Goal: Task Accomplishment & Management: Complete application form

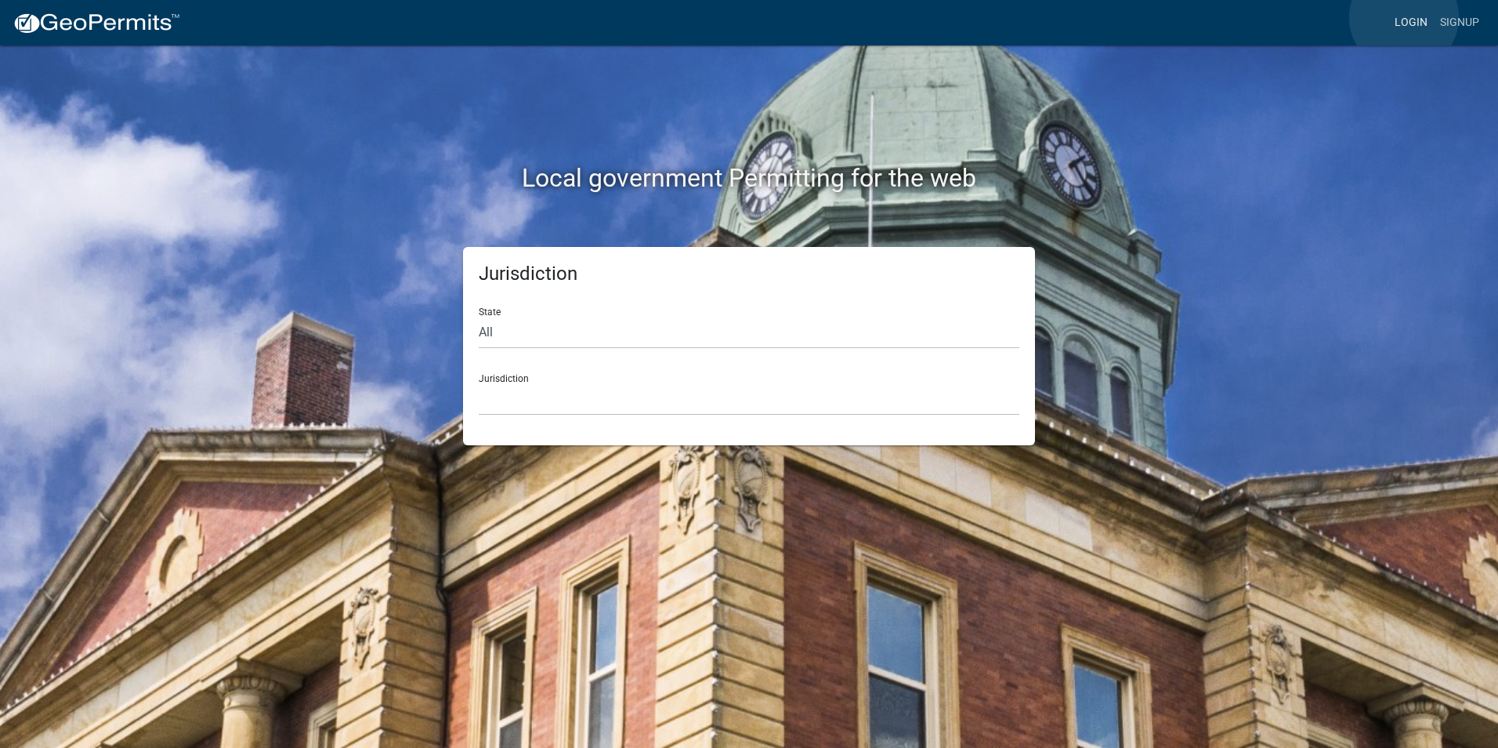
click at [1404, 17] on link "Login" at bounding box center [1411, 23] width 45 height 30
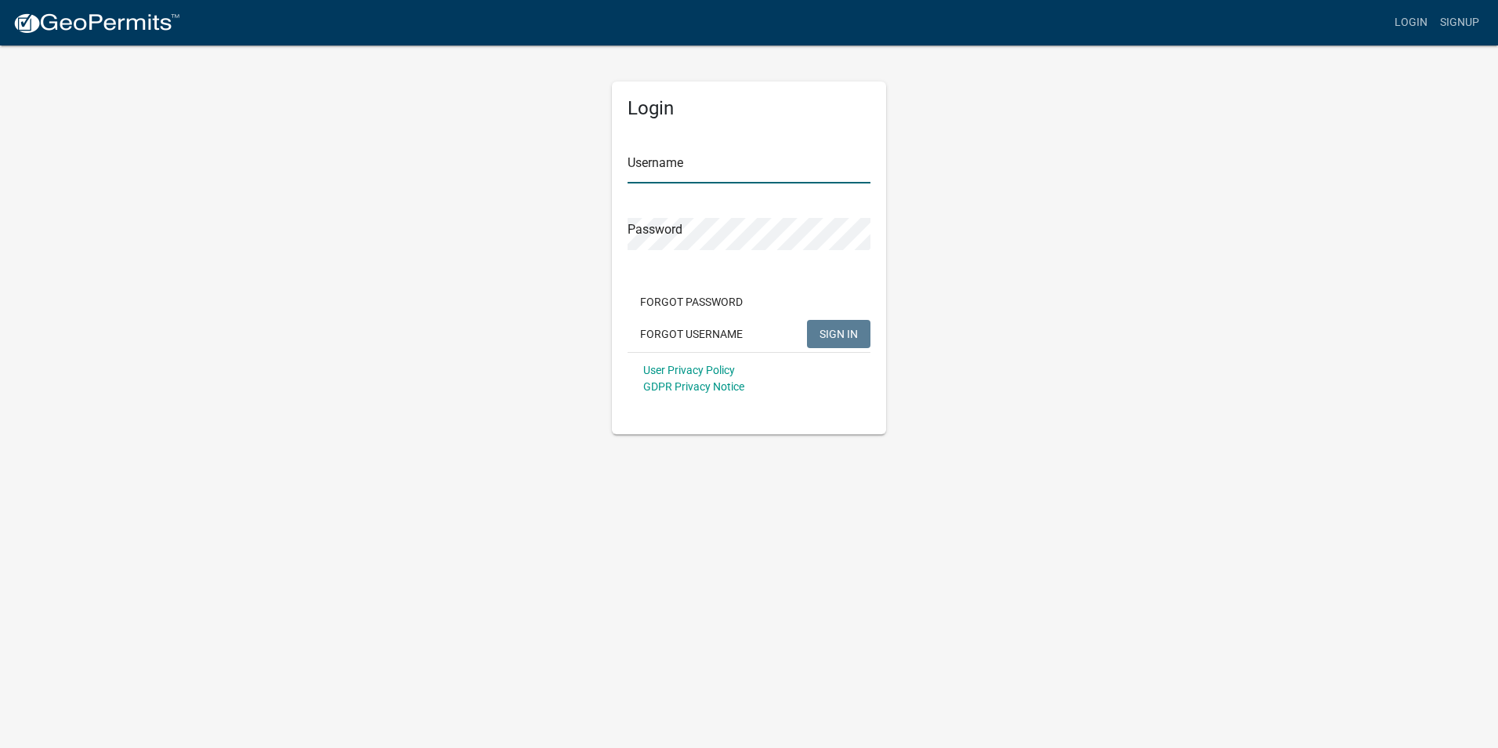
type input "Rockwell2012"
click at [836, 331] on span "SIGN IN" at bounding box center [839, 333] width 38 height 13
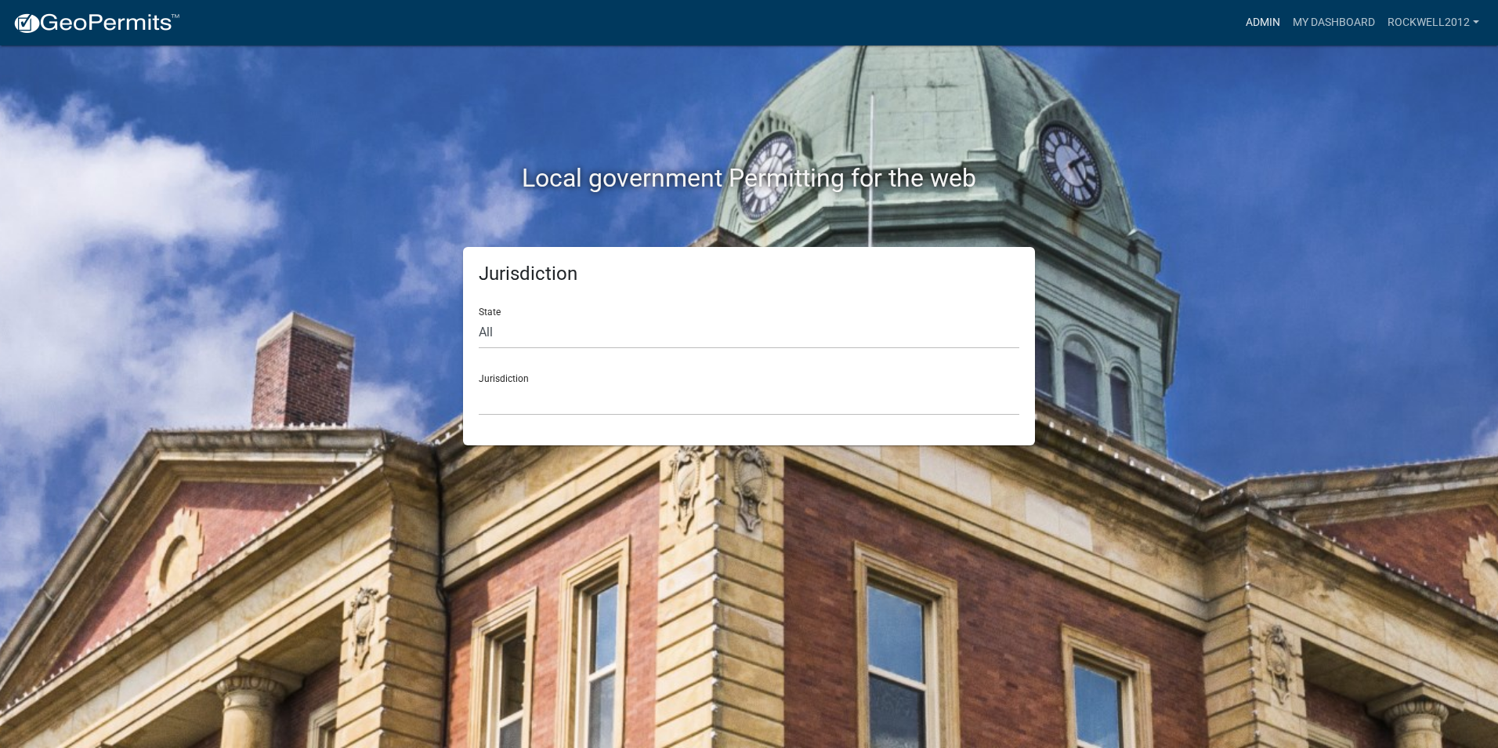
click at [1254, 20] on link "Admin" at bounding box center [1263, 23] width 47 height 30
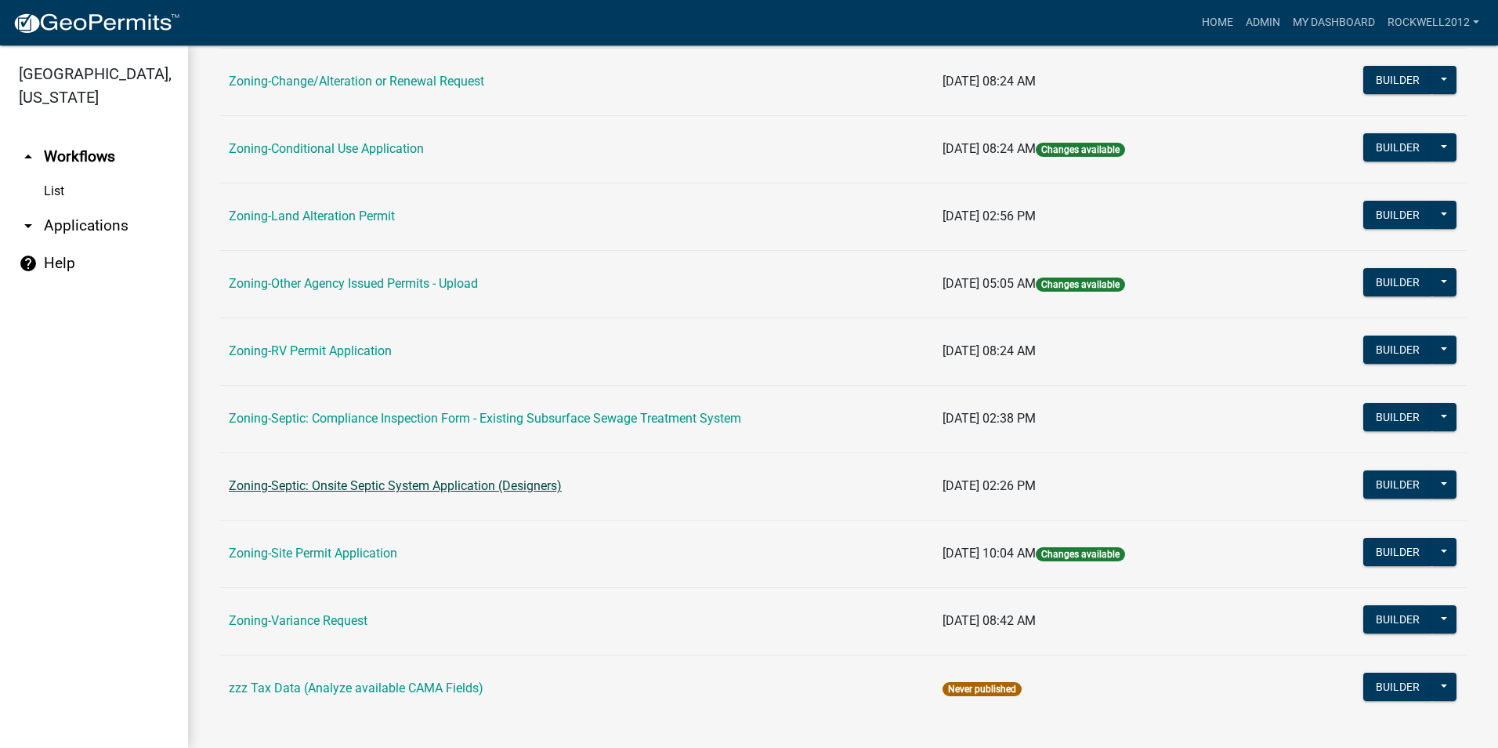
scroll to position [444, 0]
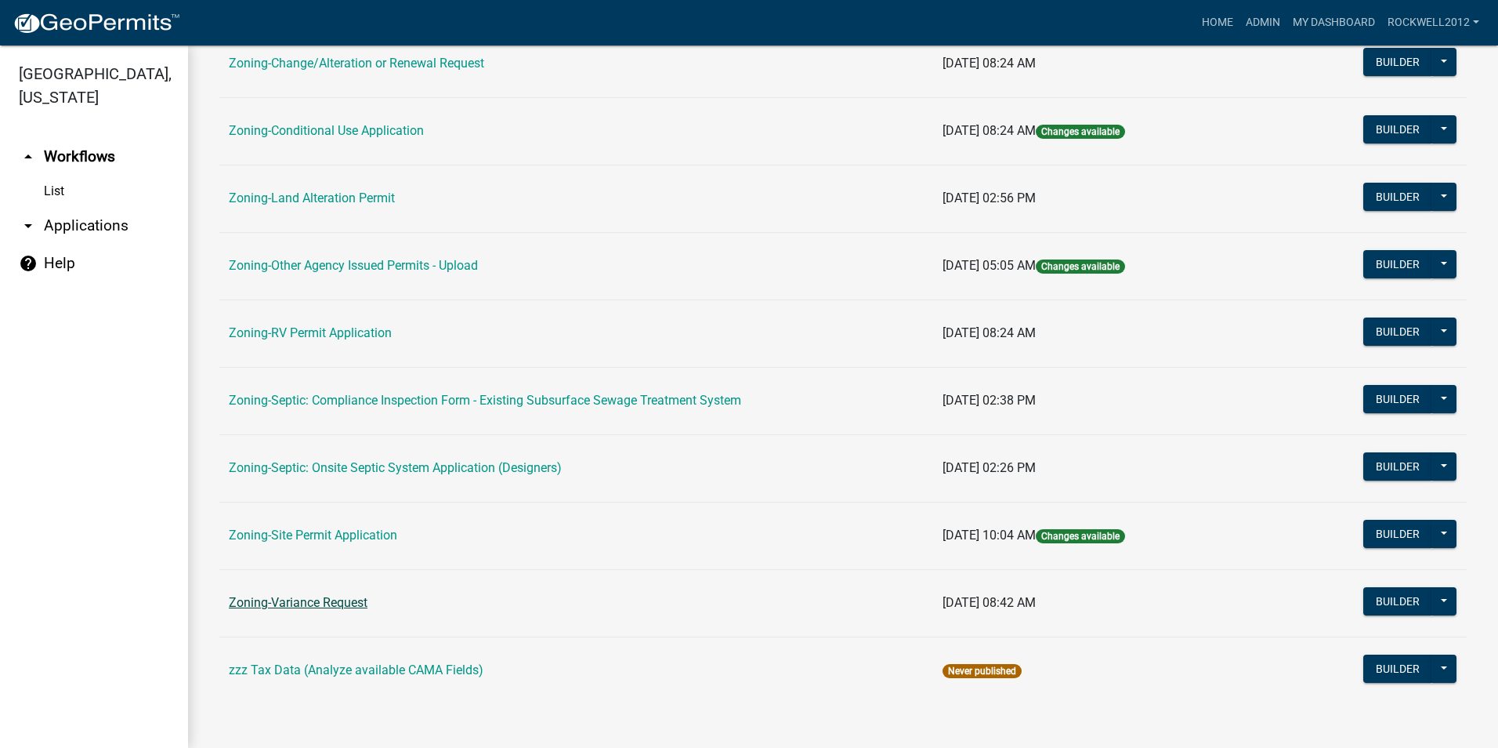
click at [303, 605] on link "Zoning-Variance Request" at bounding box center [298, 602] width 139 height 15
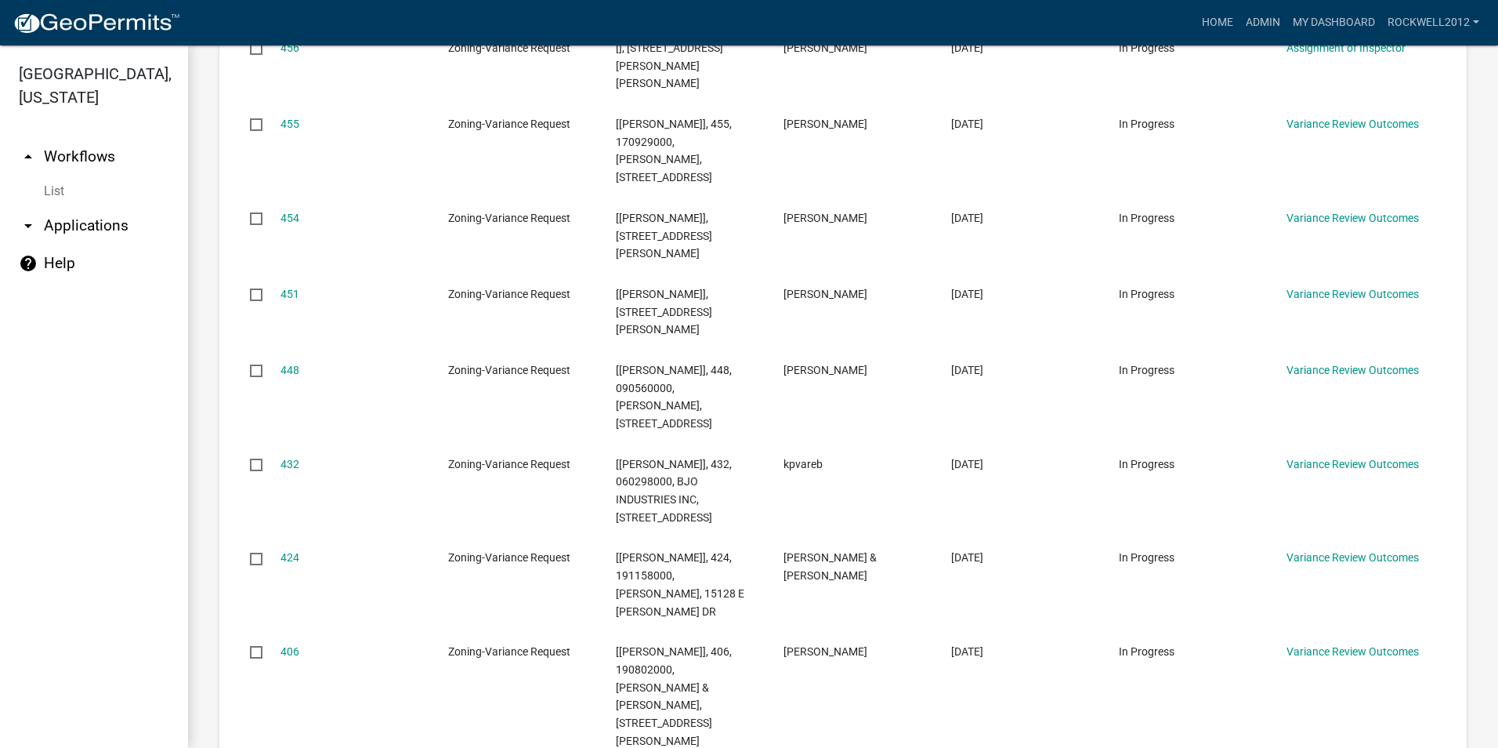
scroll to position [1602, 0]
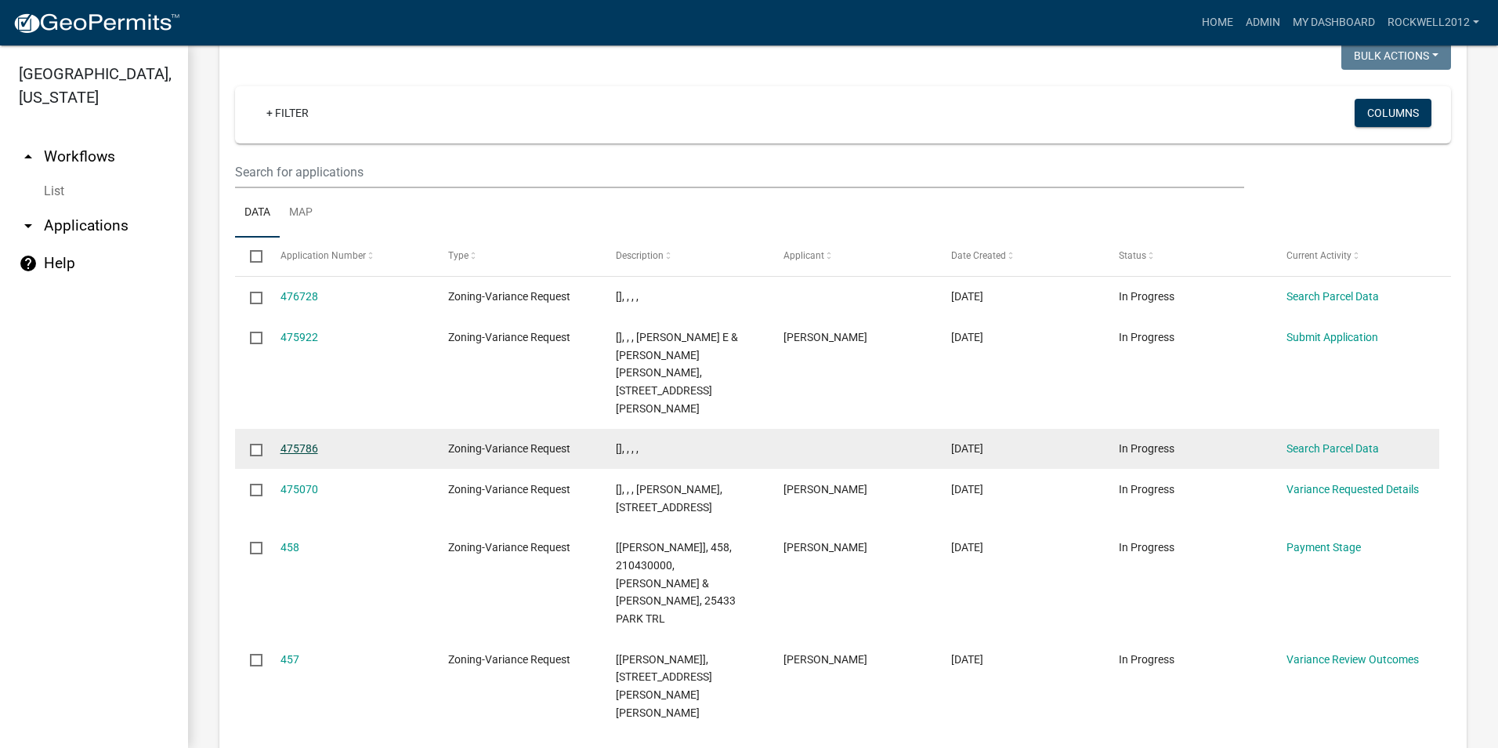
click at [298, 442] on link "475786" at bounding box center [300, 448] width 38 height 13
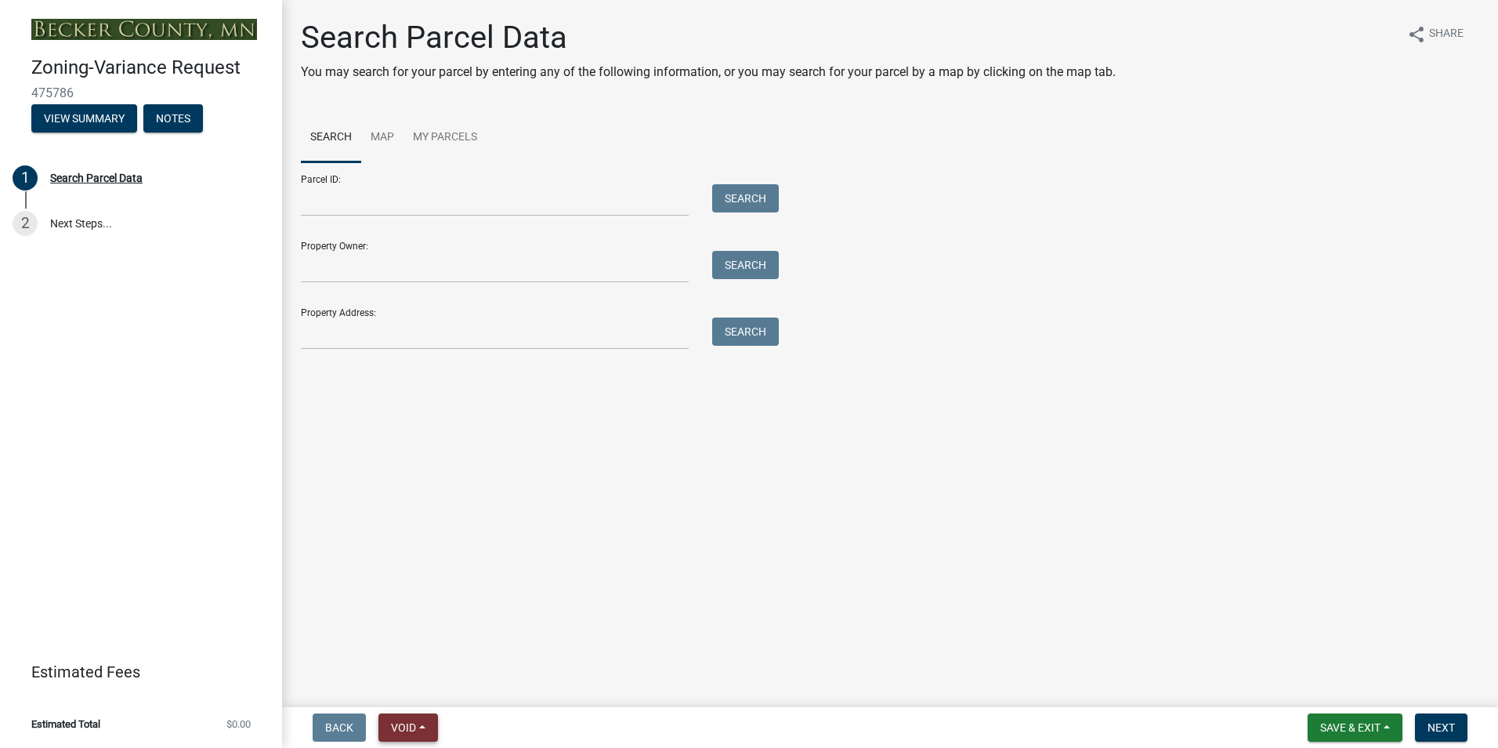
click at [420, 719] on button "Void" at bounding box center [409, 727] width 60 height 28
click at [422, 685] on button "Void" at bounding box center [441, 687] width 125 height 38
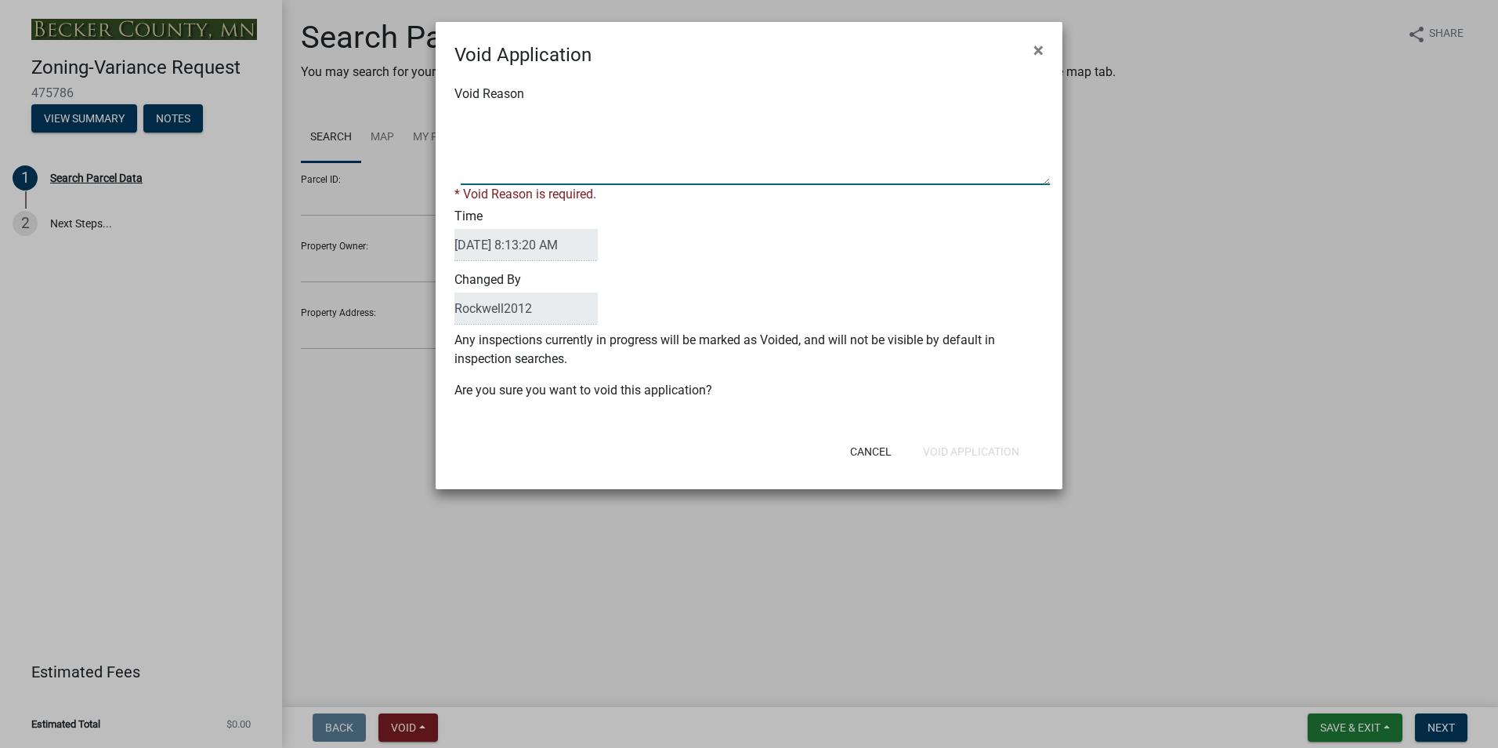
click at [484, 114] on textarea "Void Reason" at bounding box center [755, 146] width 589 height 78
type textarea "Duplicate"
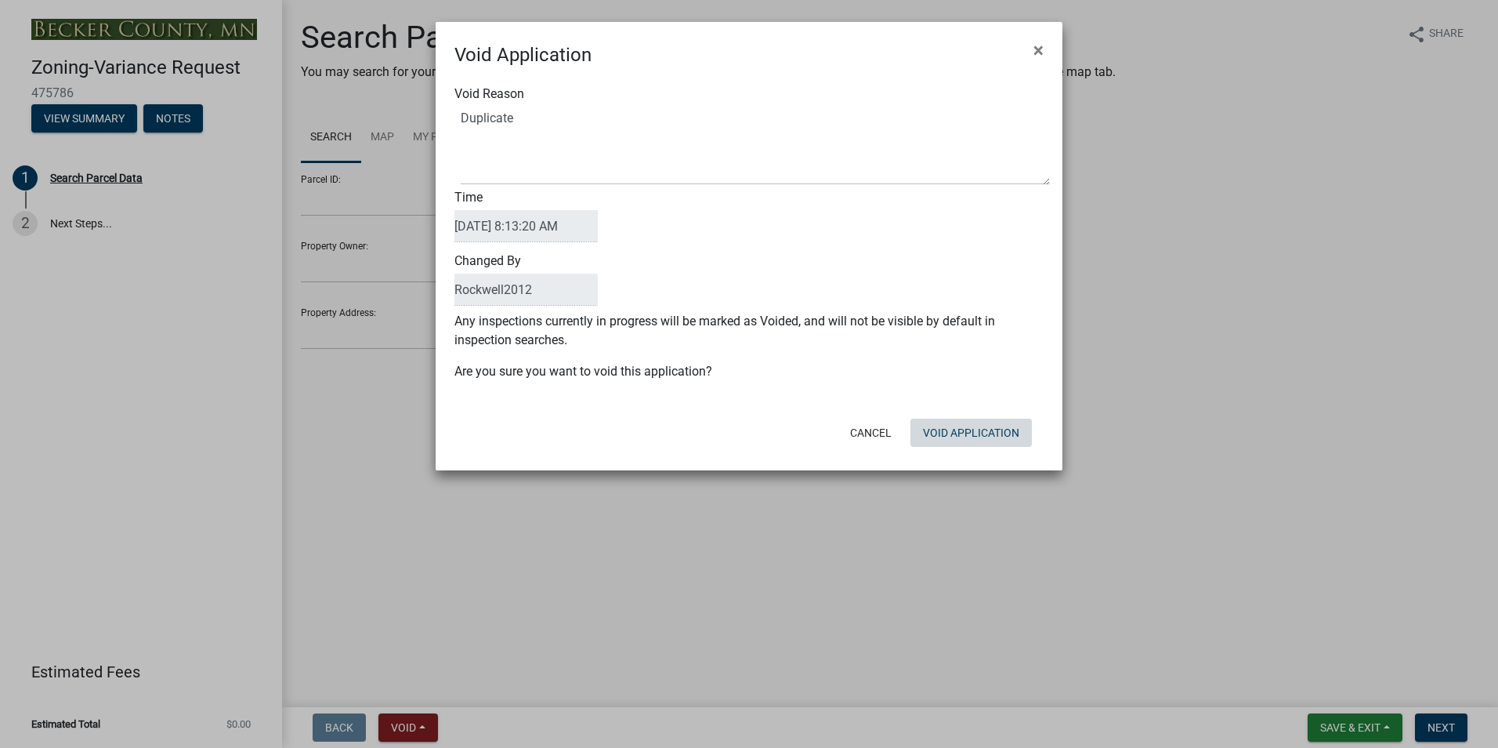
click at [980, 445] on button "Void Application" at bounding box center [971, 432] width 121 height 28
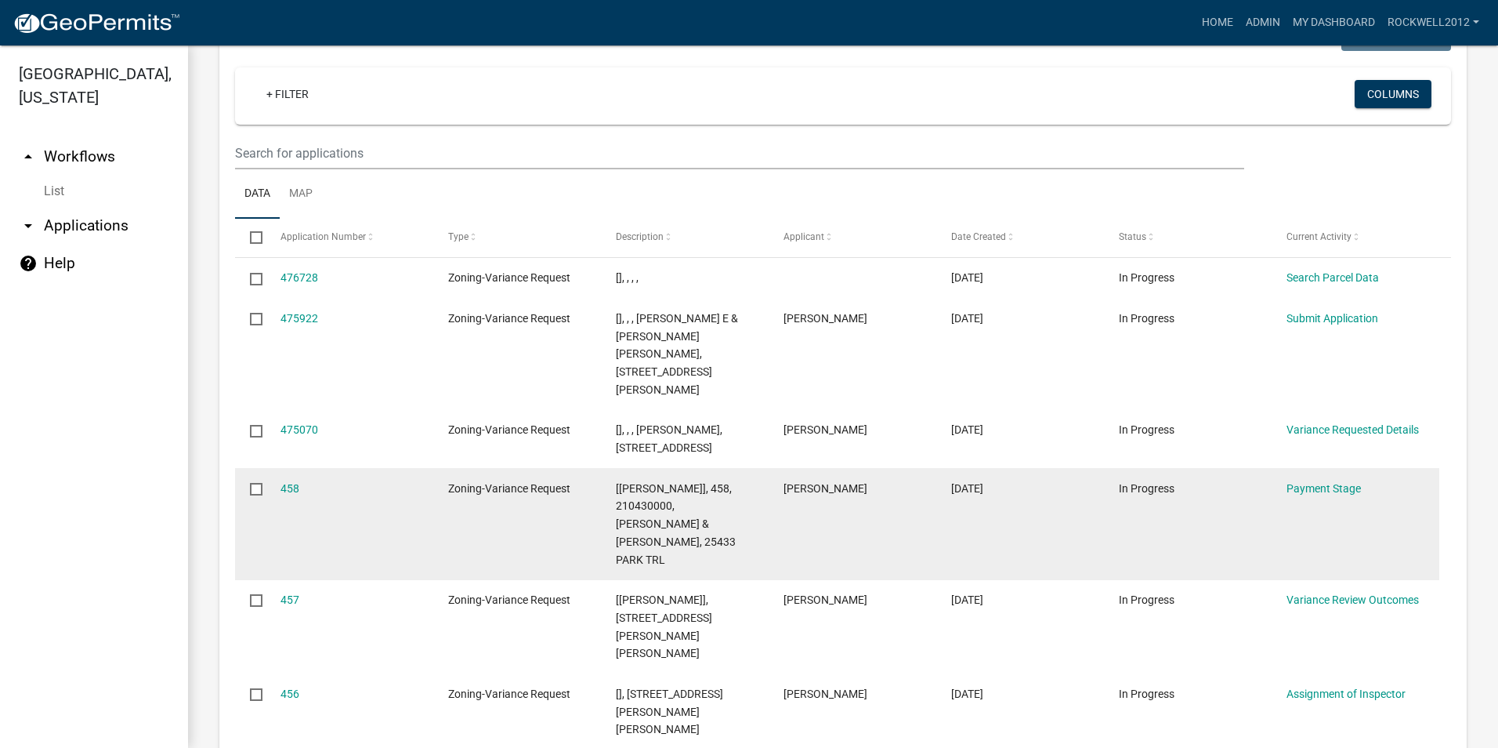
scroll to position [1646, 0]
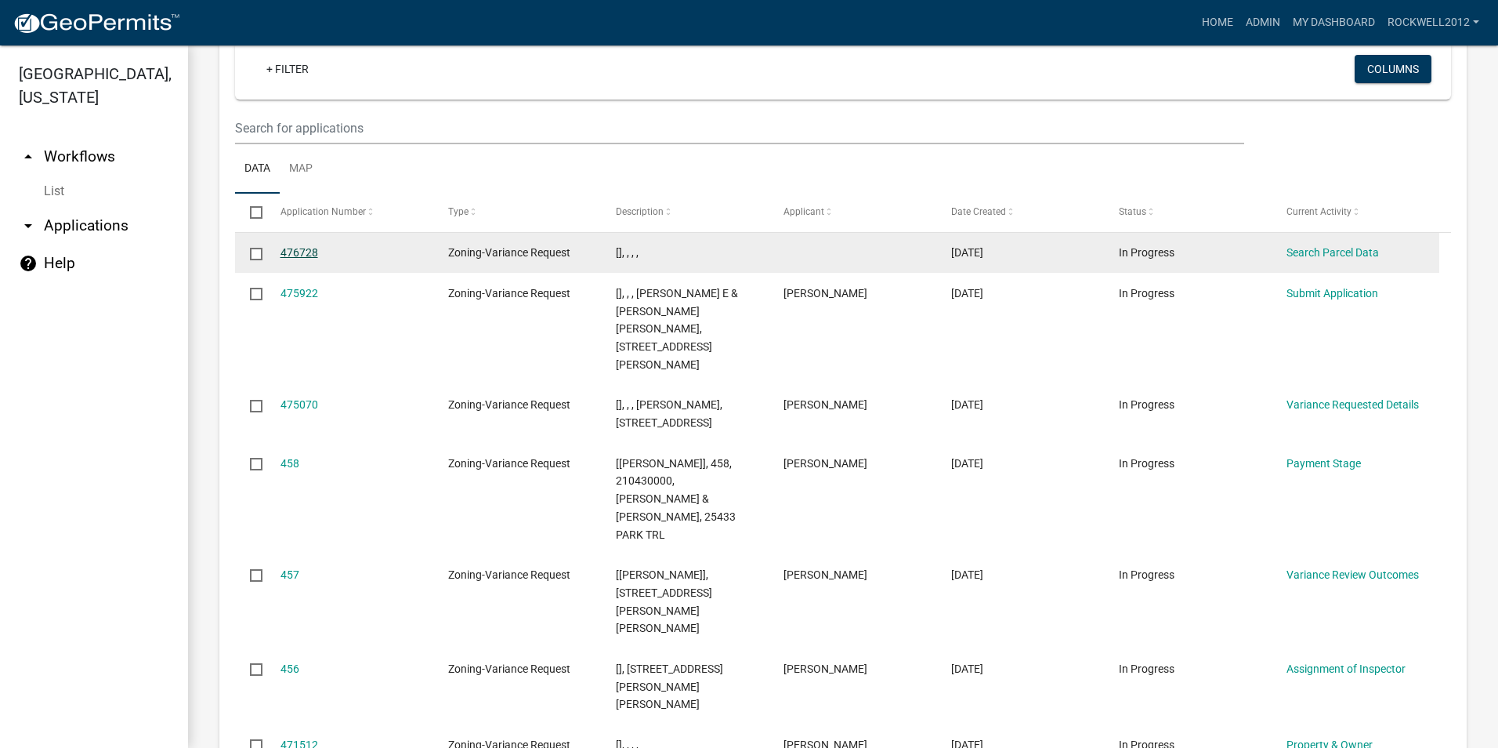
click at [295, 254] on link "476728" at bounding box center [300, 252] width 38 height 13
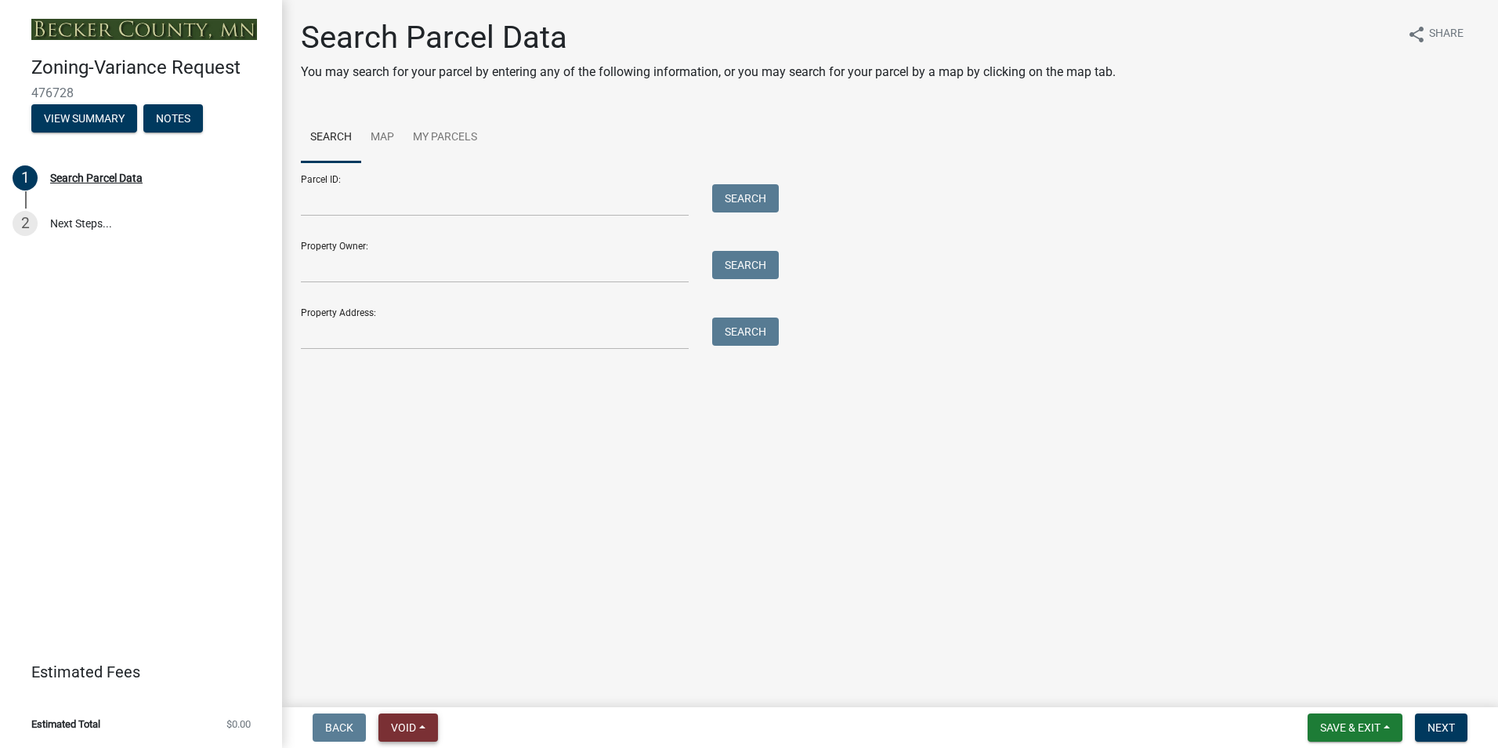
click at [422, 715] on button "Void" at bounding box center [409, 727] width 60 height 28
click at [430, 679] on button "Void" at bounding box center [441, 687] width 125 height 38
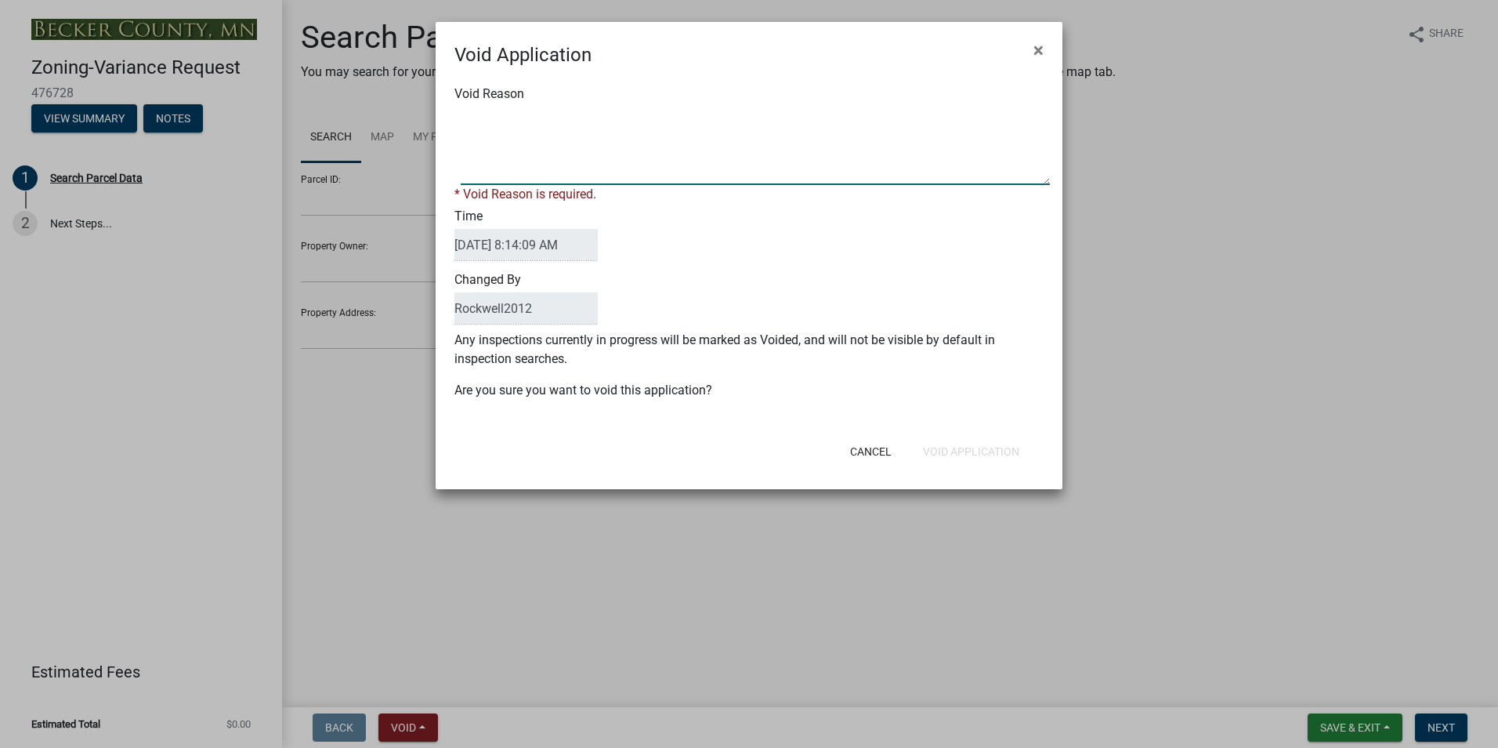
click at [511, 117] on textarea "Void Reason" at bounding box center [755, 146] width 589 height 78
type textarea "Duplicate"
click at [966, 444] on button "Void Application" at bounding box center [971, 451] width 121 height 28
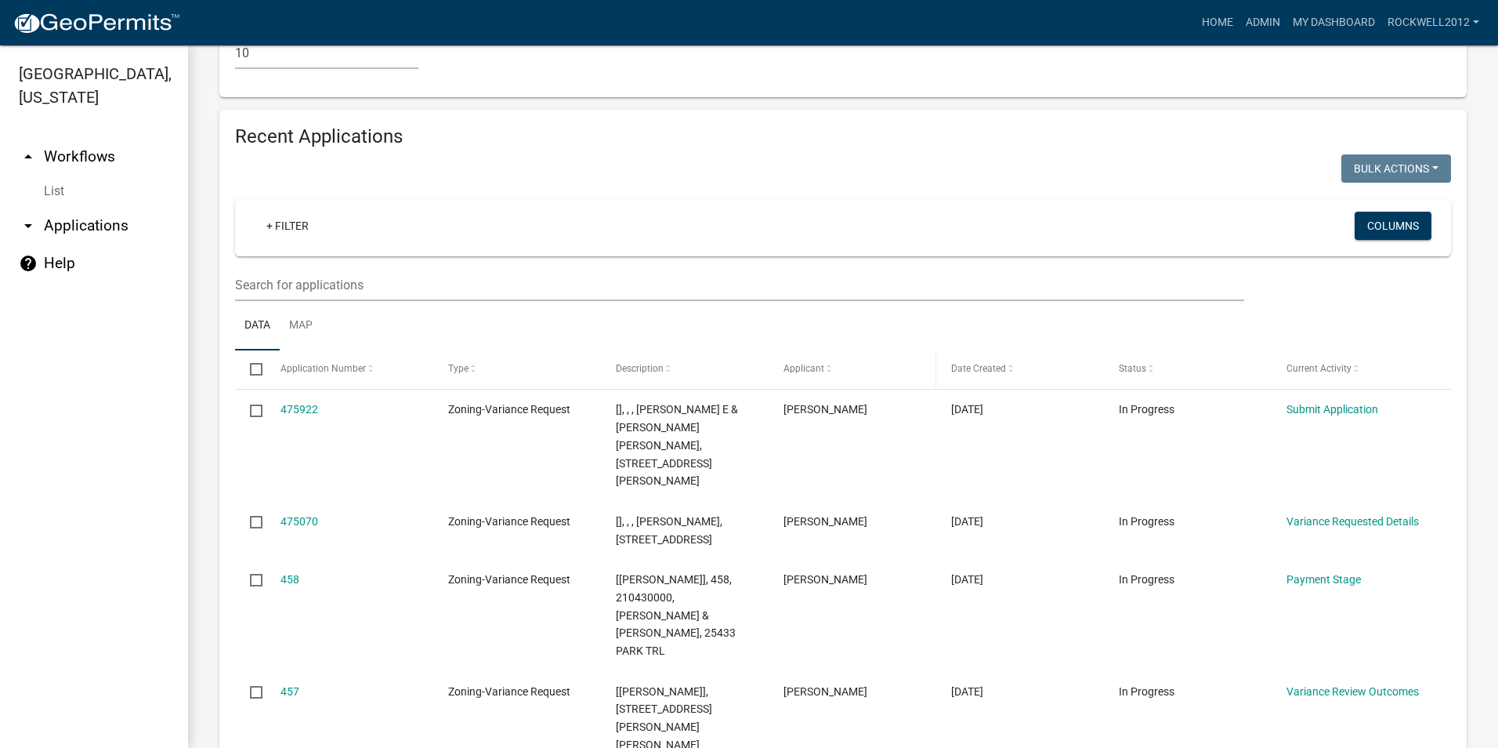
scroll to position [1567, 0]
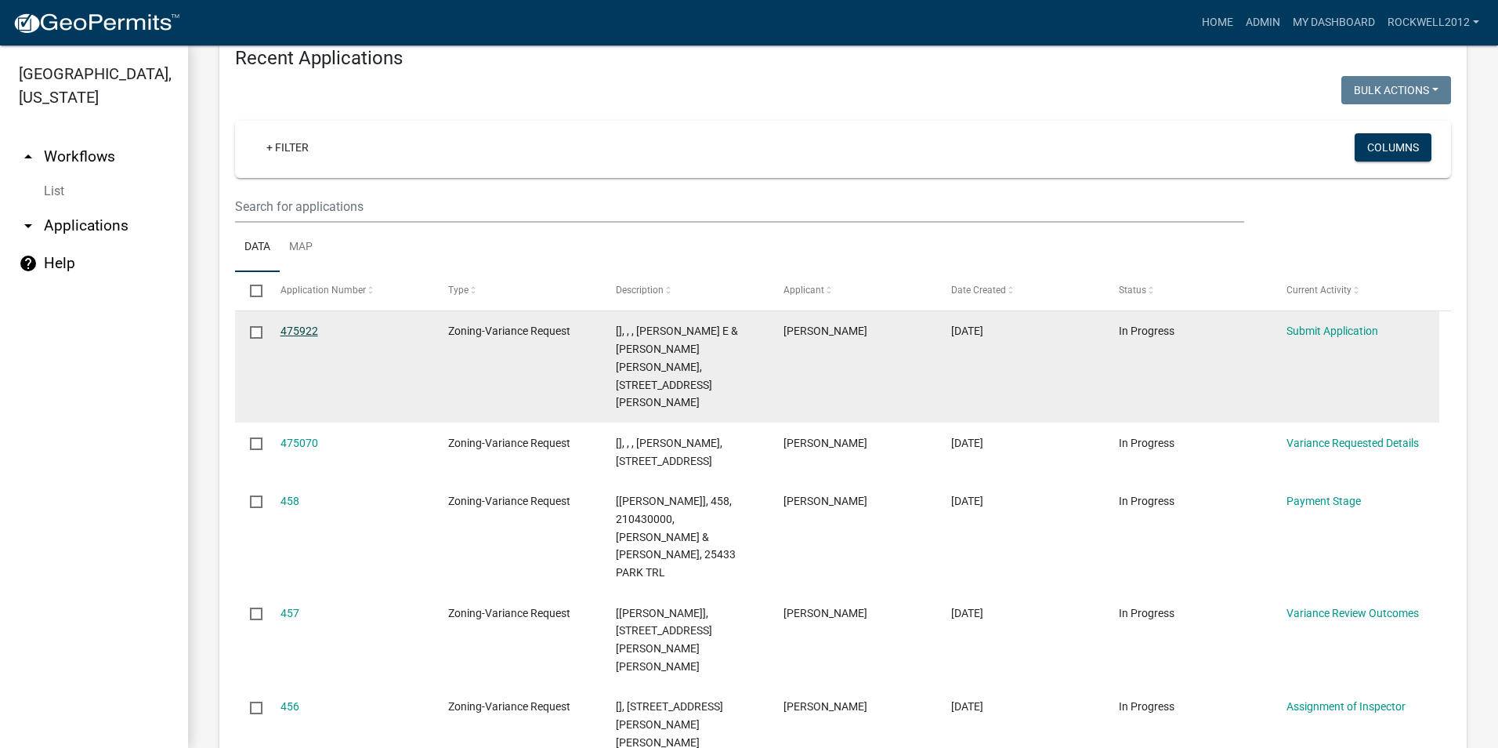
click at [296, 325] on link "475922" at bounding box center [300, 330] width 38 height 13
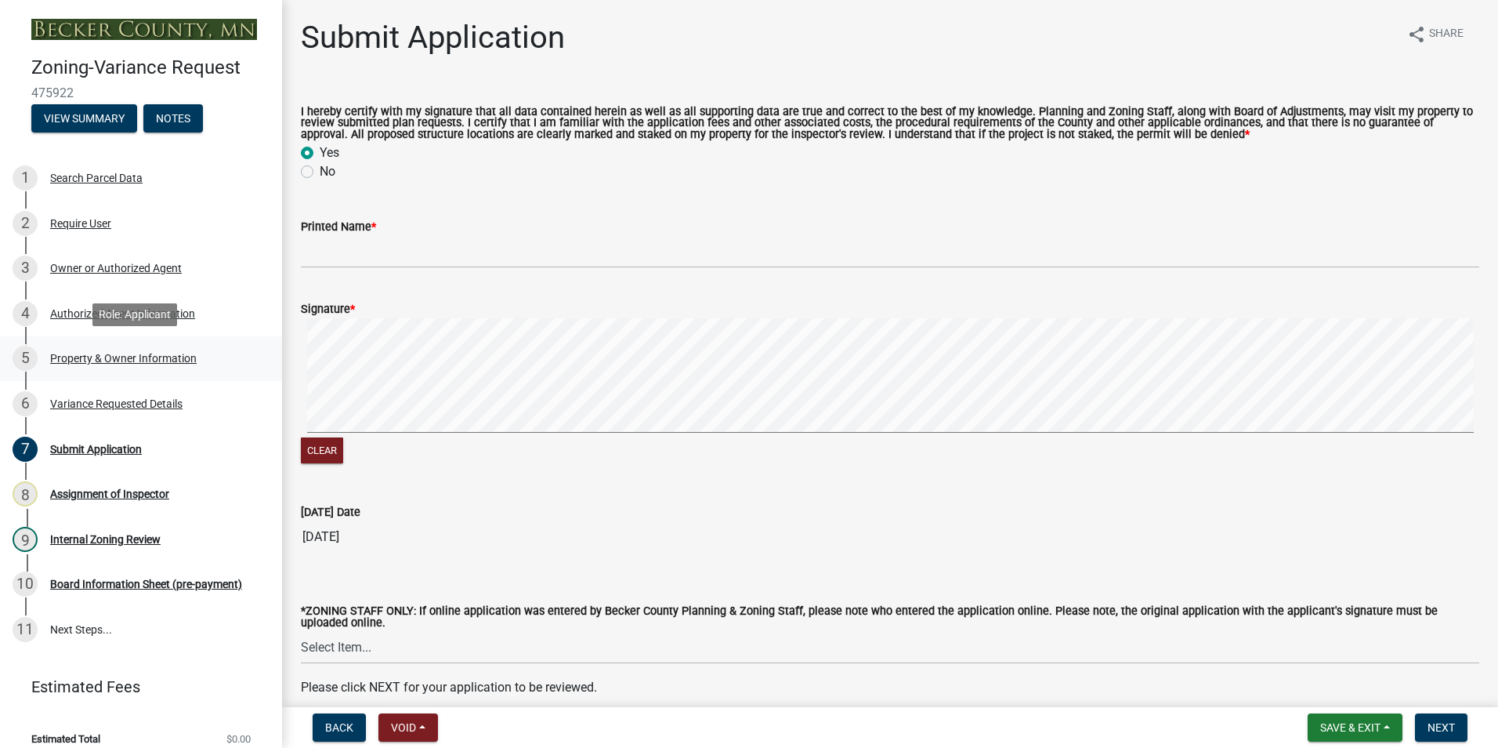
click at [114, 355] on div "Property & Owner Information" at bounding box center [123, 358] width 147 height 11
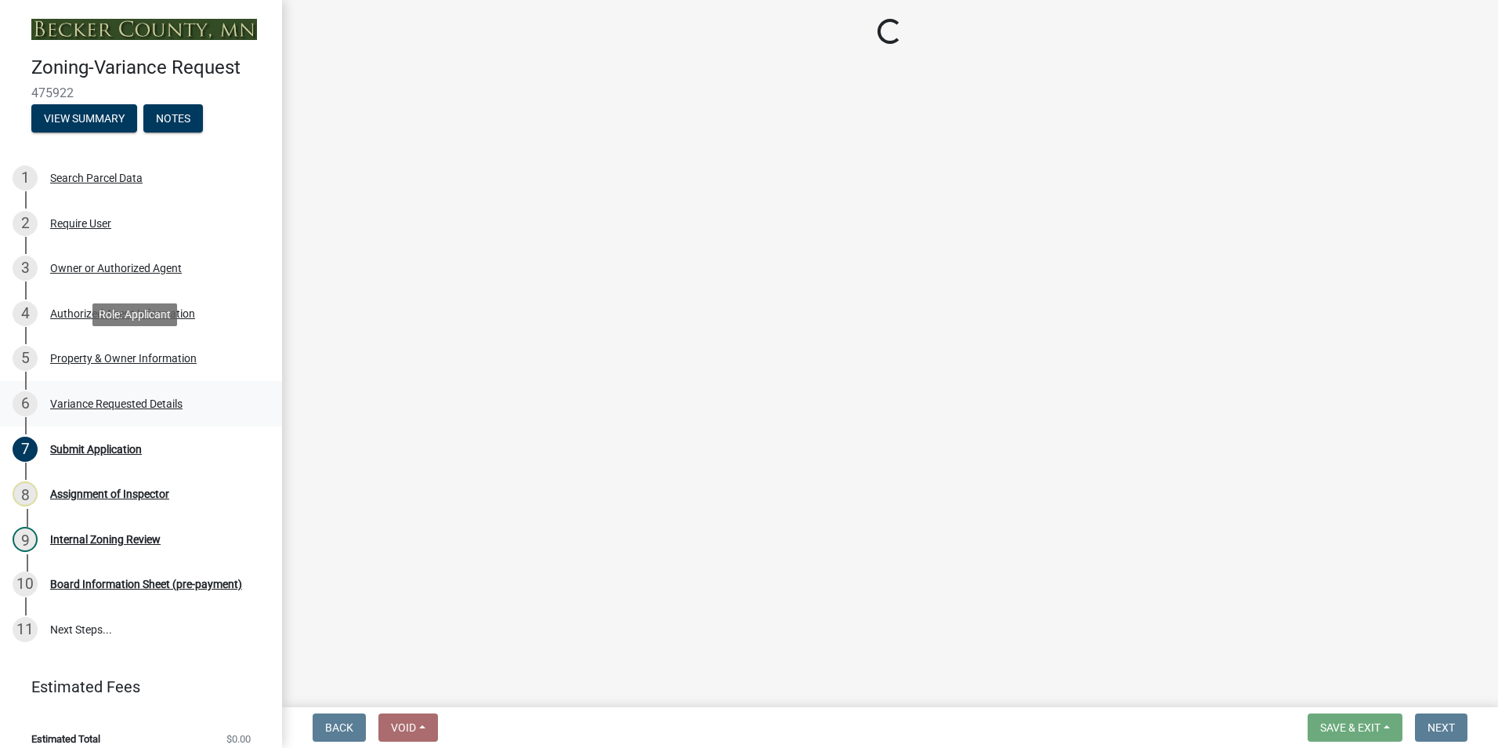
select select "90d9ef20-ac4b-4148-9027-57ce522bdd90"
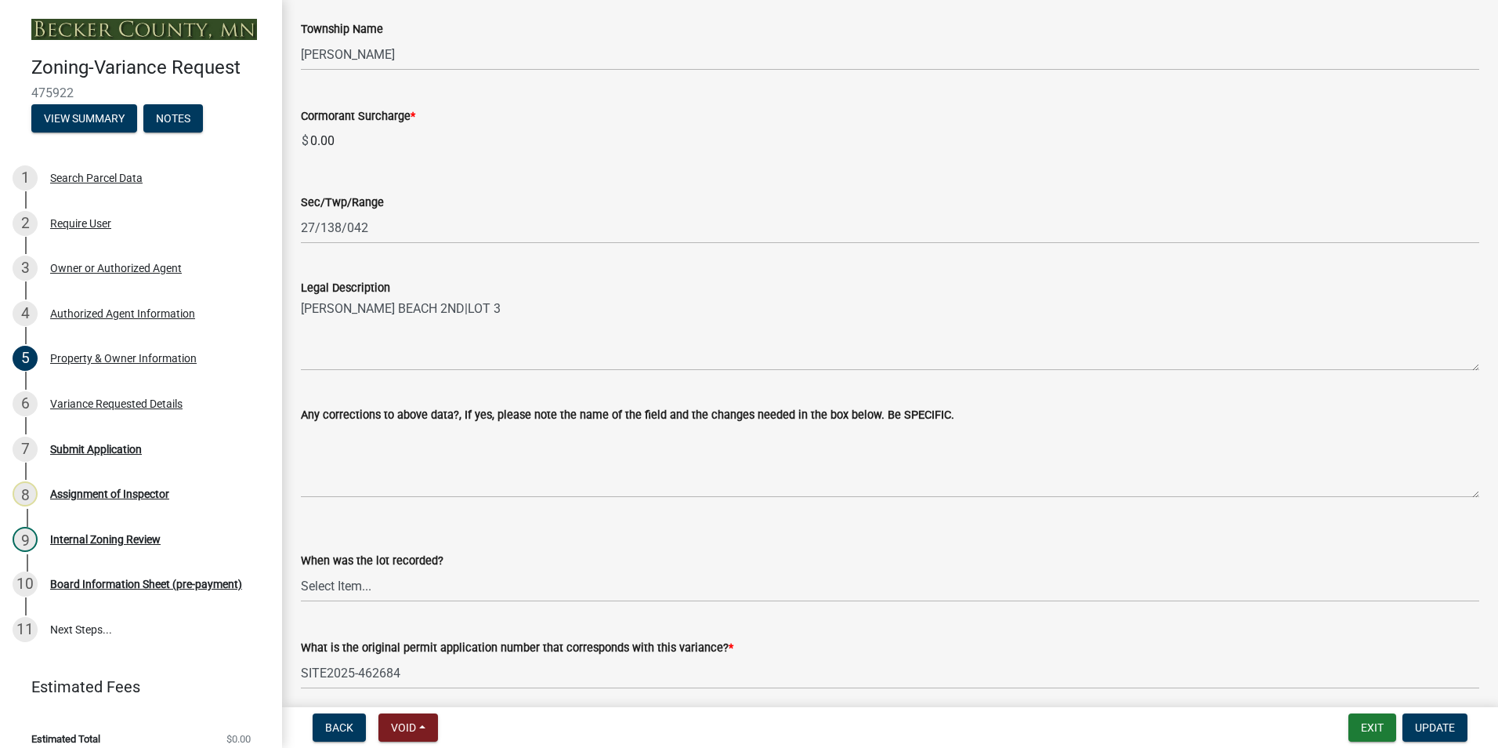
scroll to position [991, 0]
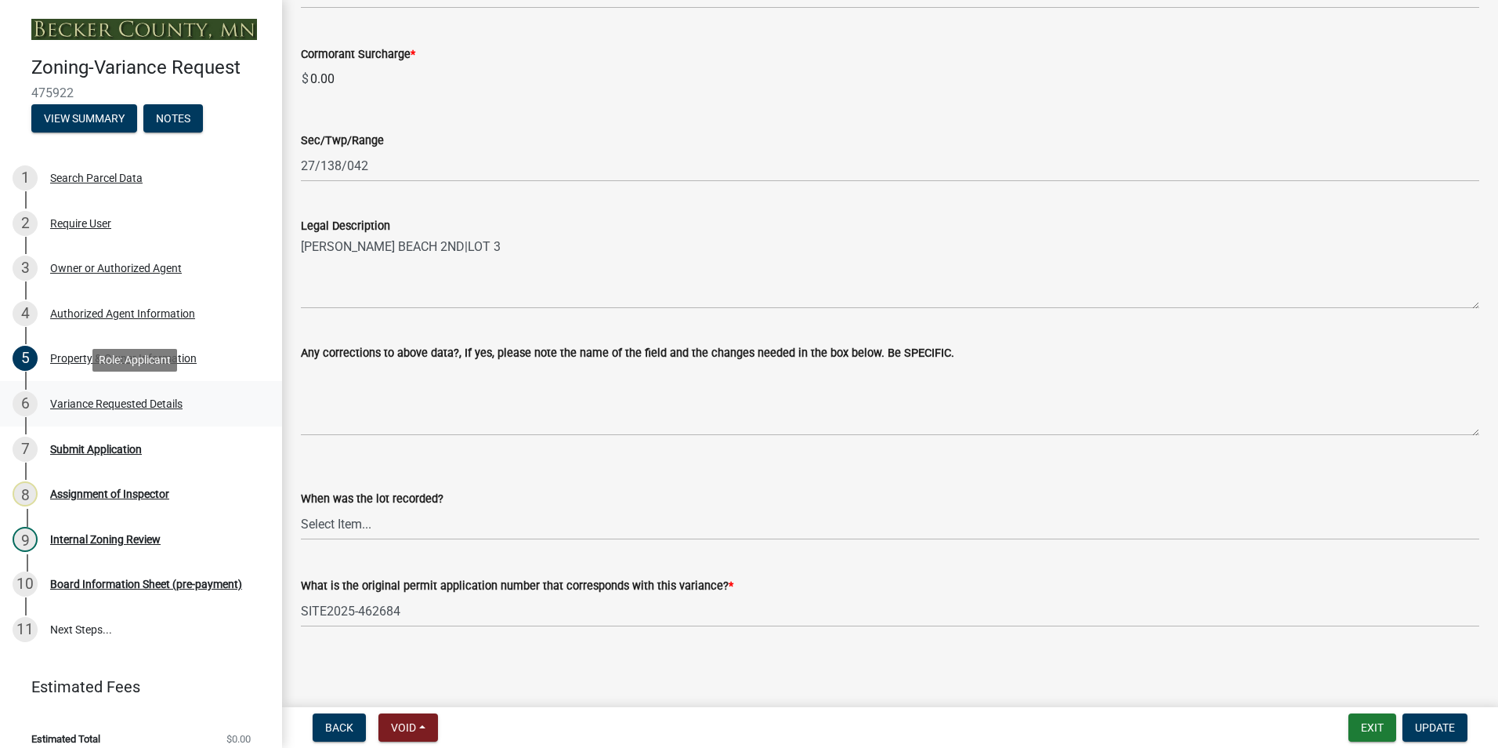
click at [114, 399] on div "Variance Requested Details" at bounding box center [116, 403] width 132 height 11
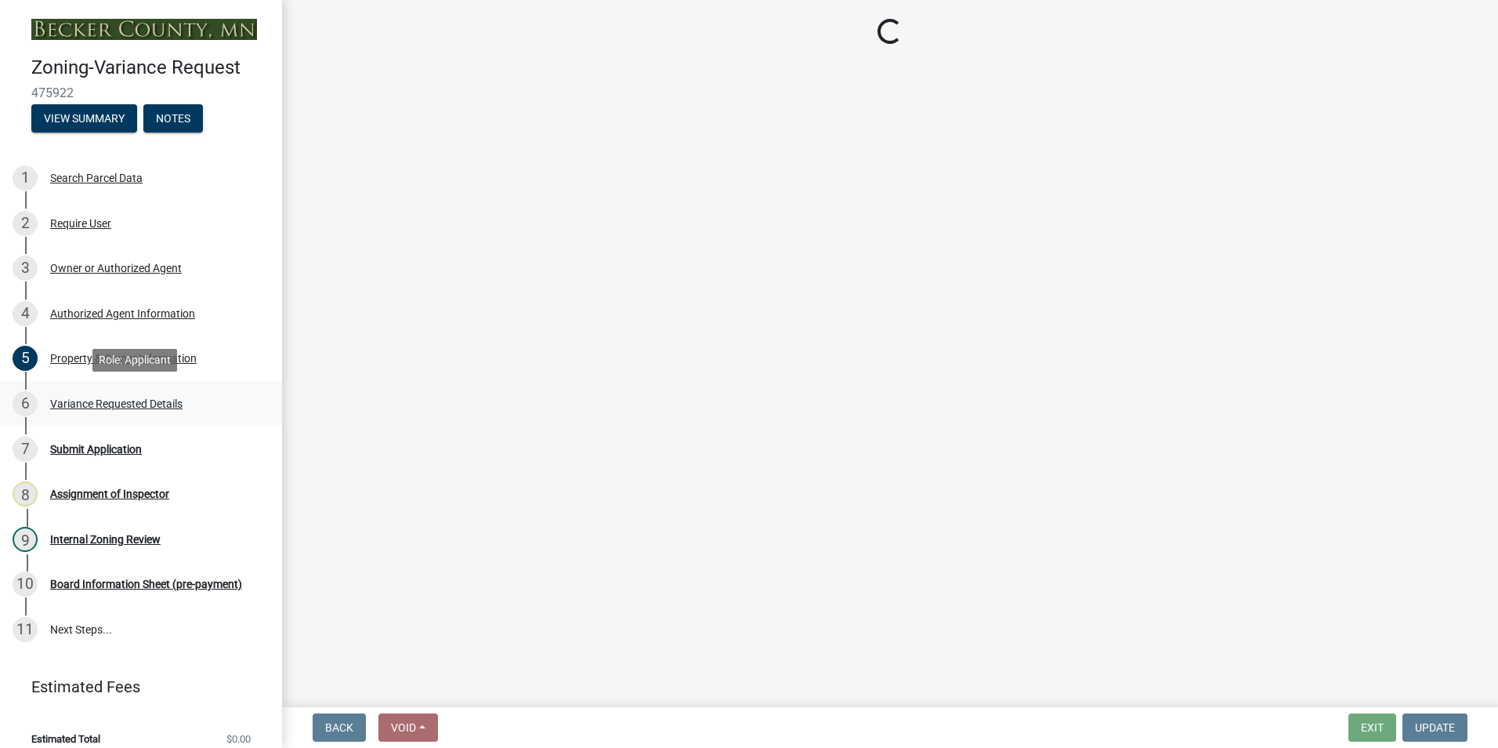
select select "edc6b78d-c029-41a6-a436-e6f76b5f0855"
select select "15bf2cec-1ca8-47a3-85db-999609351cbd"
select select "fa582be9-2d62-4523-84bf-021228ae85a0"
select select "bb2b5e43-03c1-4874-9abf-a65f400af928"
select select "8ea3e6c3-8fed-4904-aa20-2f643744aa0c"
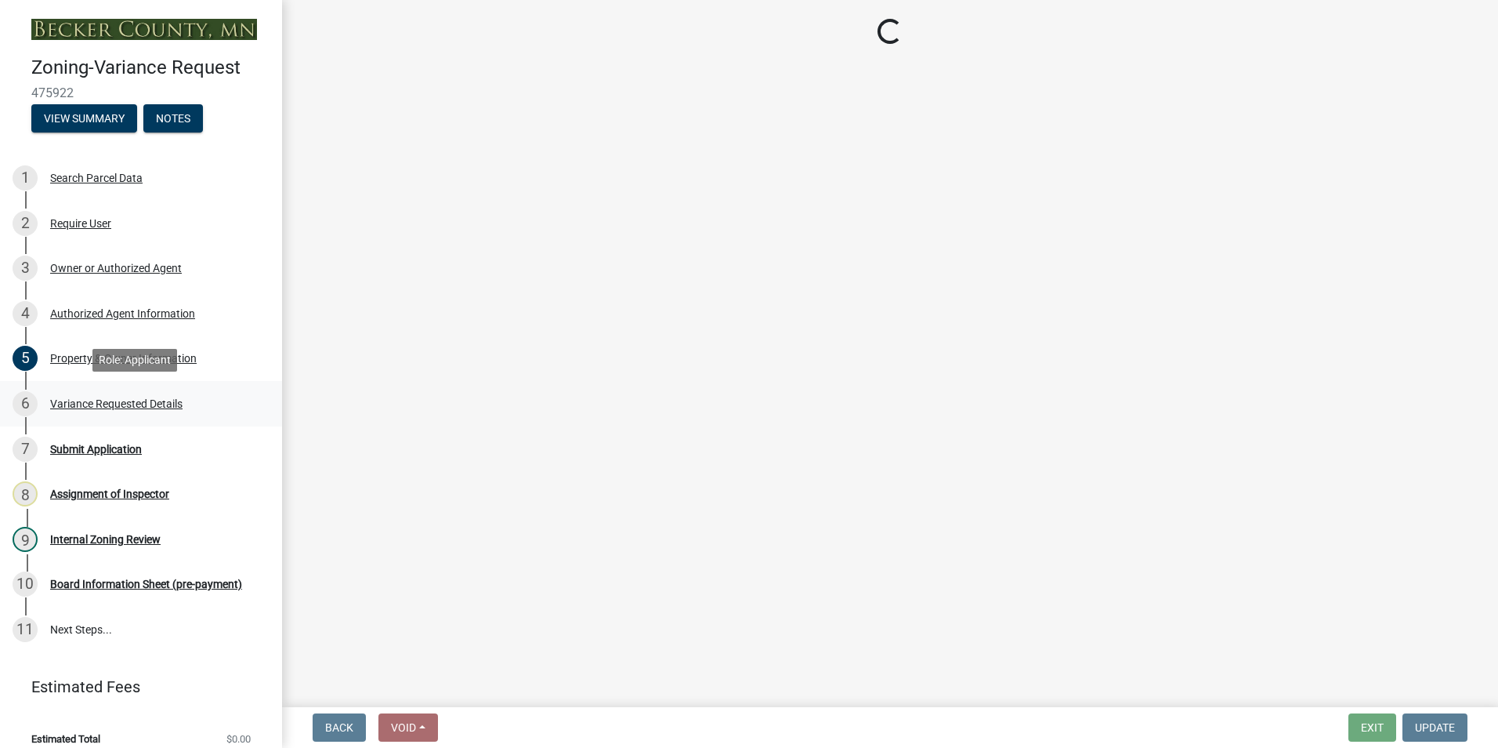
select select "860afd09-da87-482b-bca4-413f5cf53582"
select select "7ceadfd0-f0c9-4b9c-a53d-dc82f9dbdebf"
select select "1aa51e34-4f0a-4095-a3f3-287665056048"
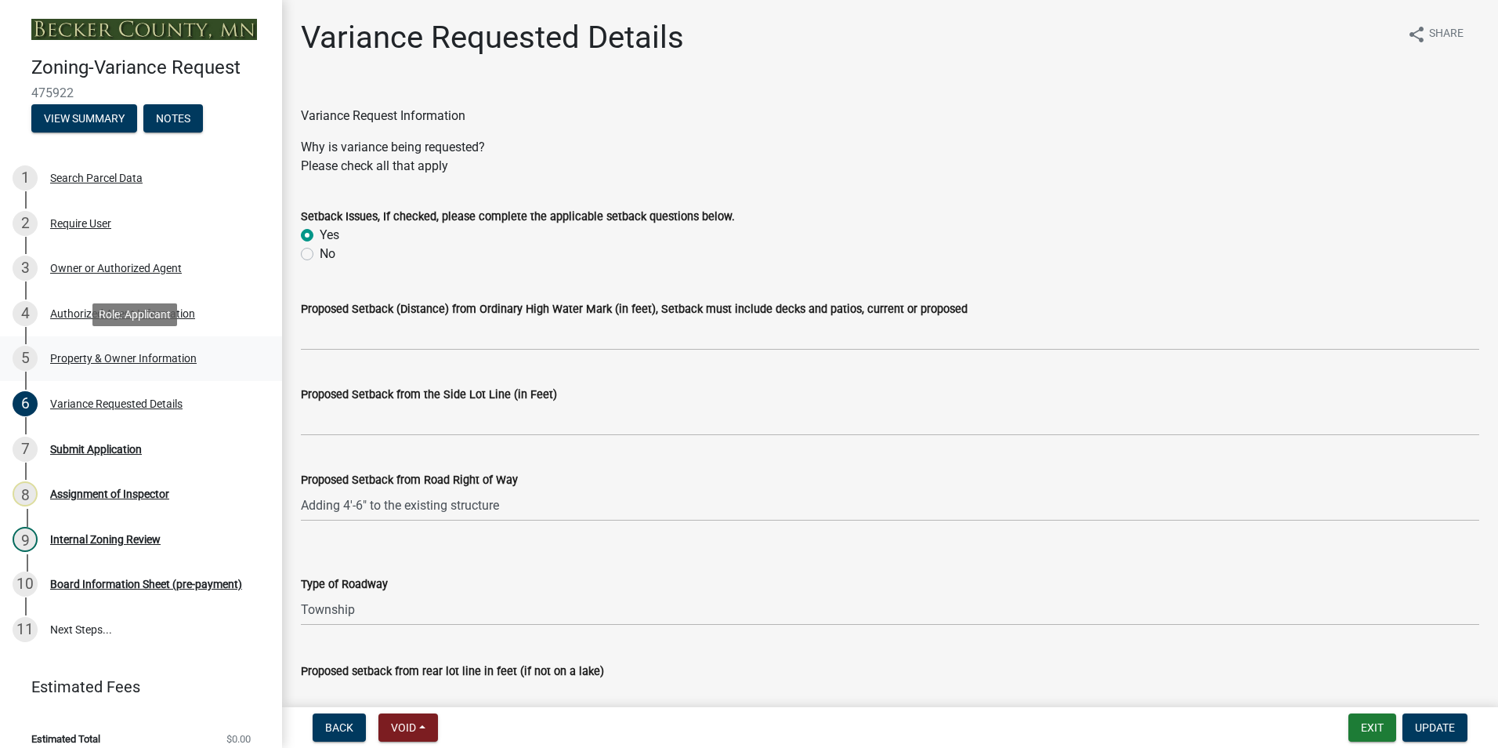
click at [139, 356] on div "Property & Owner Information" at bounding box center [123, 358] width 147 height 11
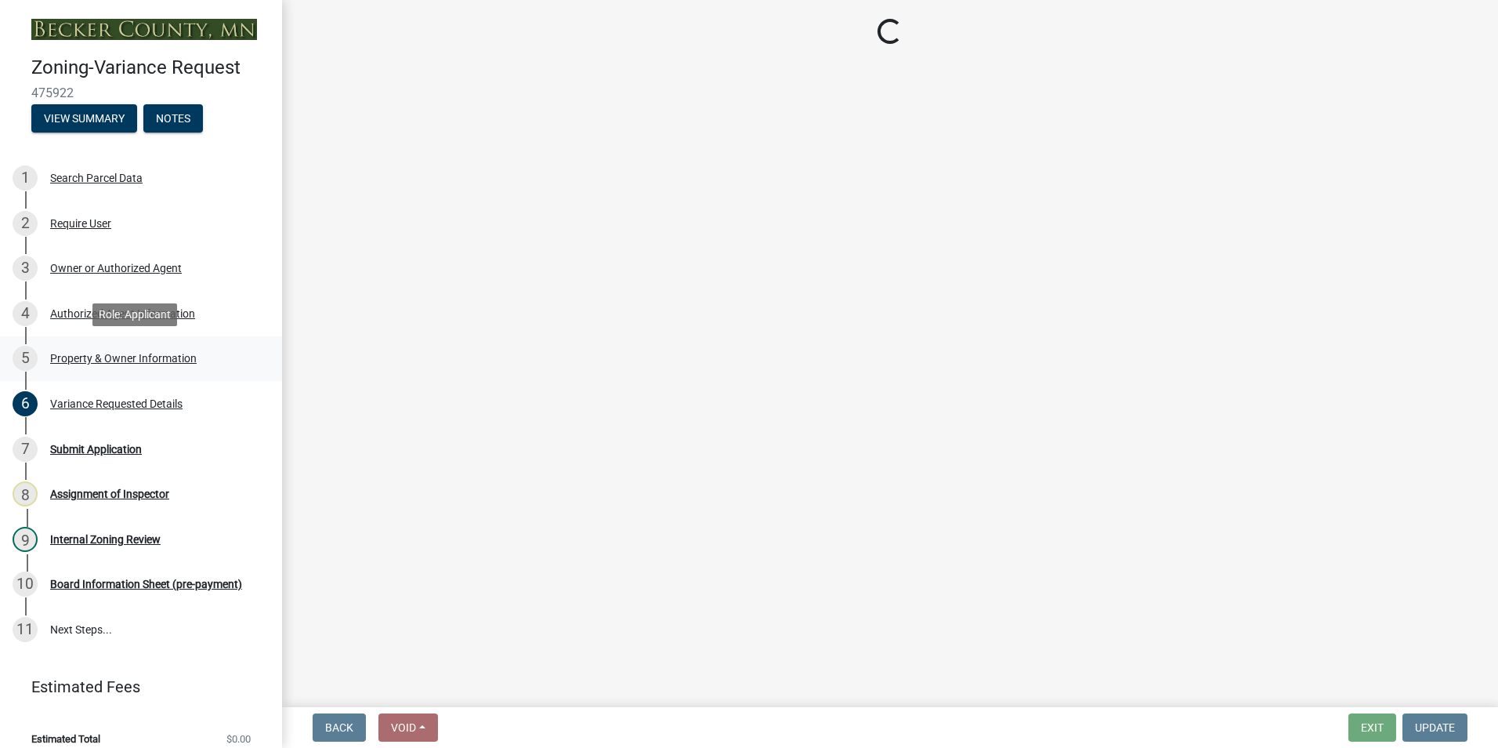
select select "90d9ef20-ac4b-4148-9027-57ce522bdd90"
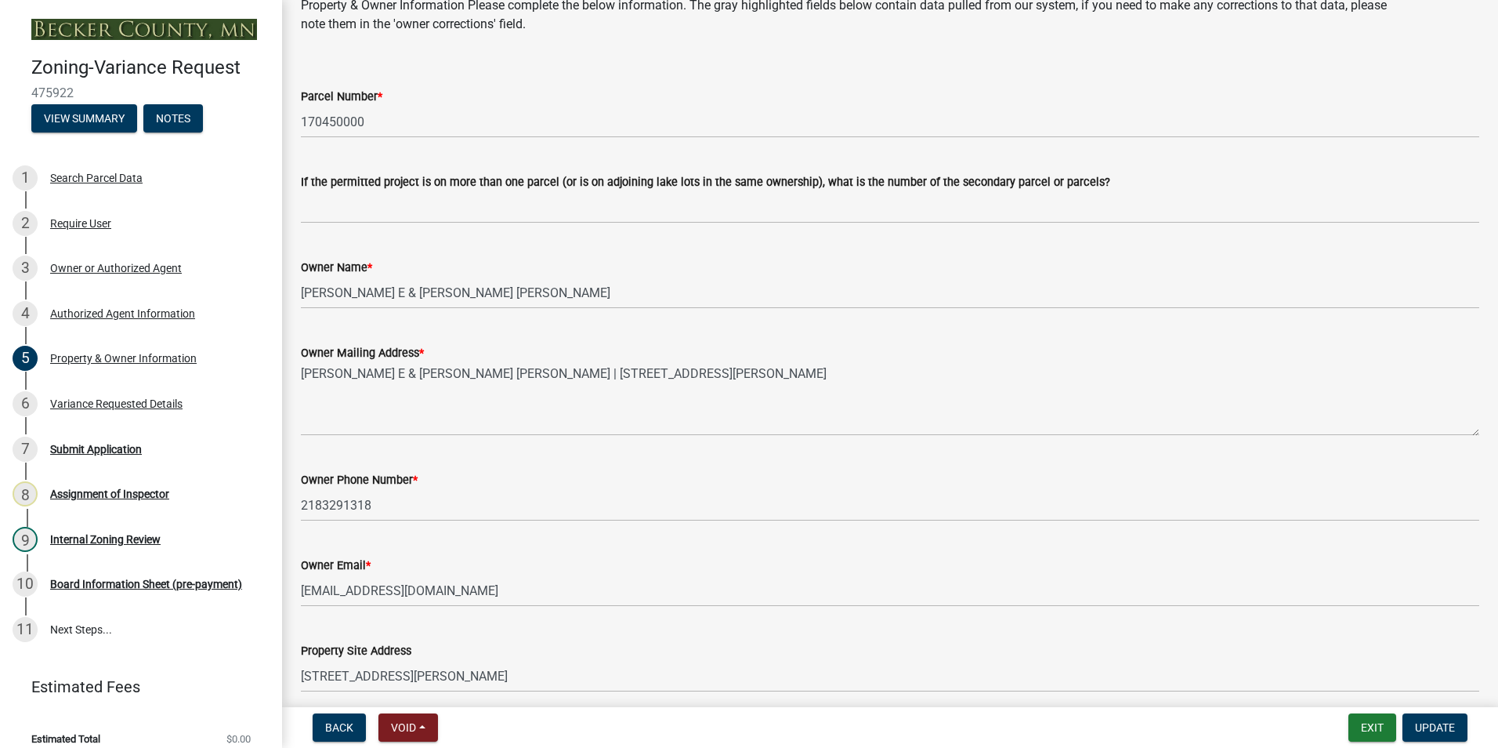
scroll to position [235, 0]
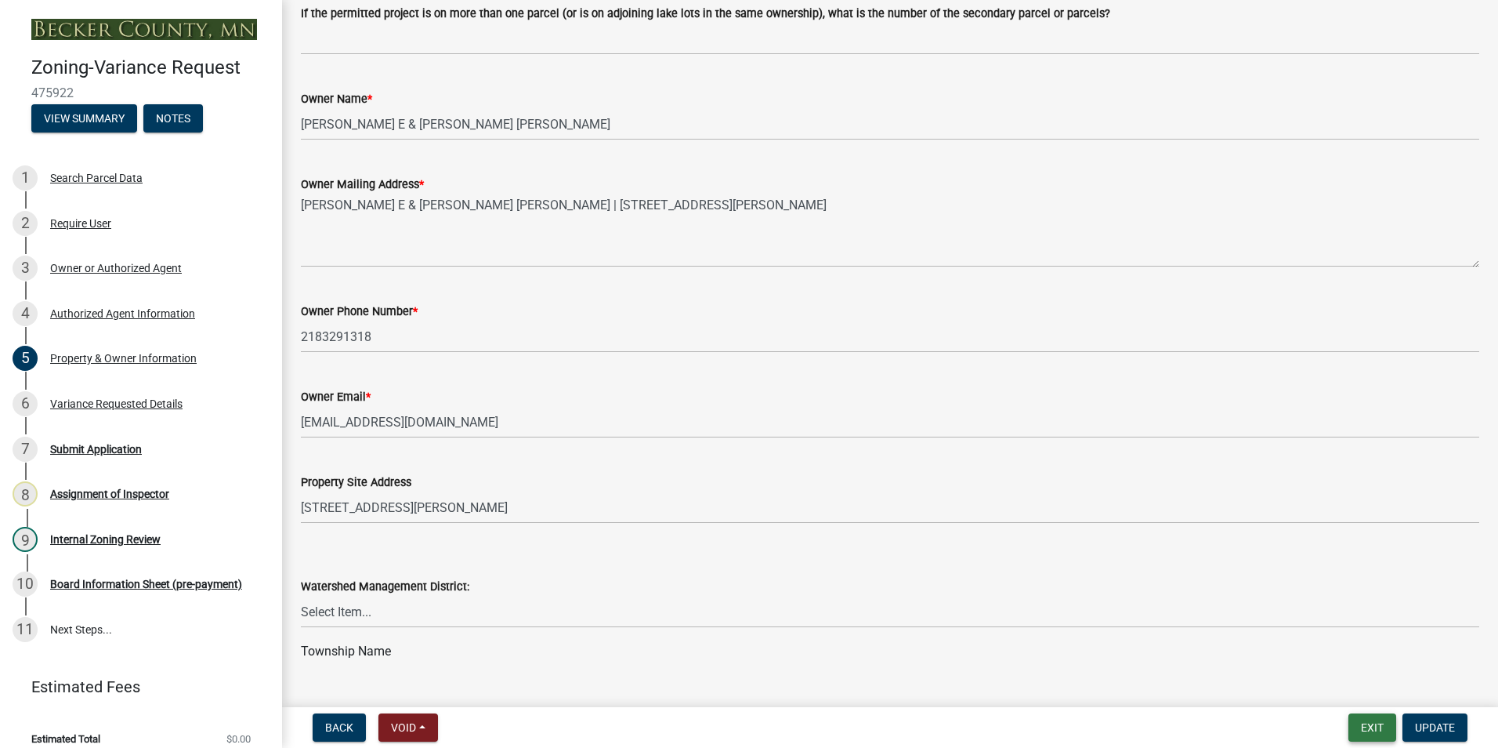
click at [1368, 722] on button "Exit" at bounding box center [1373, 727] width 48 height 28
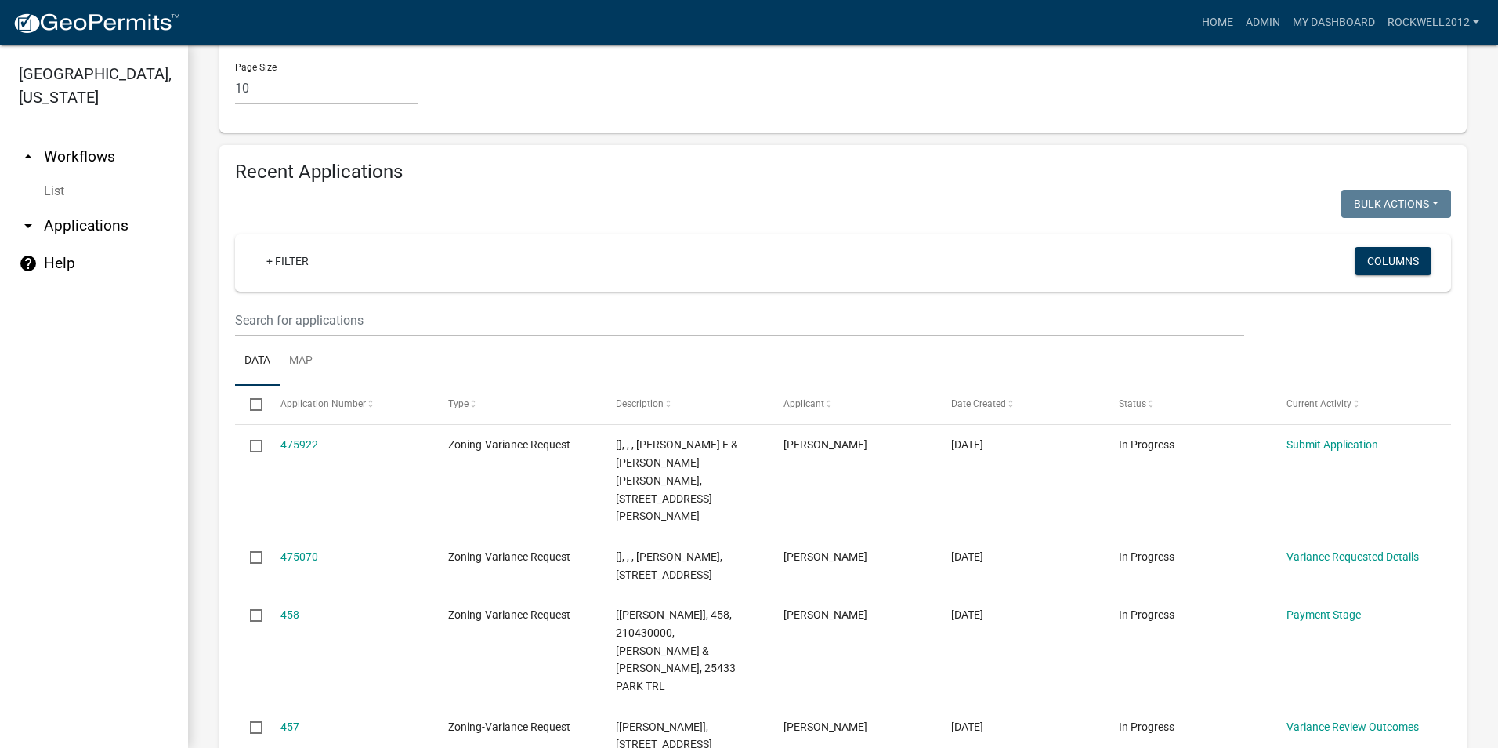
scroll to position [1489, 0]
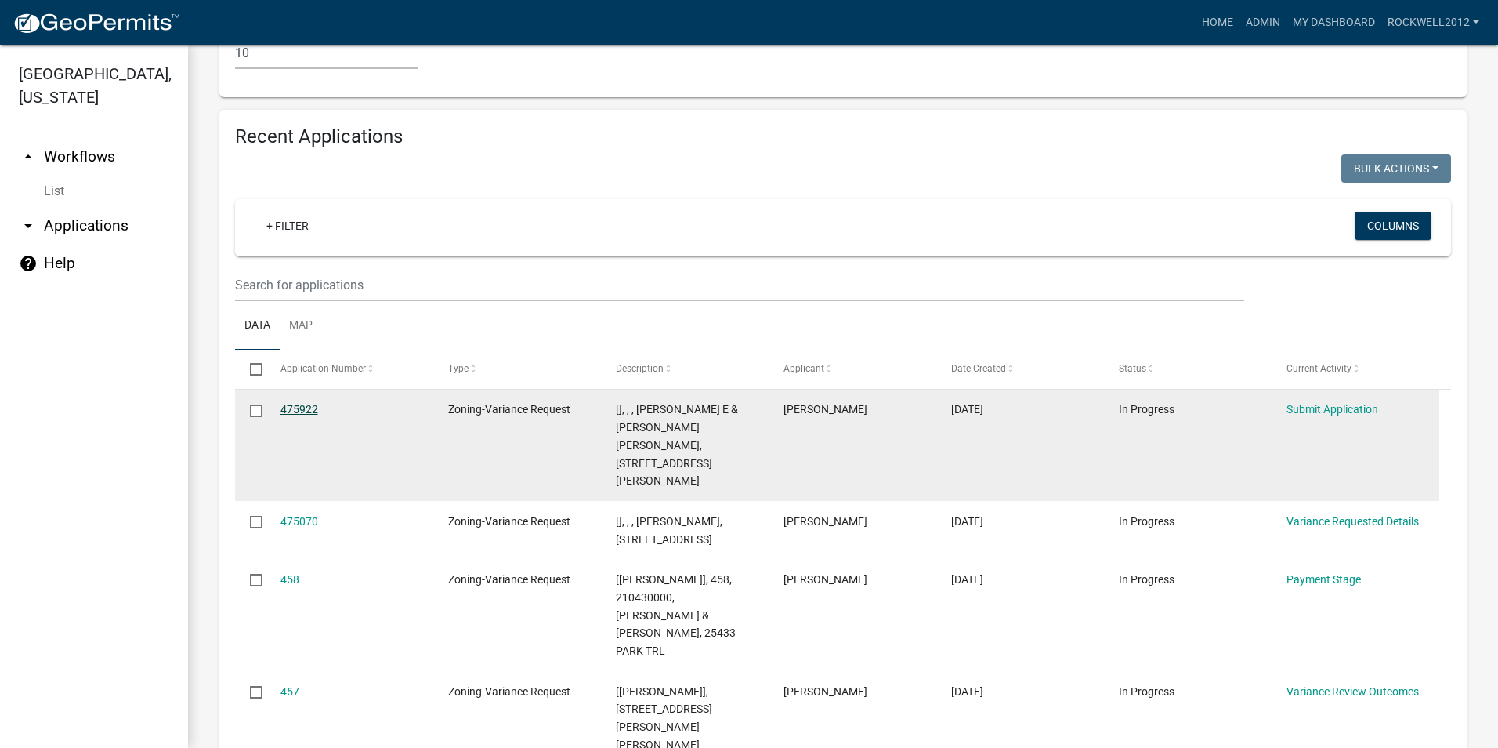
click at [299, 408] on link "475922" at bounding box center [300, 409] width 38 height 13
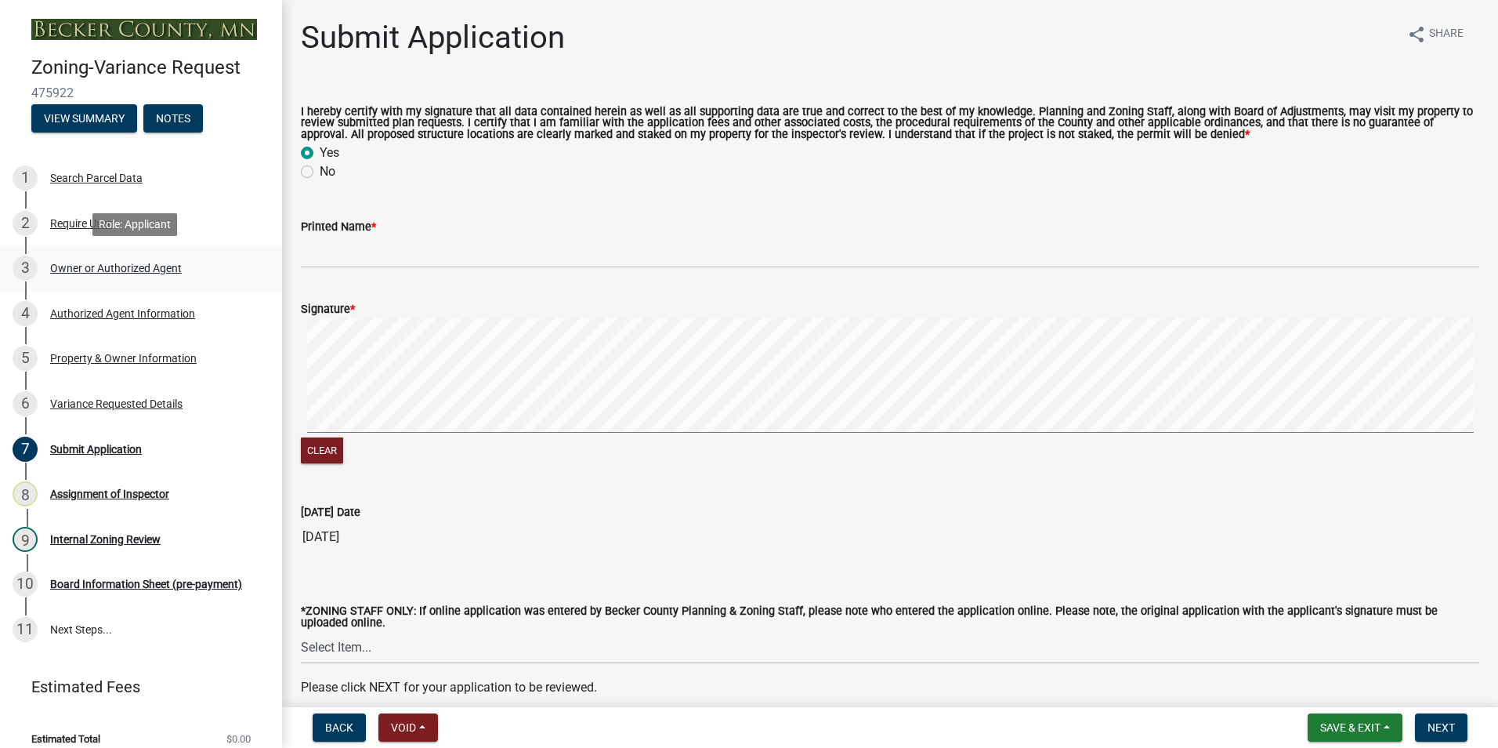
click at [106, 266] on div "Owner or Authorized Agent" at bounding box center [116, 268] width 132 height 11
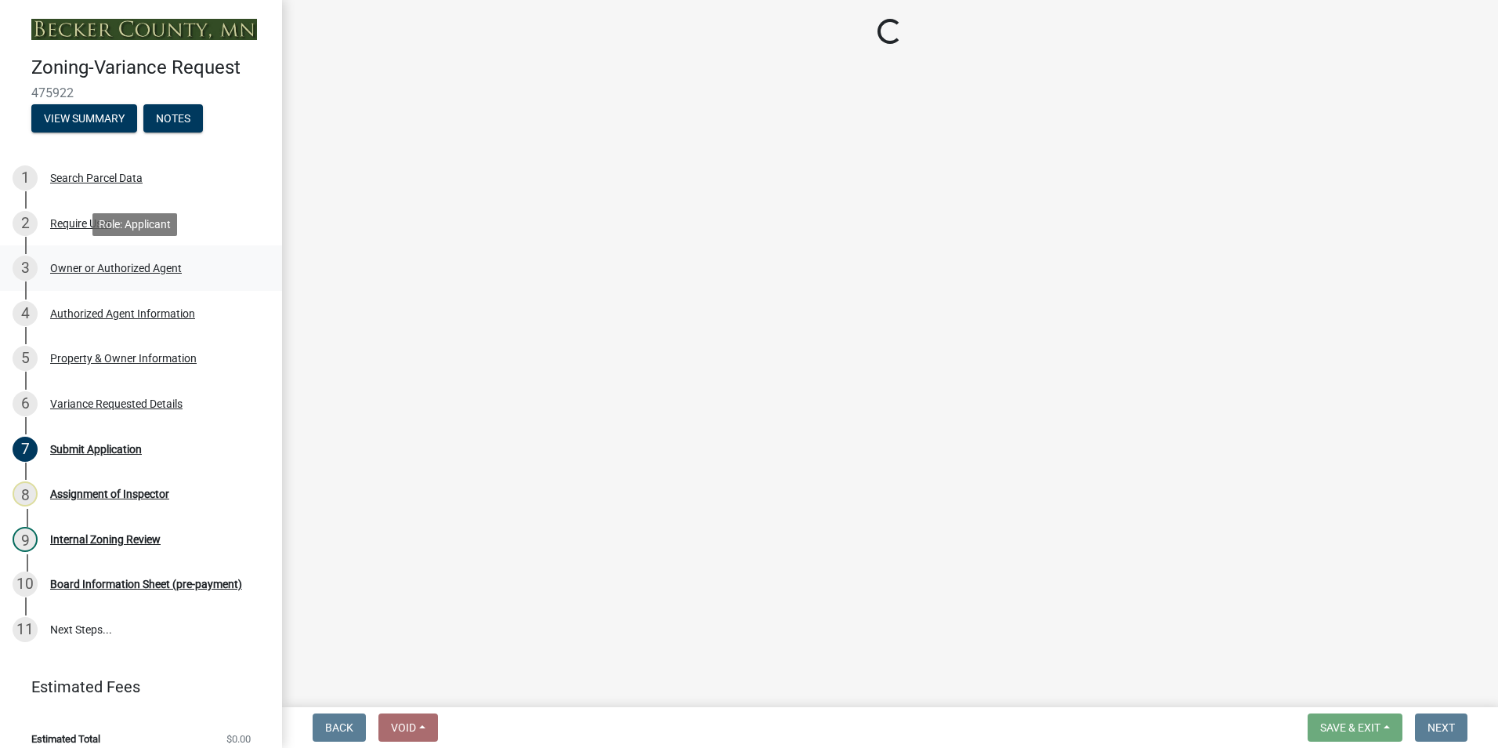
select select "21f18b9f-b5aa-471d-9875-f2b967bfb83c"
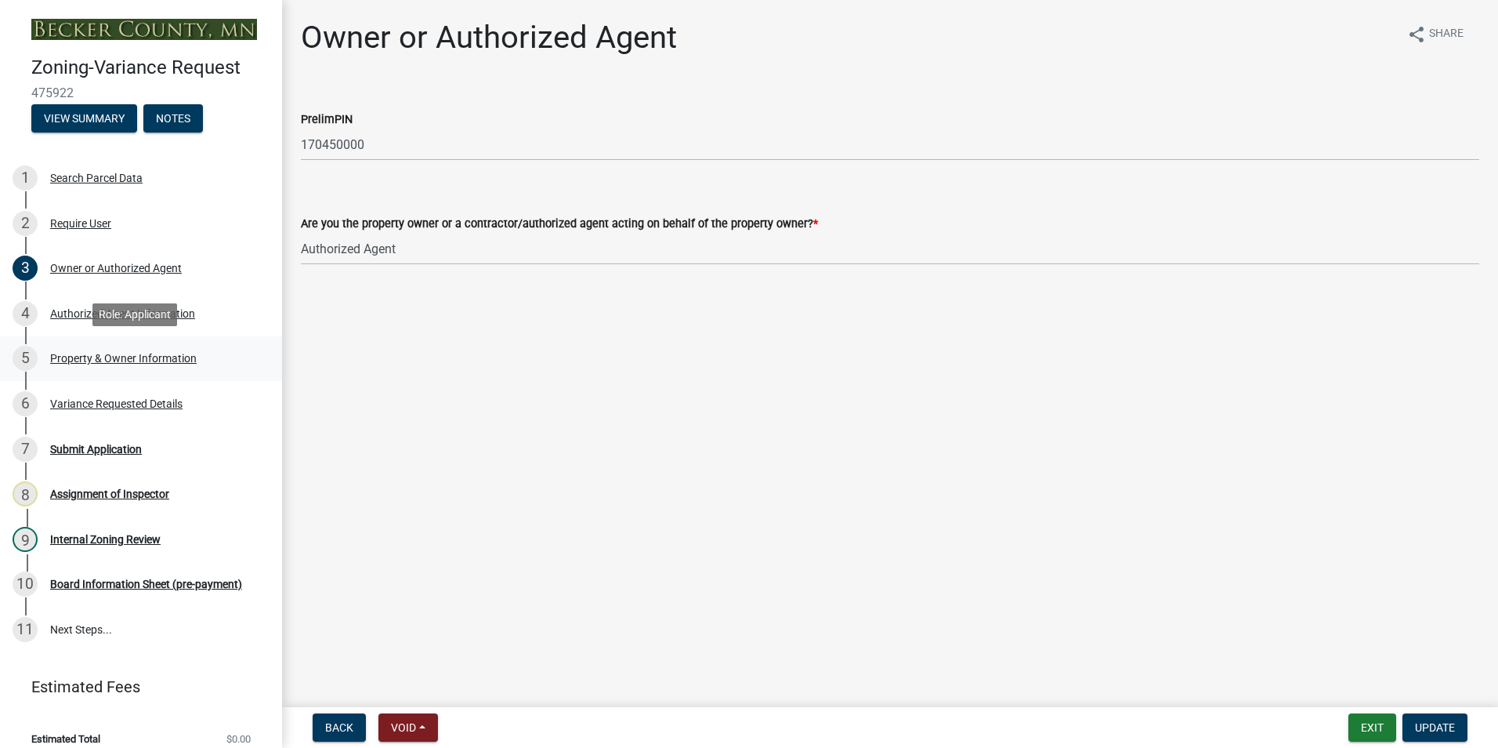
click at [102, 353] on div "Property & Owner Information" at bounding box center [123, 358] width 147 height 11
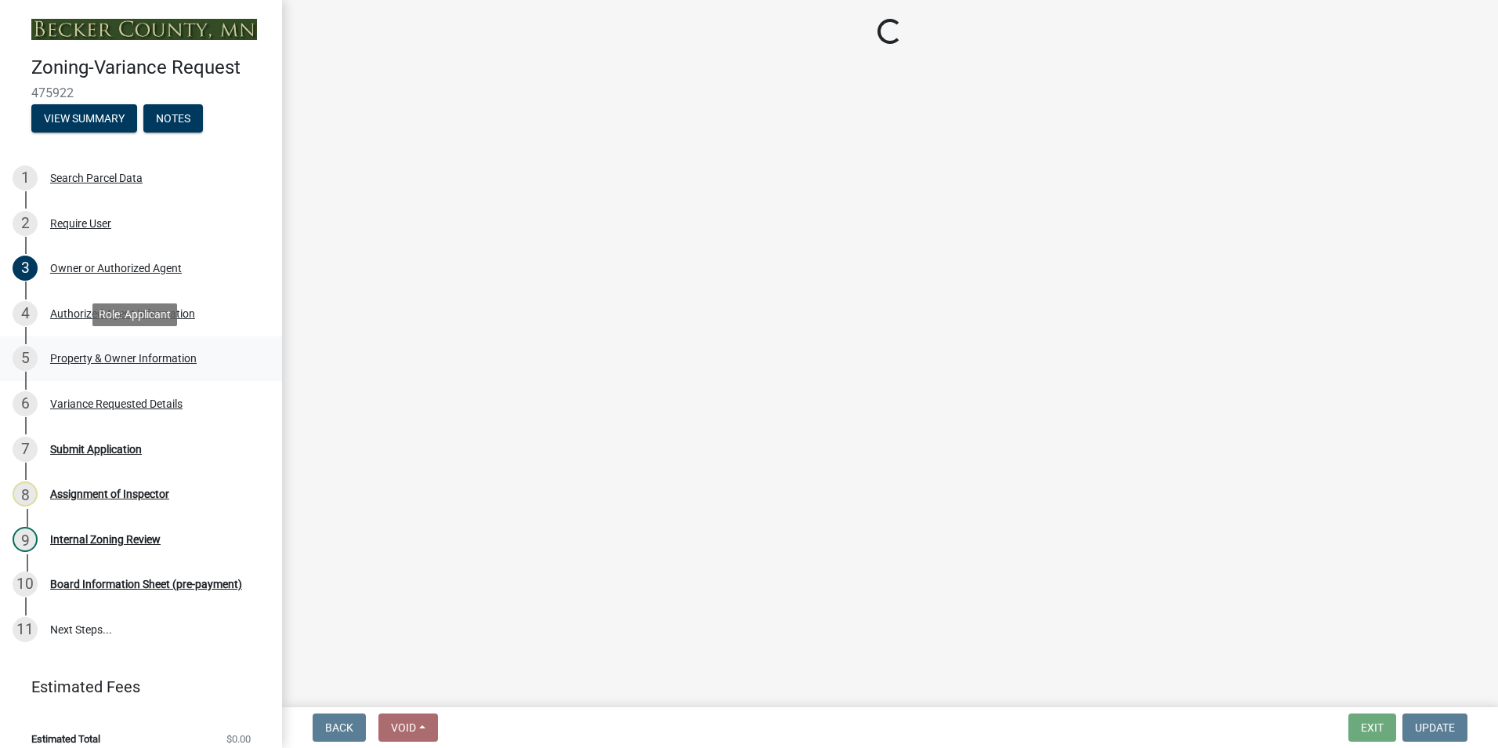
select select "90d9ef20-ac4b-4148-9027-57ce522bdd90"
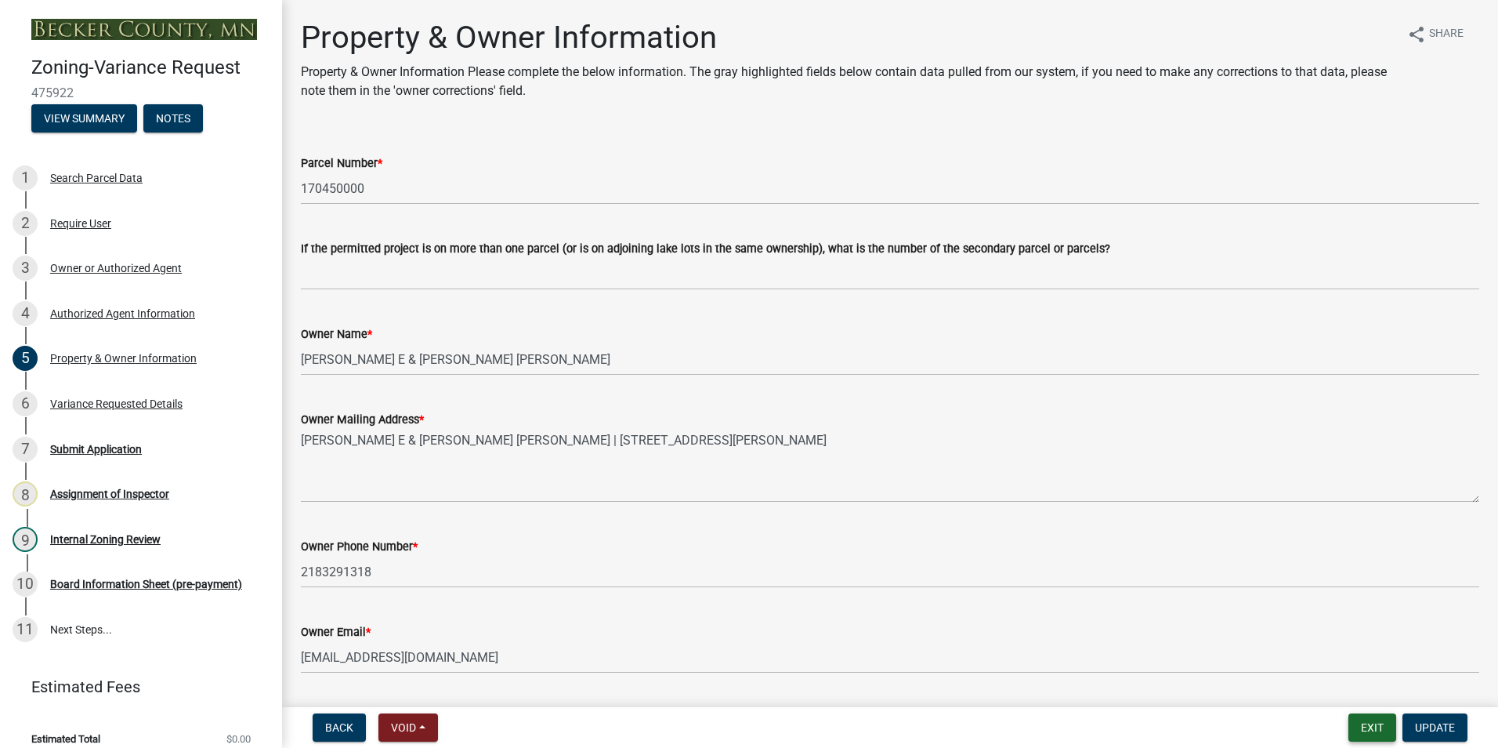
click at [1368, 731] on button "Exit" at bounding box center [1373, 727] width 48 height 28
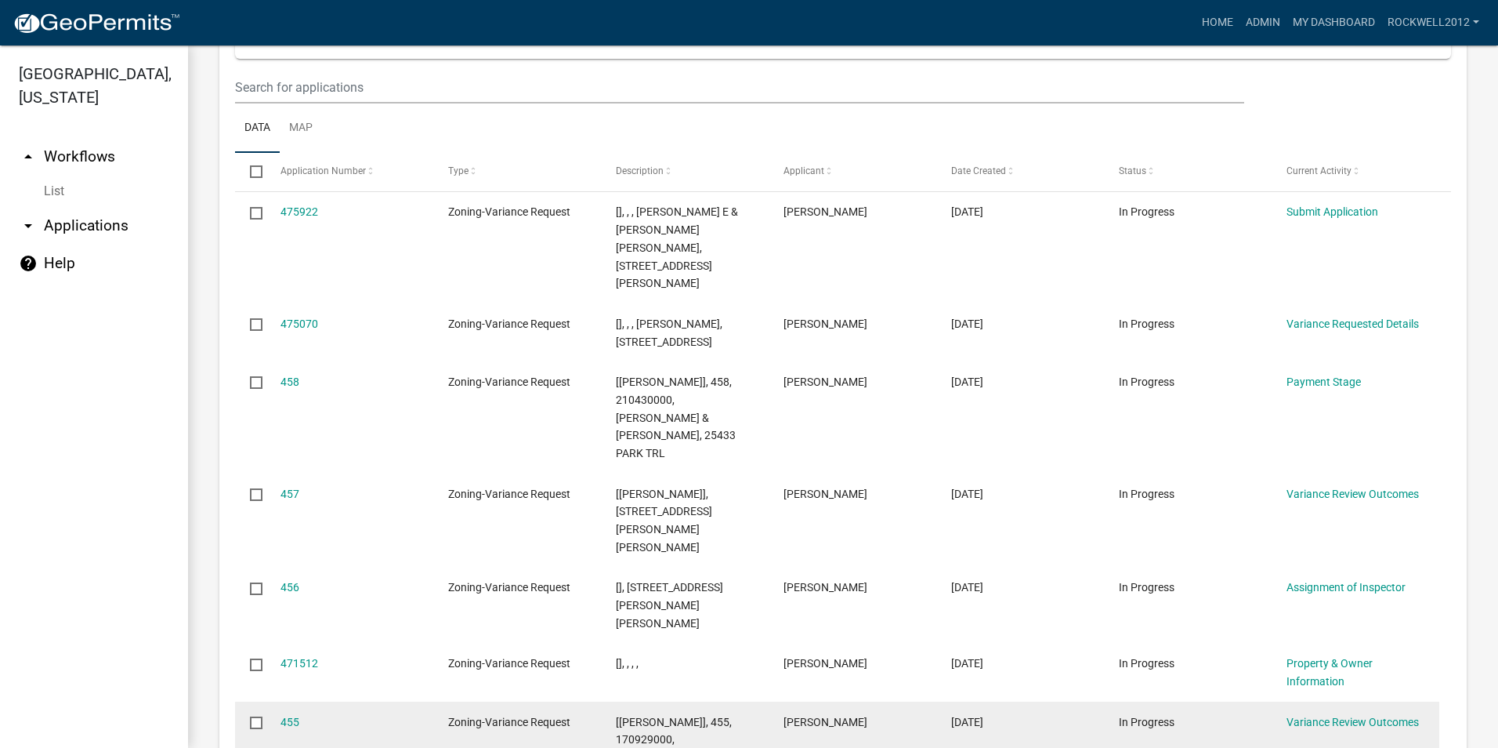
scroll to position [1683, 0]
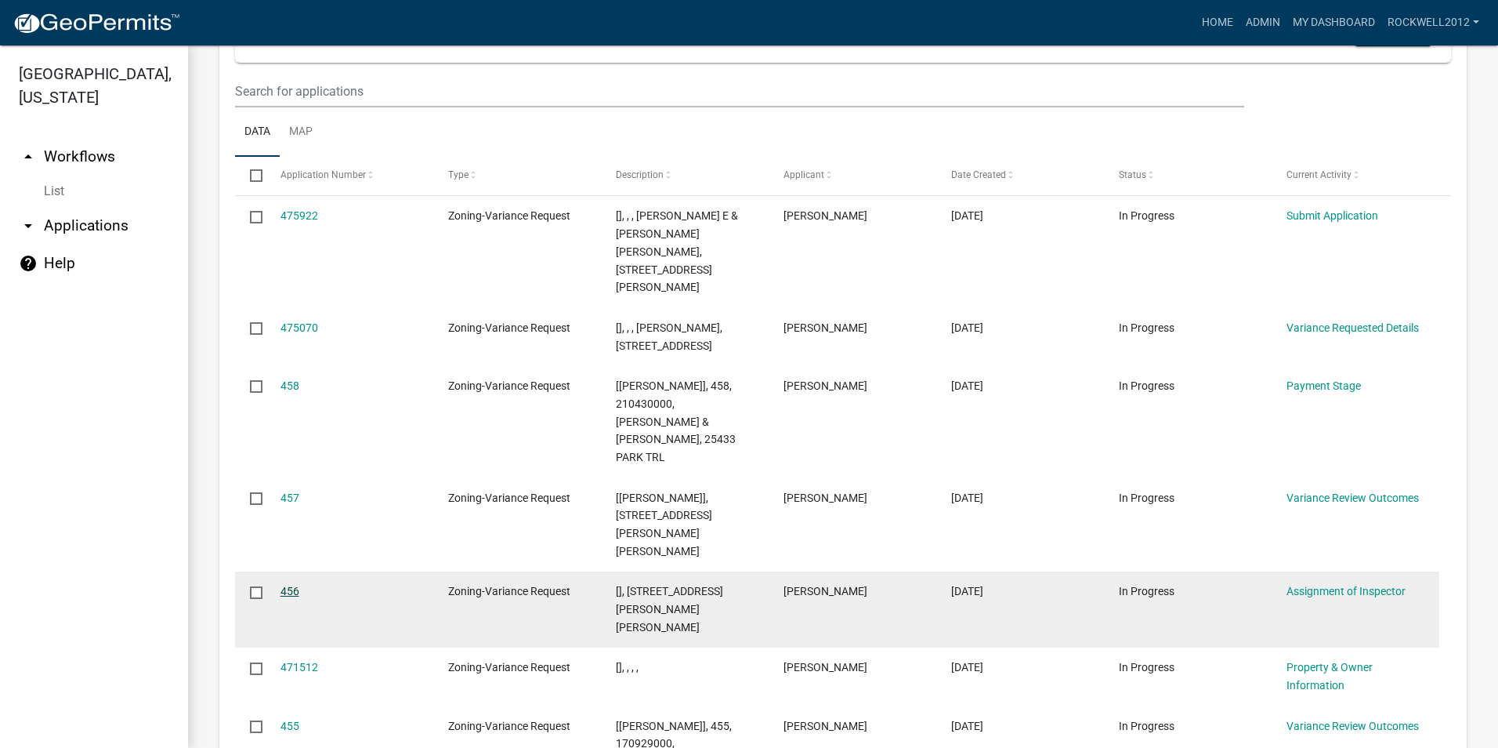
click at [288, 585] on link "456" at bounding box center [290, 591] width 19 height 13
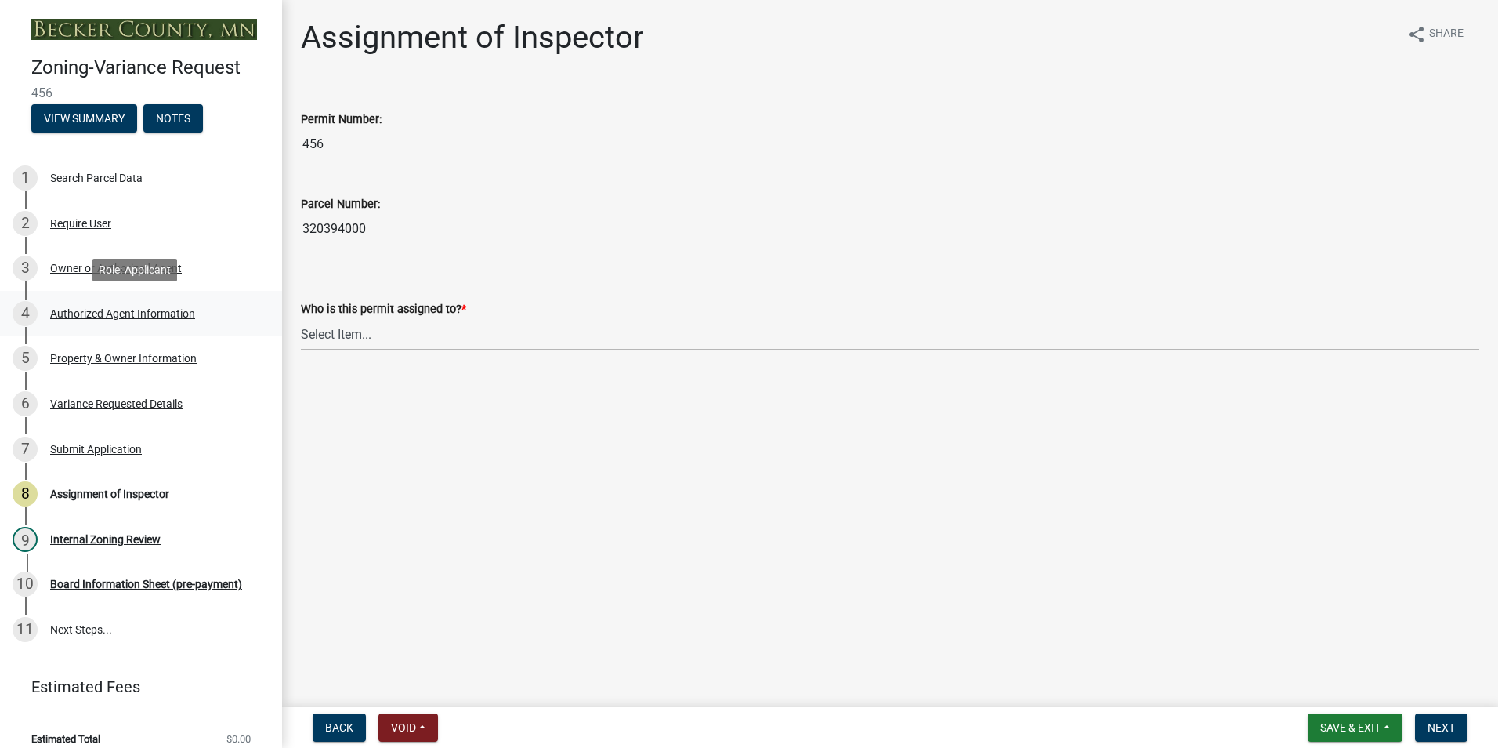
click at [110, 311] on div "Authorized Agent Information" at bounding box center [122, 313] width 145 height 11
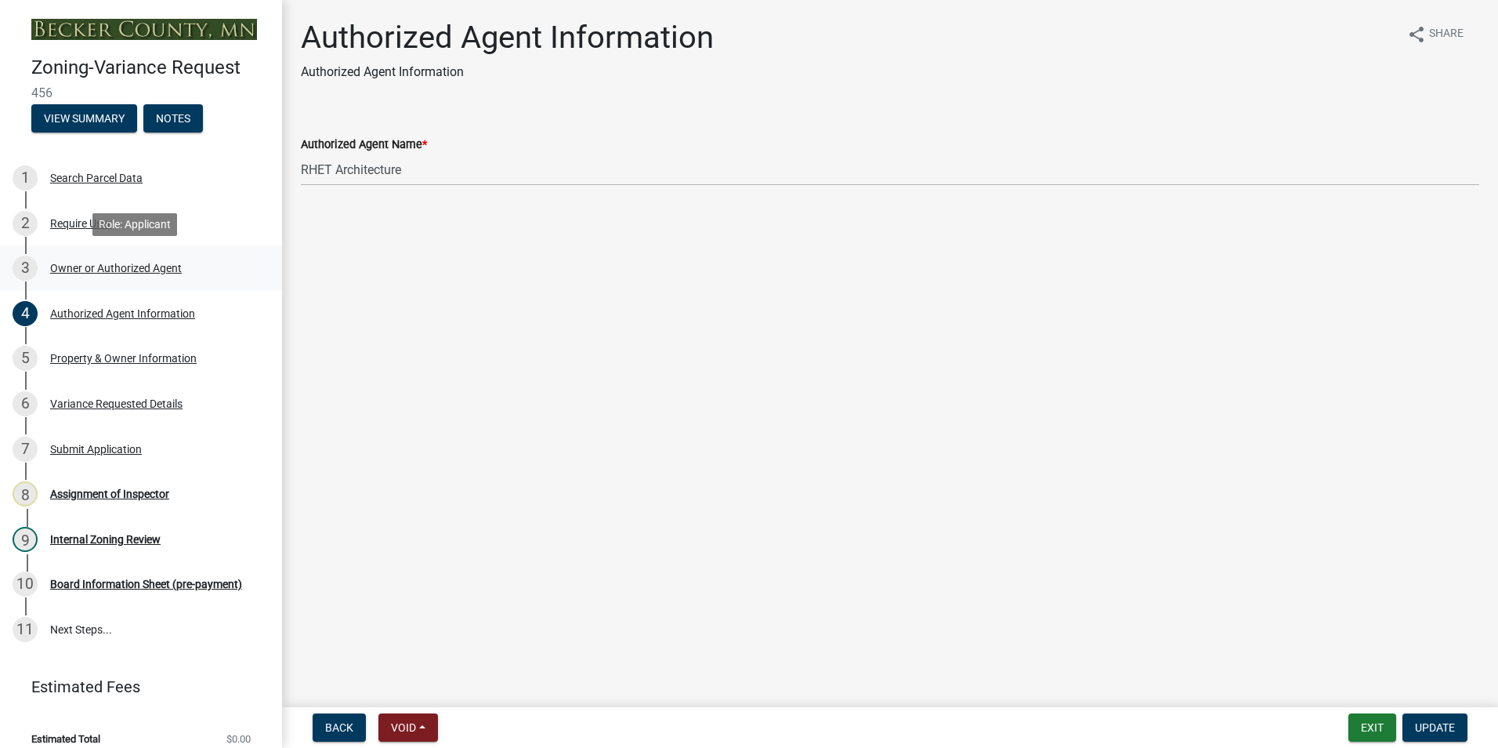
click at [98, 266] on div "Owner or Authorized Agent" at bounding box center [116, 268] width 132 height 11
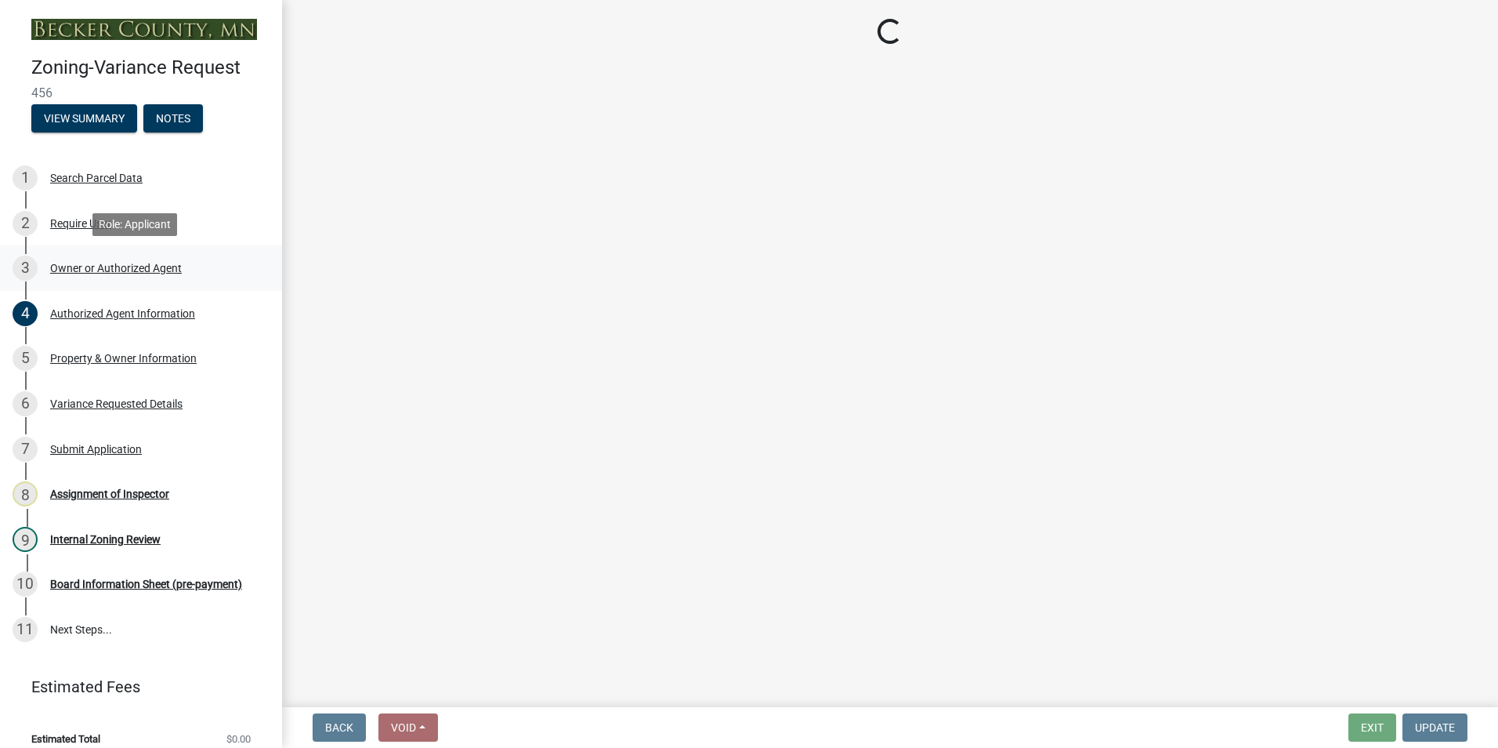
select select "21f18b9f-b5aa-471d-9875-f2b967bfb83c"
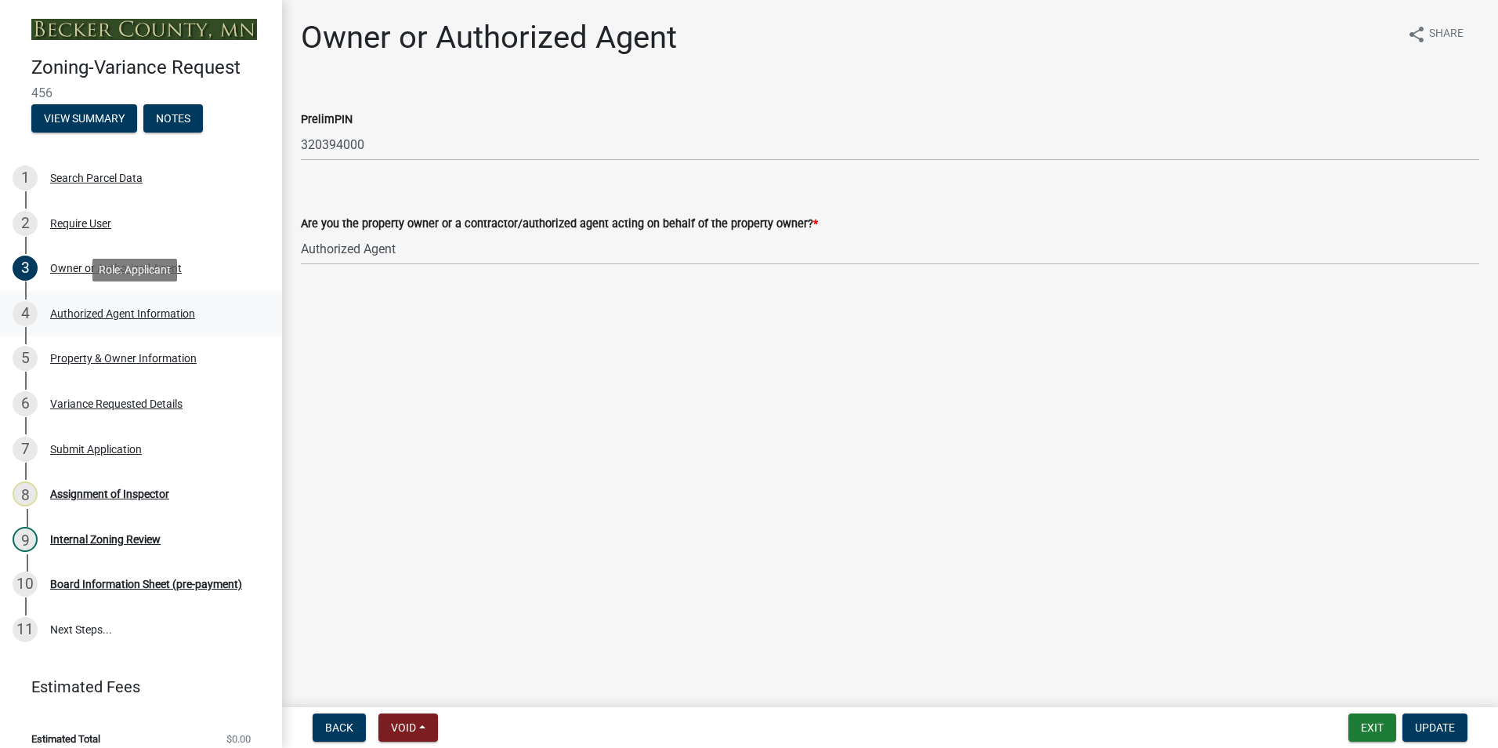
click at [110, 315] on div "Authorized Agent Information" at bounding box center [122, 313] width 145 height 11
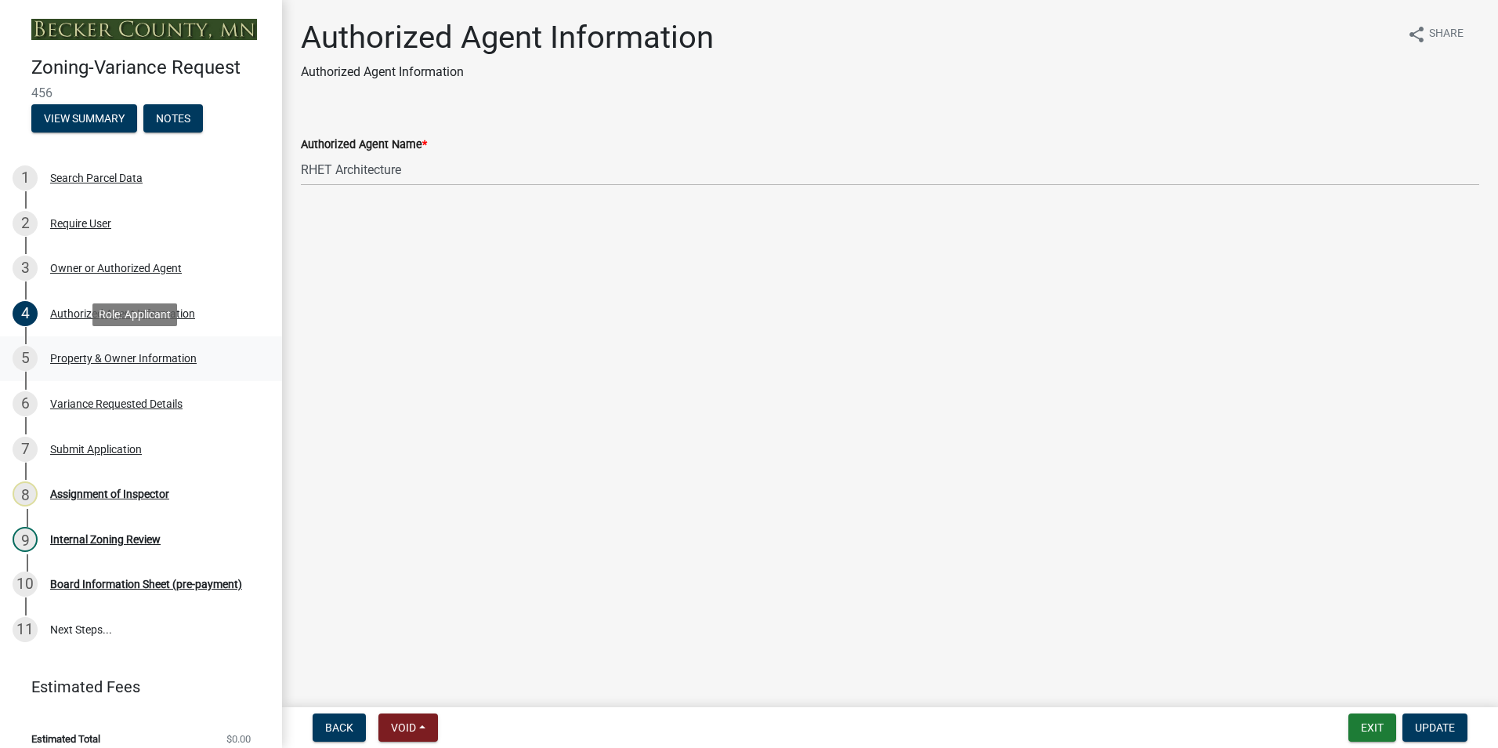
click at [109, 359] on div "Property & Owner Information" at bounding box center [123, 358] width 147 height 11
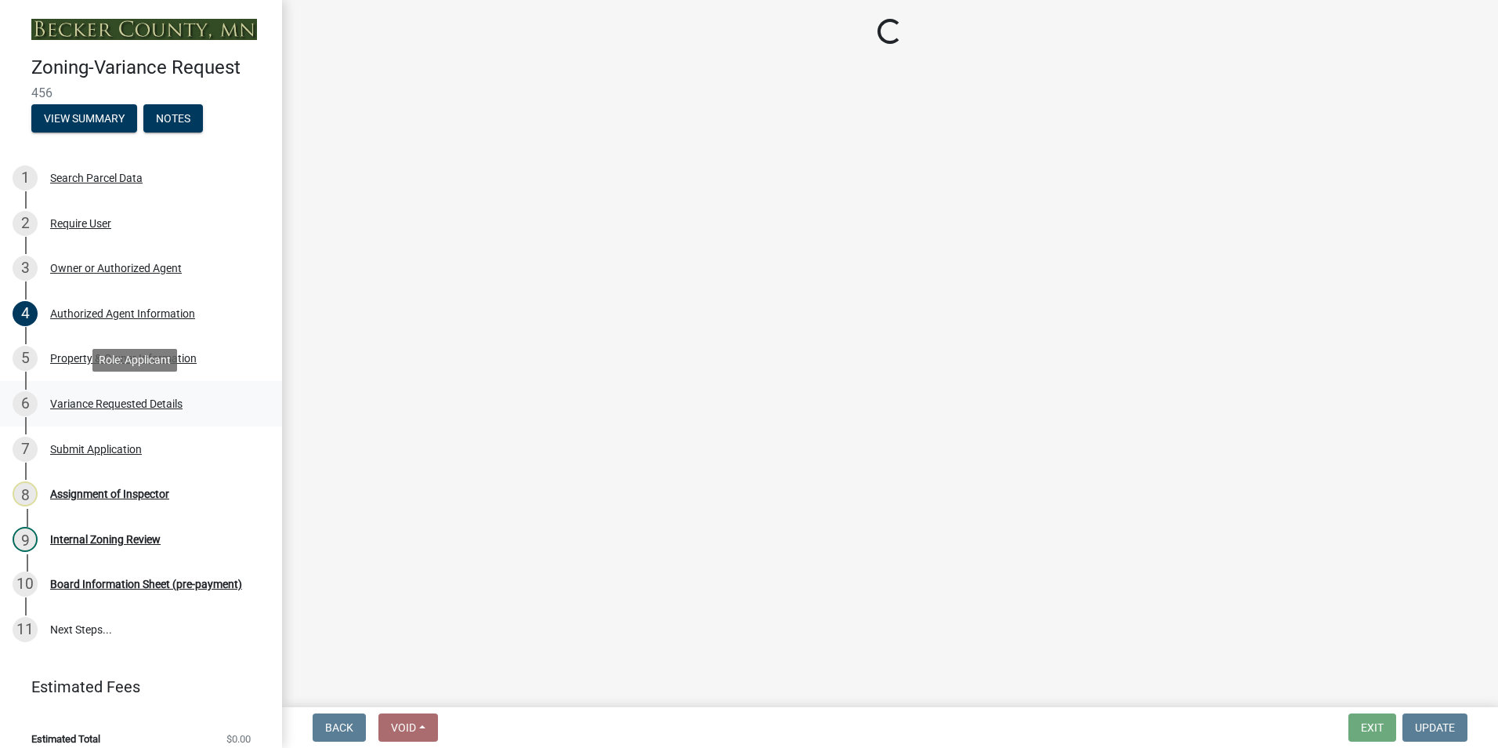
select select "86f6bbc2-da91-496d-b55e-92456f44c4fe"
select select "16bcfb6f-8262-49de-9a91-09ed17e70ede"
select select "a1838a0c-3721-4596-baf4-31437942934f"
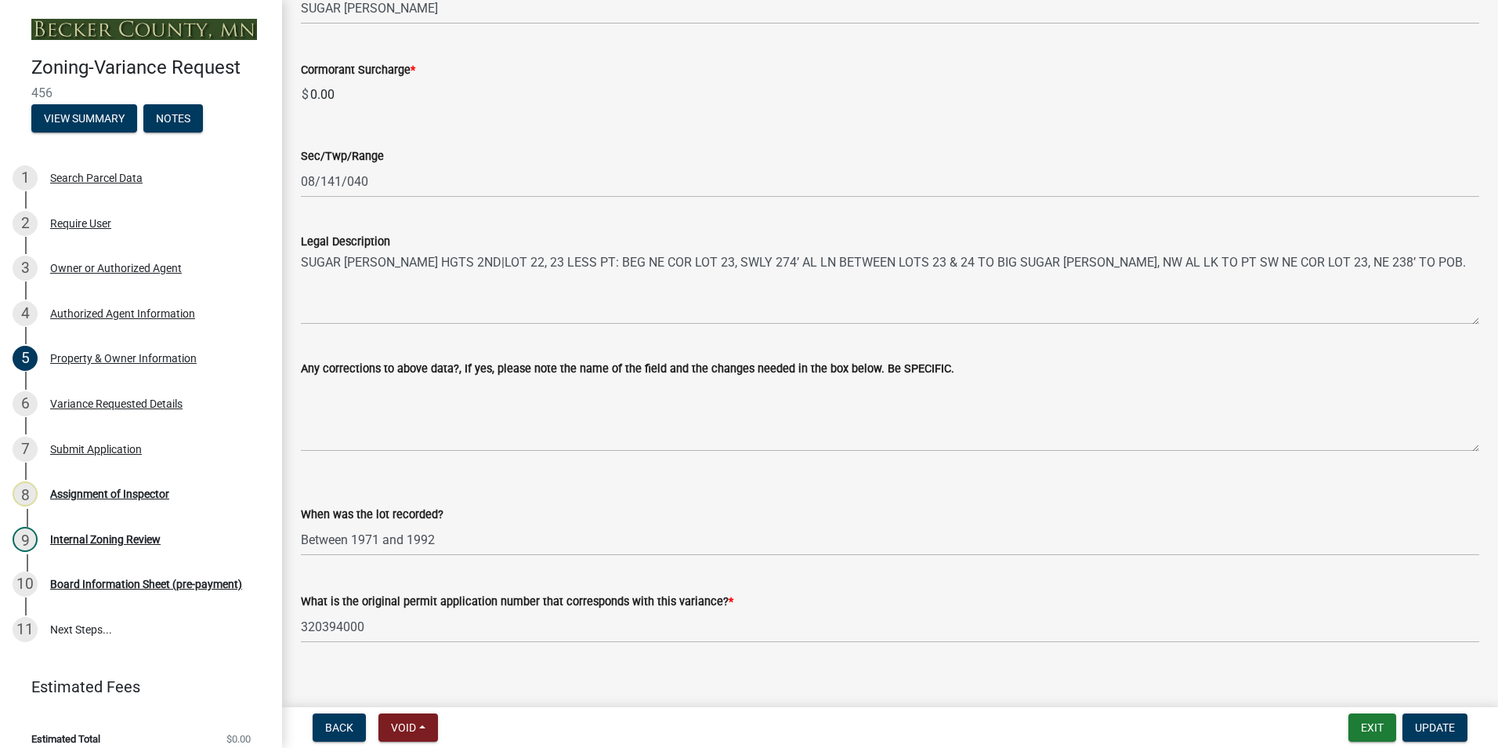
scroll to position [991, 0]
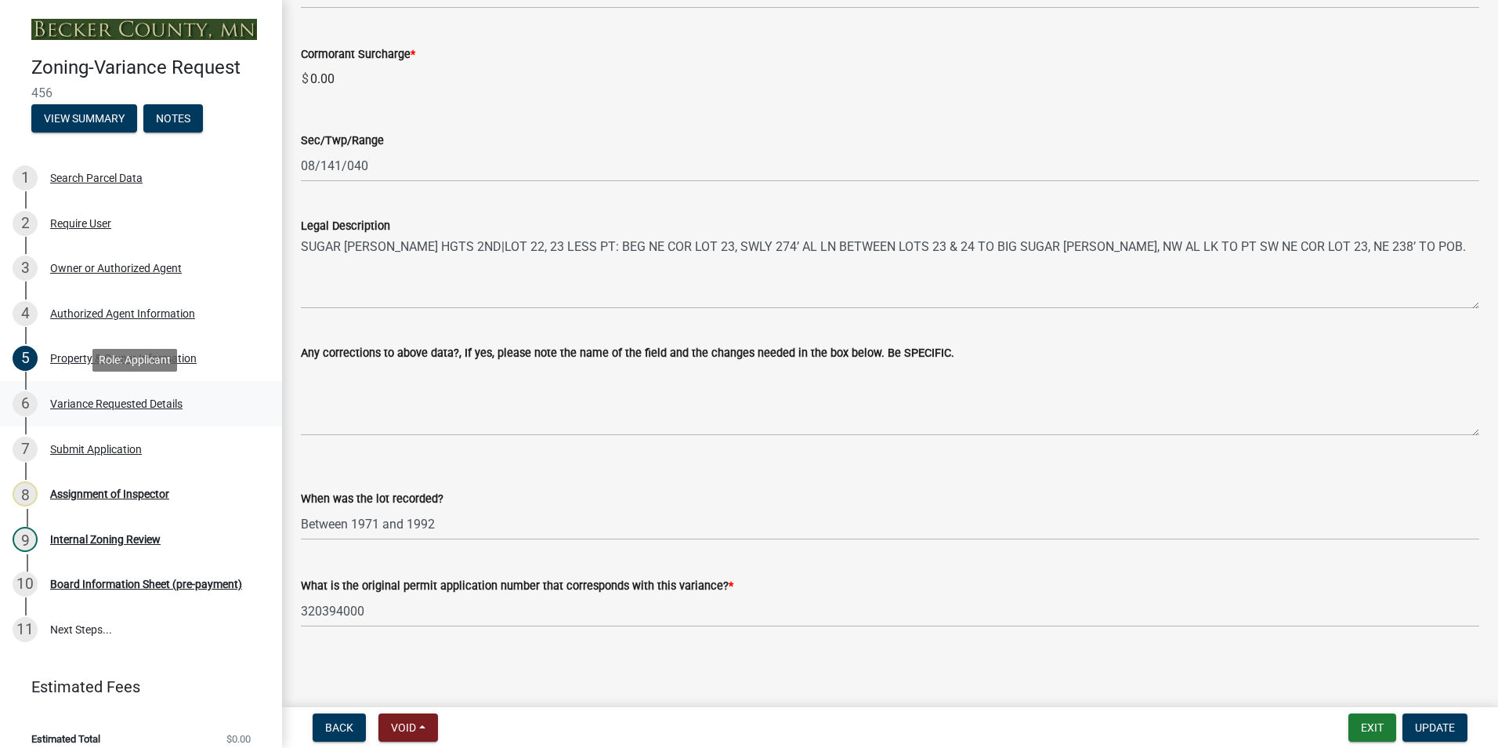
click at [107, 406] on div "Variance Requested Details" at bounding box center [116, 403] width 132 height 11
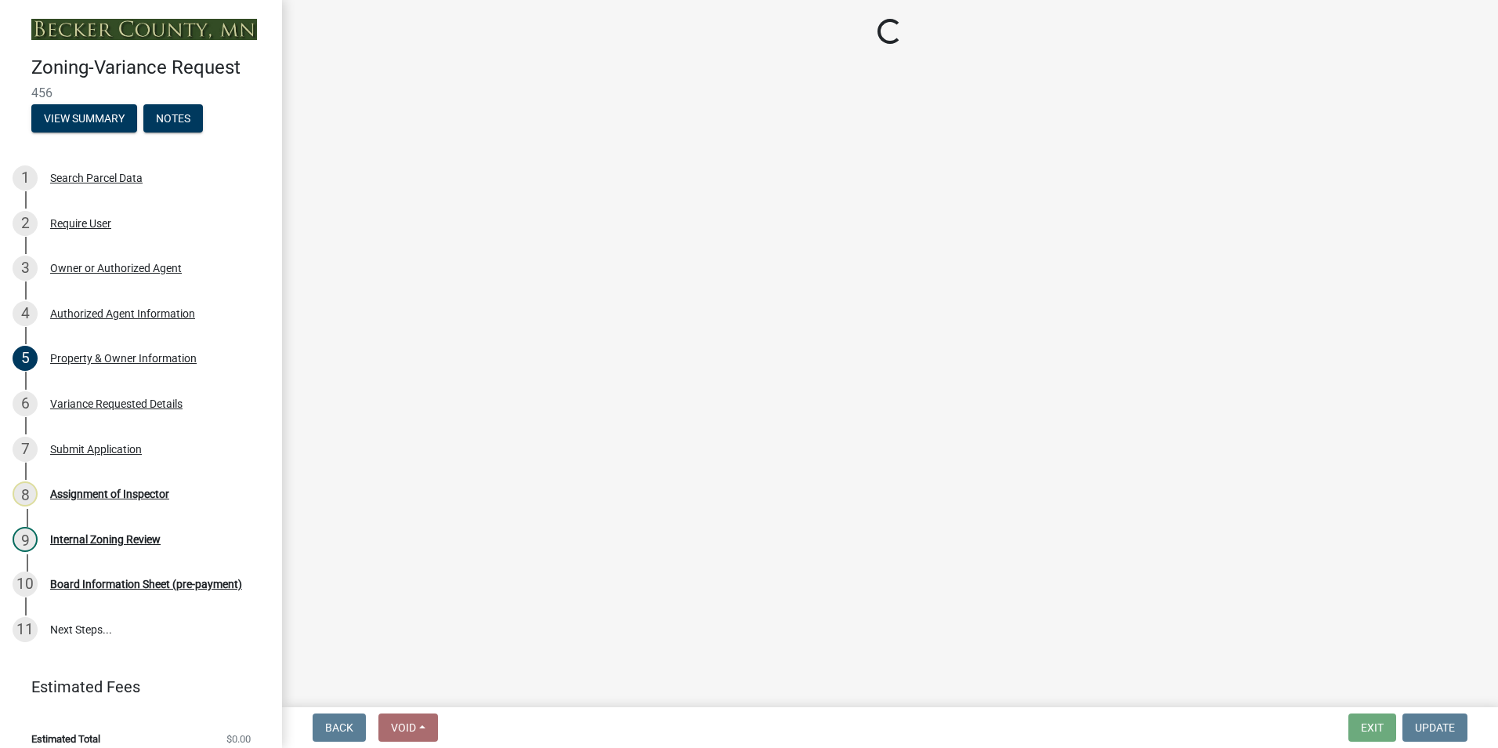
select select "edc6b78d-c029-41a6-a436-e6f76b5f0855"
select select "a5c6235c-6fe0-43e3-9b64-f3566618e99d"
select select "a60f612c-e64d-4767-92b2-cb2f842b6e0b"
select select "bb2b5e43-03c1-4874-9abf-a65f400af928"
select select "8ea3e6c3-8fed-4904-aa20-2f643744aa0c"
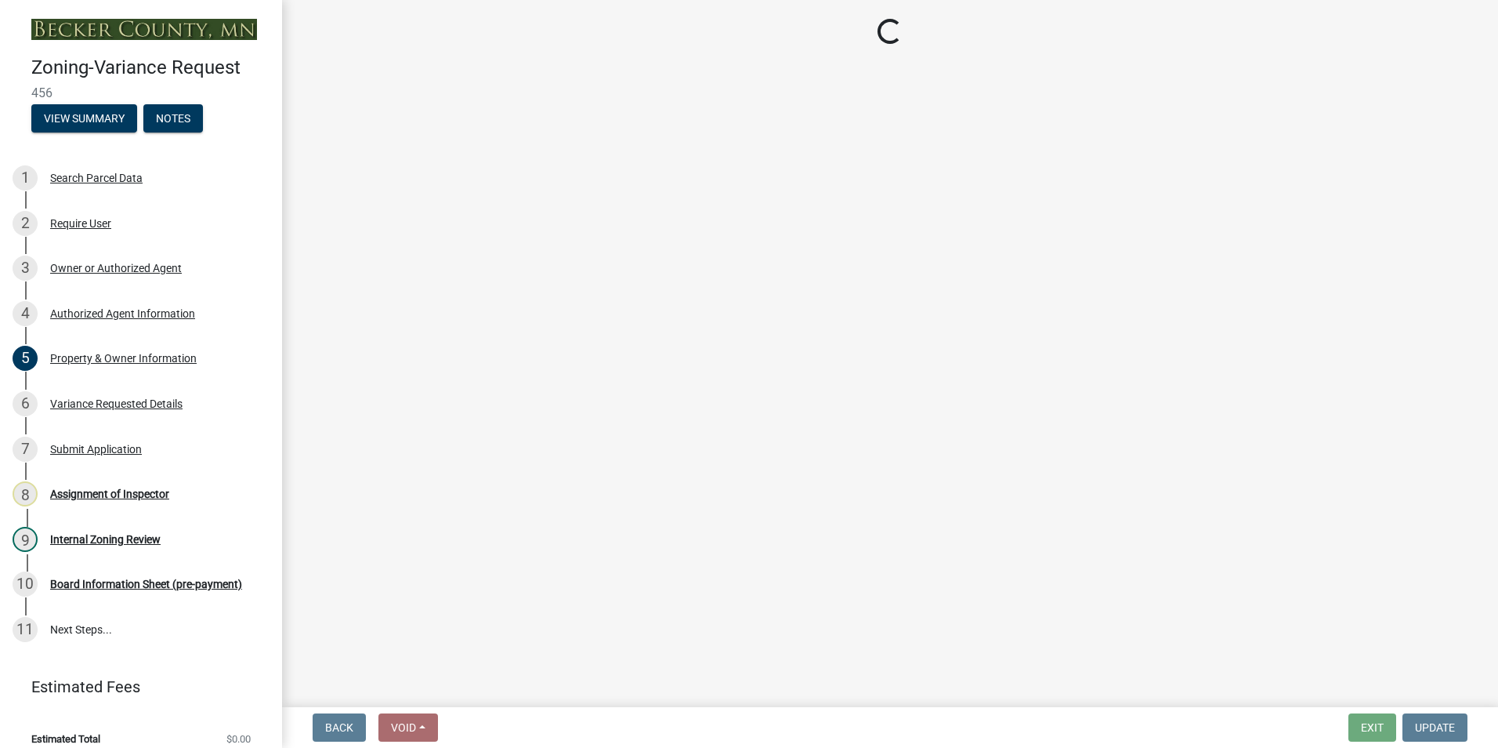
select select "860afd09-da87-482b-bca4-413f5cf53582"
select select "ee8740c3-f4d5-48cf-ad42-c8f7342b480c"
select select "1aa51e34-4f0a-4095-a3f3-287665056048"
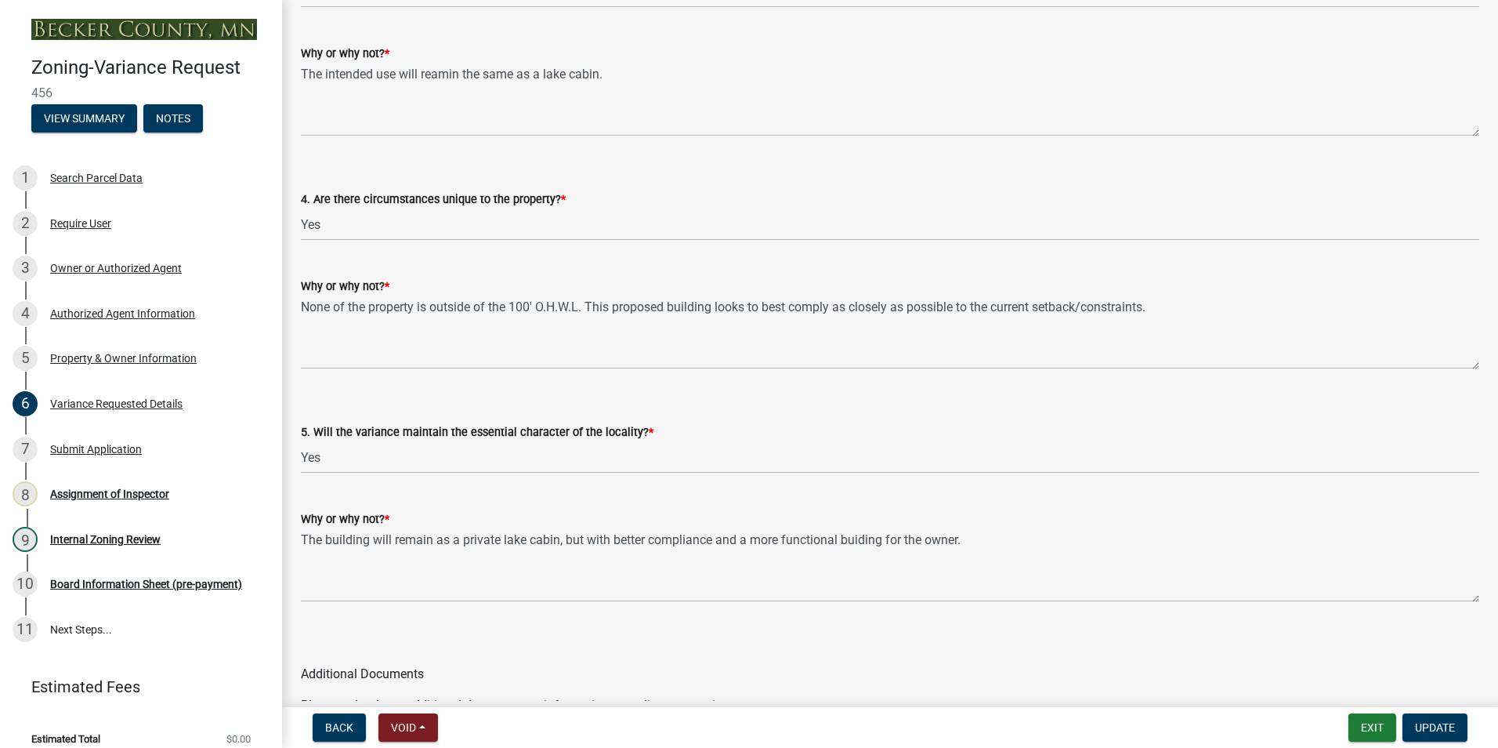
scroll to position [3056, 0]
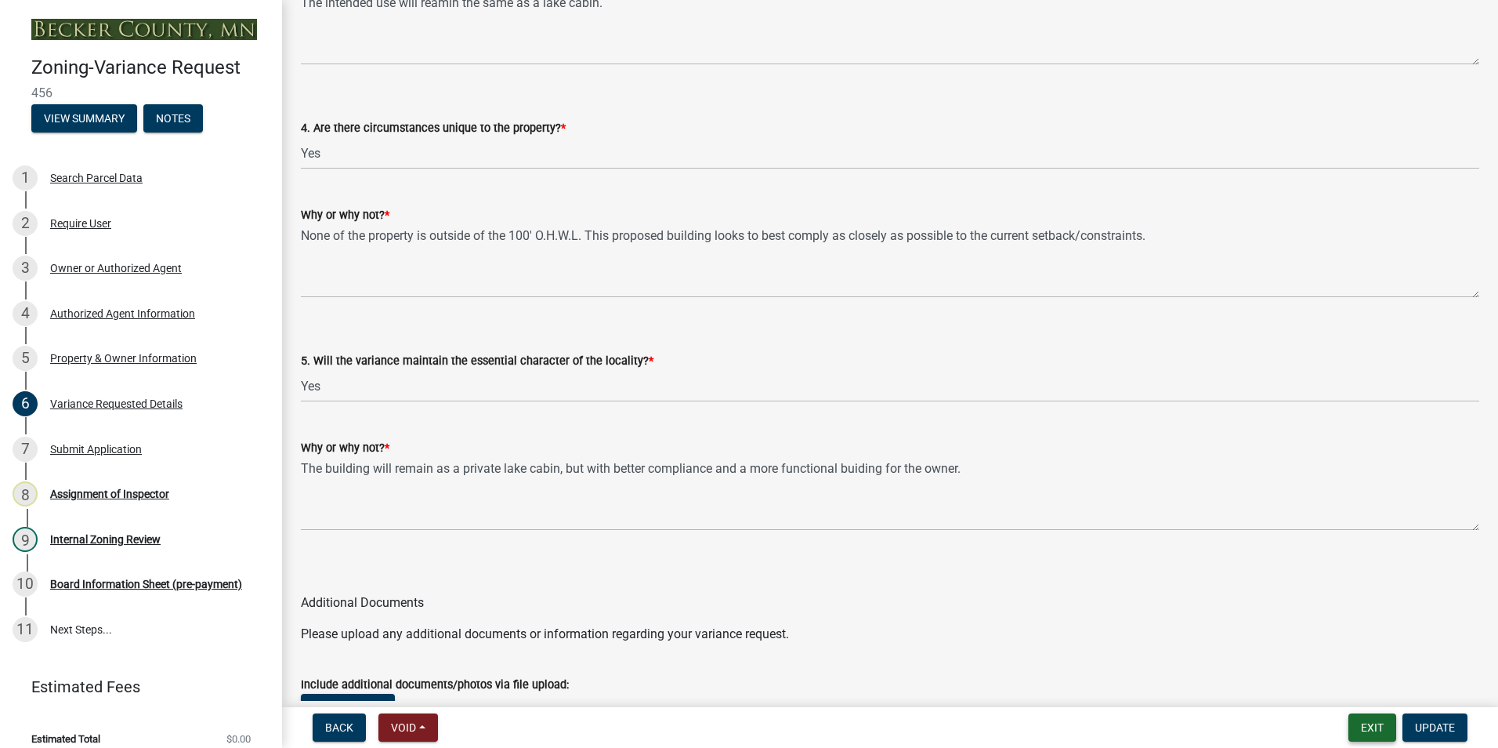
click at [1356, 730] on button "Exit" at bounding box center [1373, 727] width 48 height 28
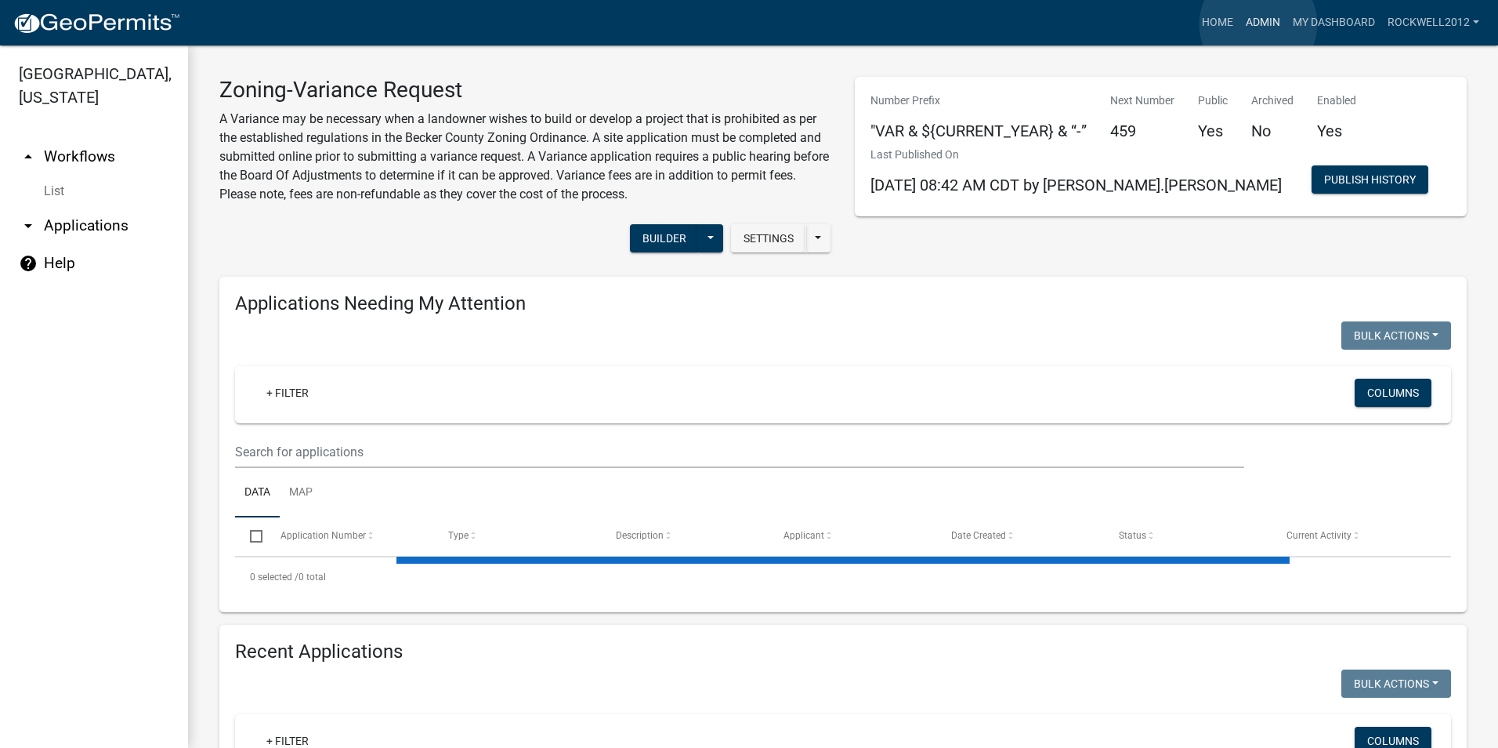
click at [1259, 24] on link "Admin" at bounding box center [1263, 23] width 47 height 30
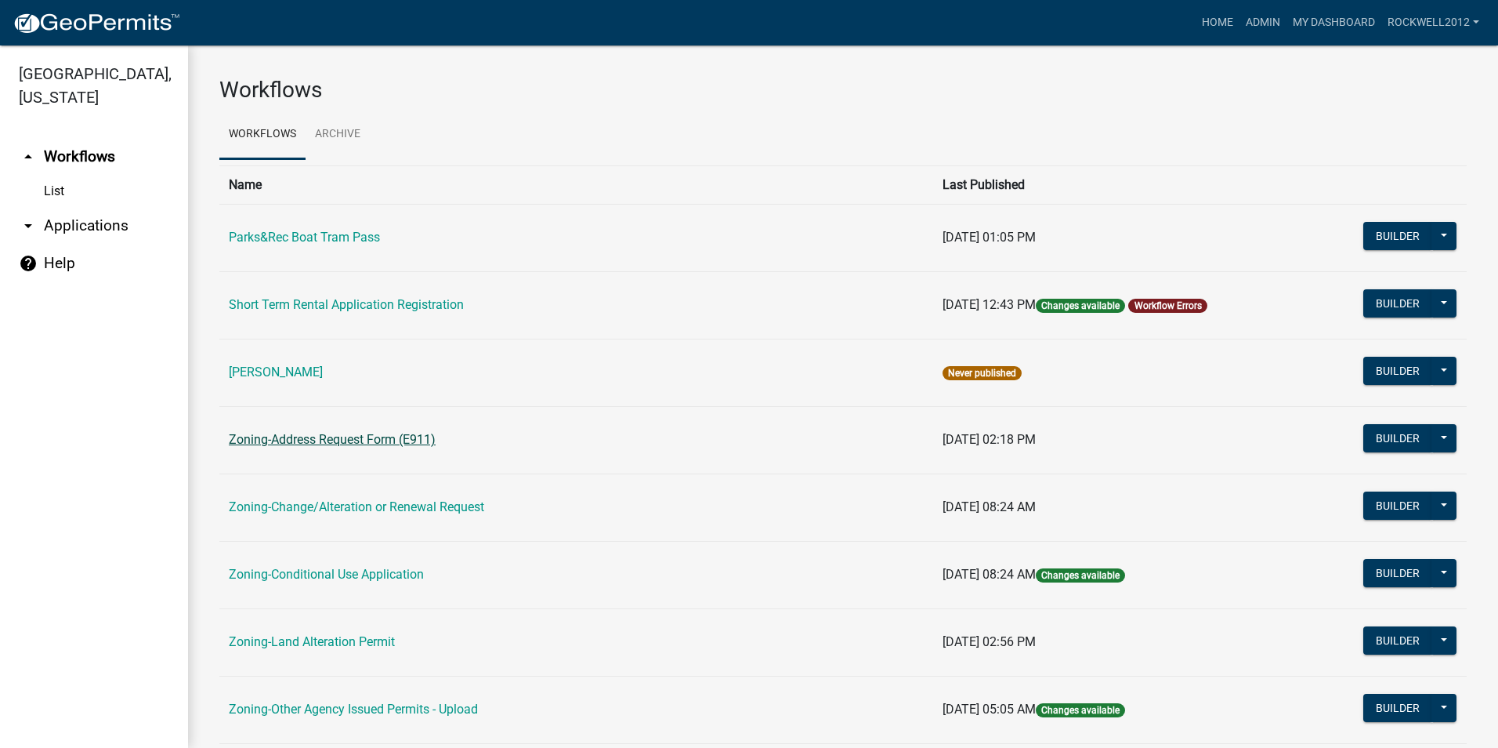
click at [386, 437] on link "Zoning-Address Request Form (E911)" at bounding box center [332, 439] width 207 height 15
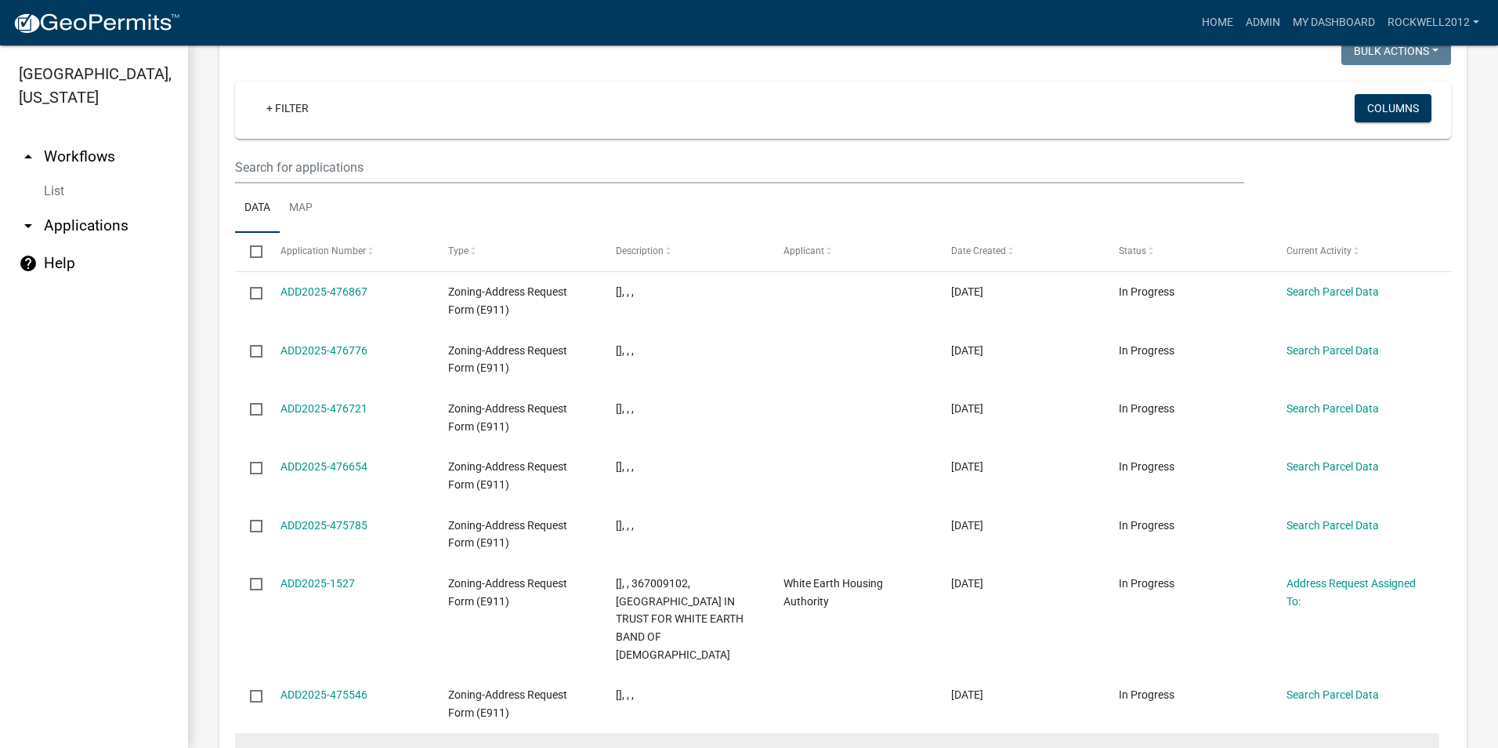
scroll to position [1240, 0]
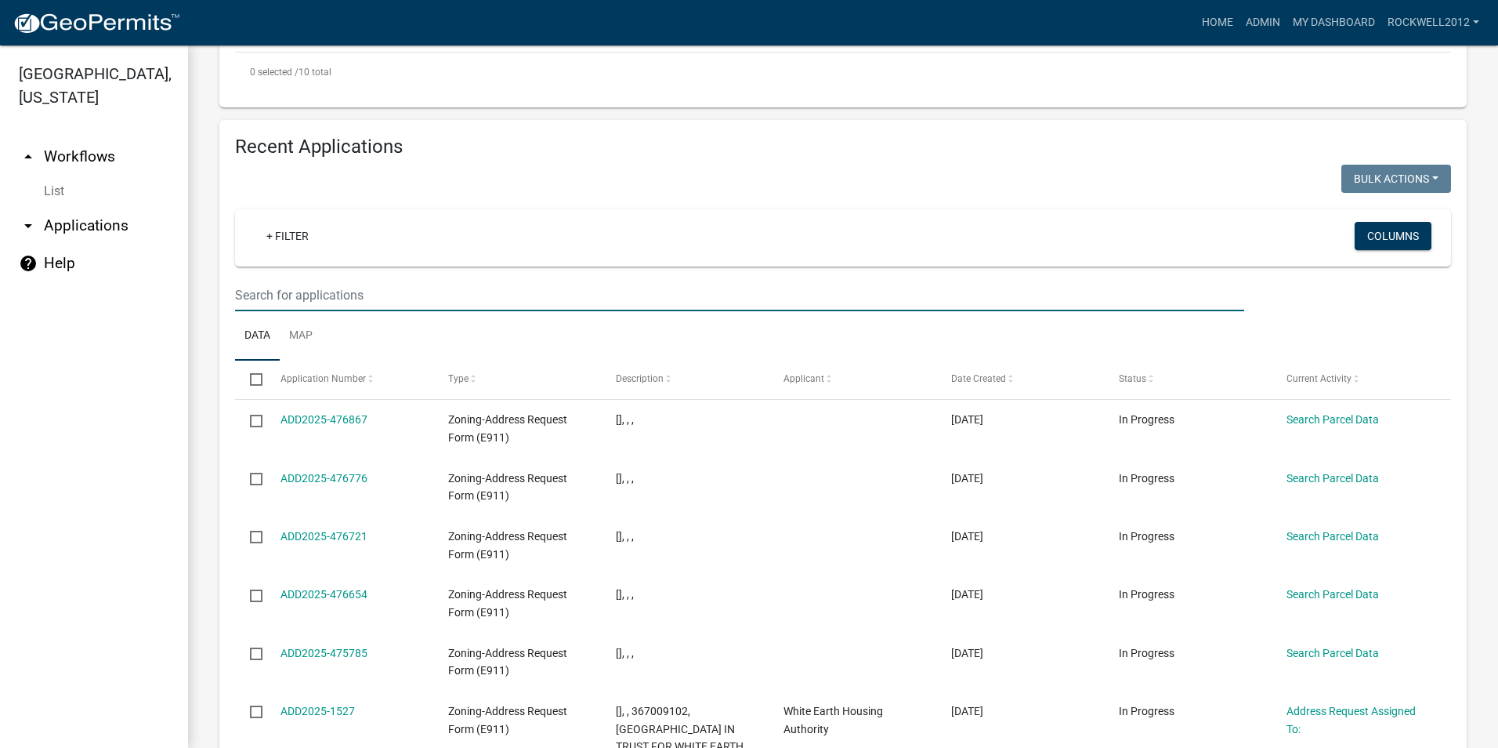
click at [265, 279] on input "text" at bounding box center [739, 295] width 1009 height 32
type input "[PERSON_NAME]"
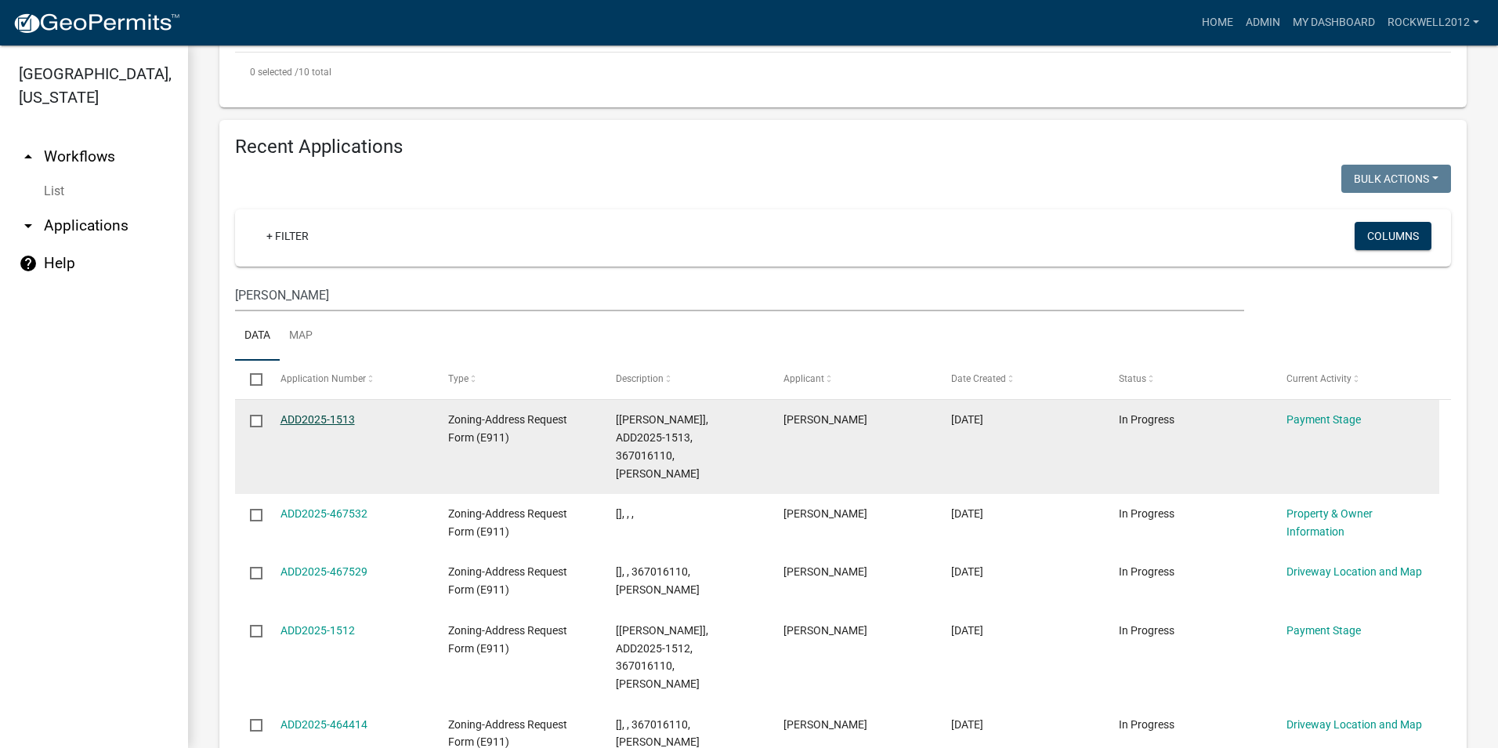
click at [333, 413] on link "ADD2025-1513" at bounding box center [318, 419] width 74 height 13
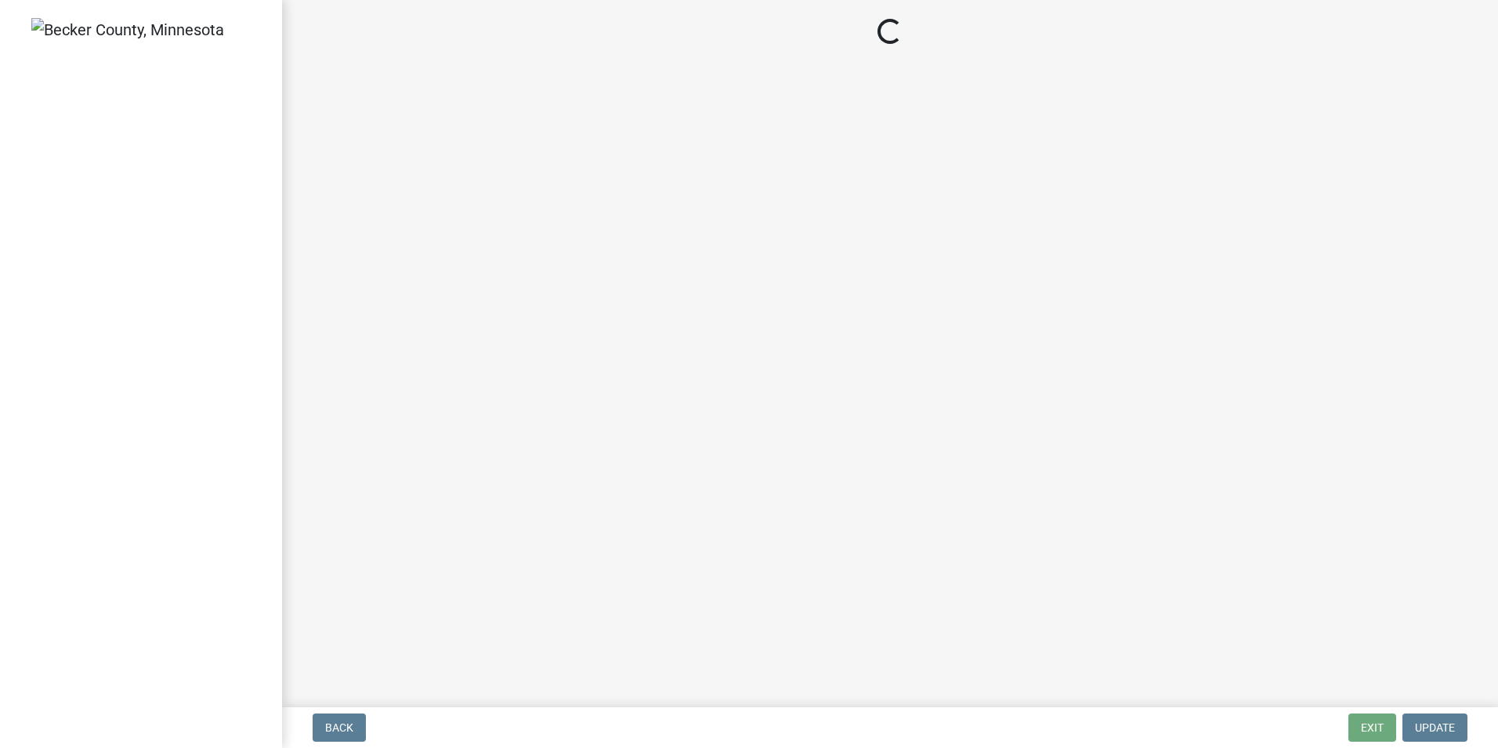
select select "3: 3"
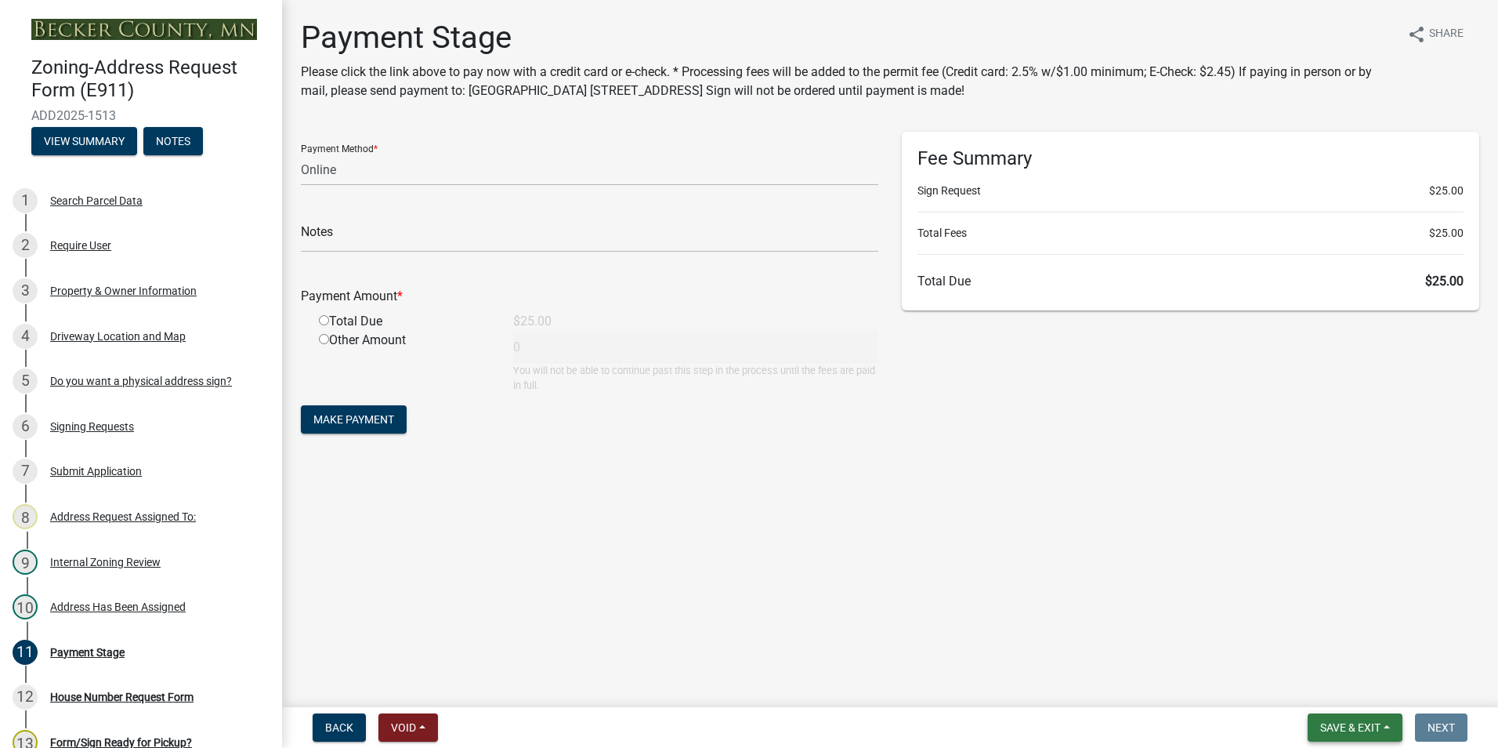
click at [1355, 726] on span "Save & Exit" at bounding box center [1350, 727] width 60 height 13
click at [1317, 677] on button "Save & Exit" at bounding box center [1339, 687] width 125 height 38
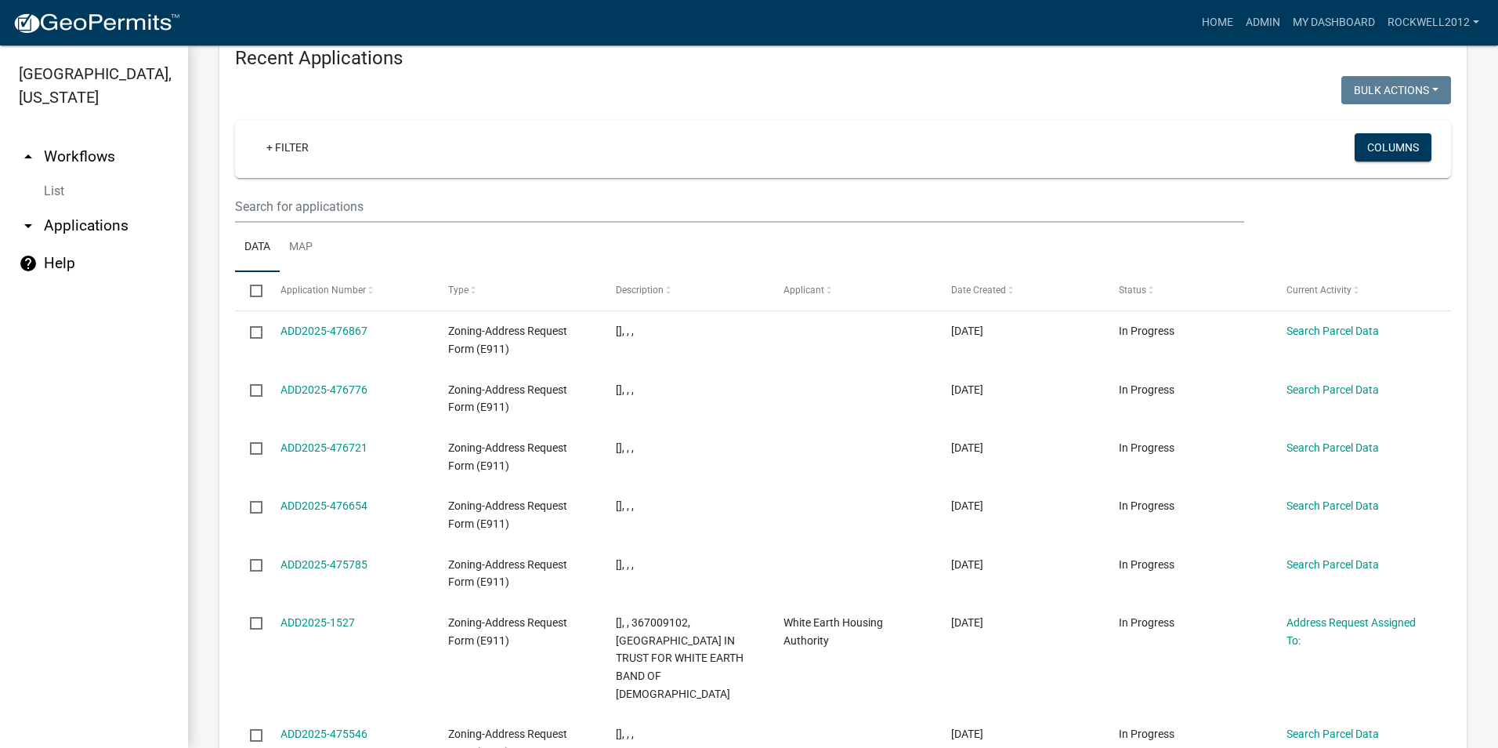
scroll to position [1332, 0]
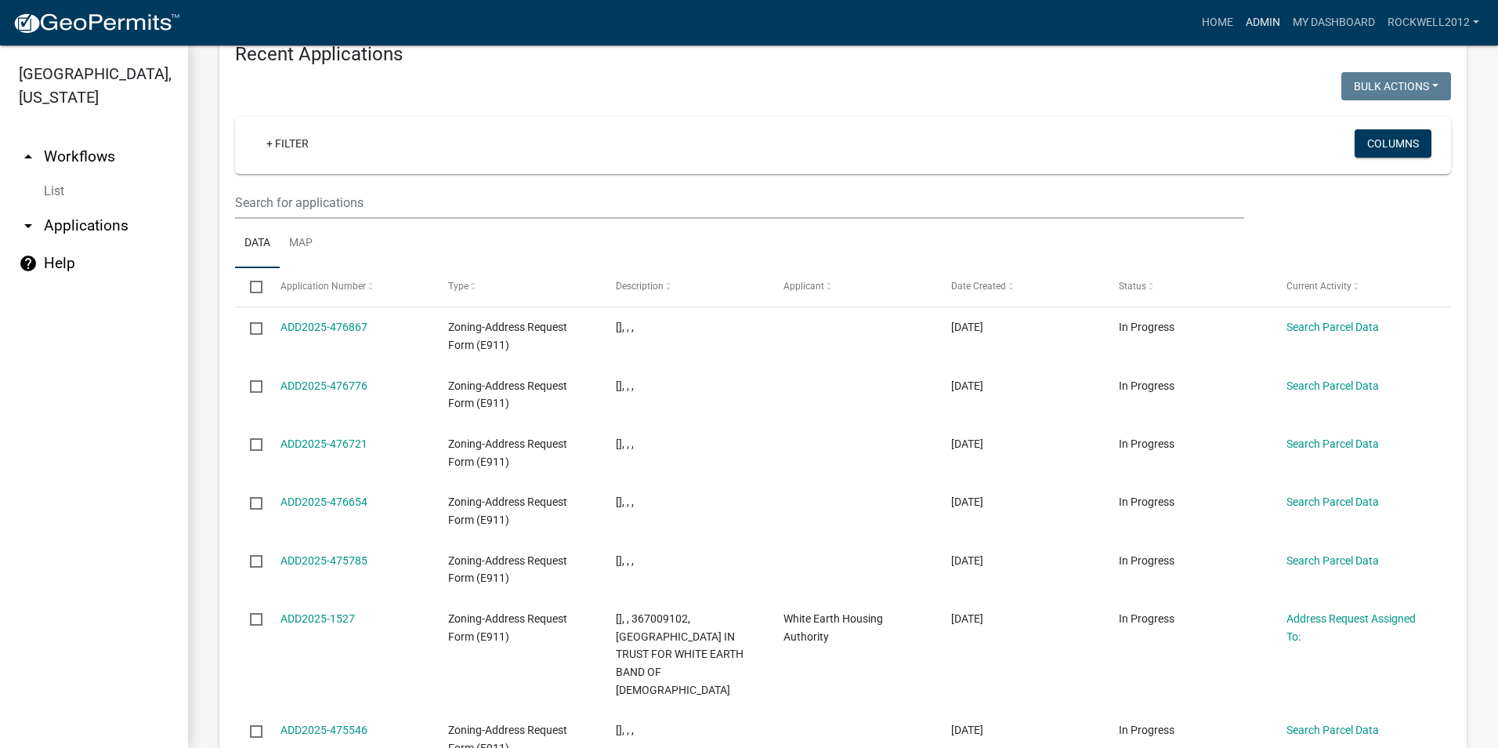
click at [1266, 14] on link "Admin" at bounding box center [1263, 23] width 47 height 30
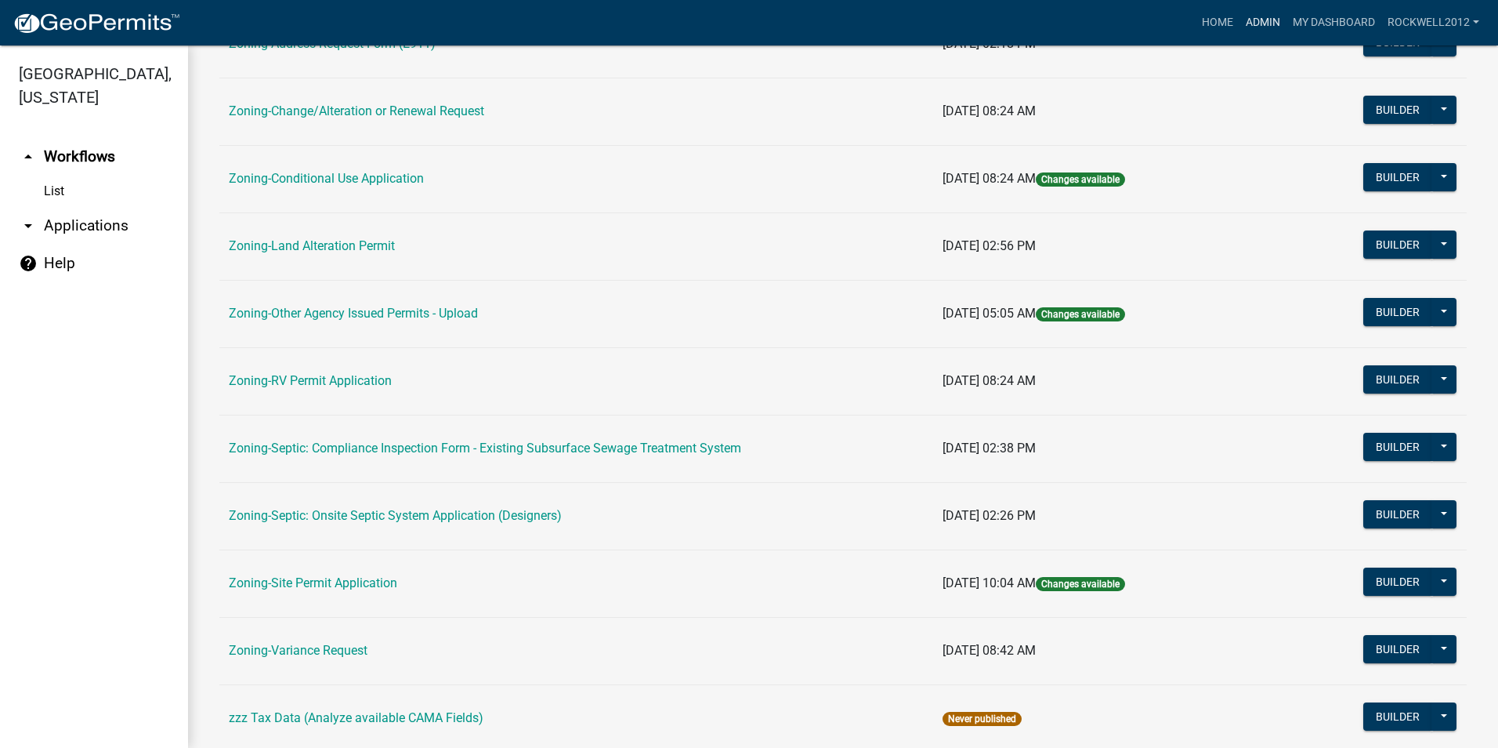
scroll to position [444, 0]
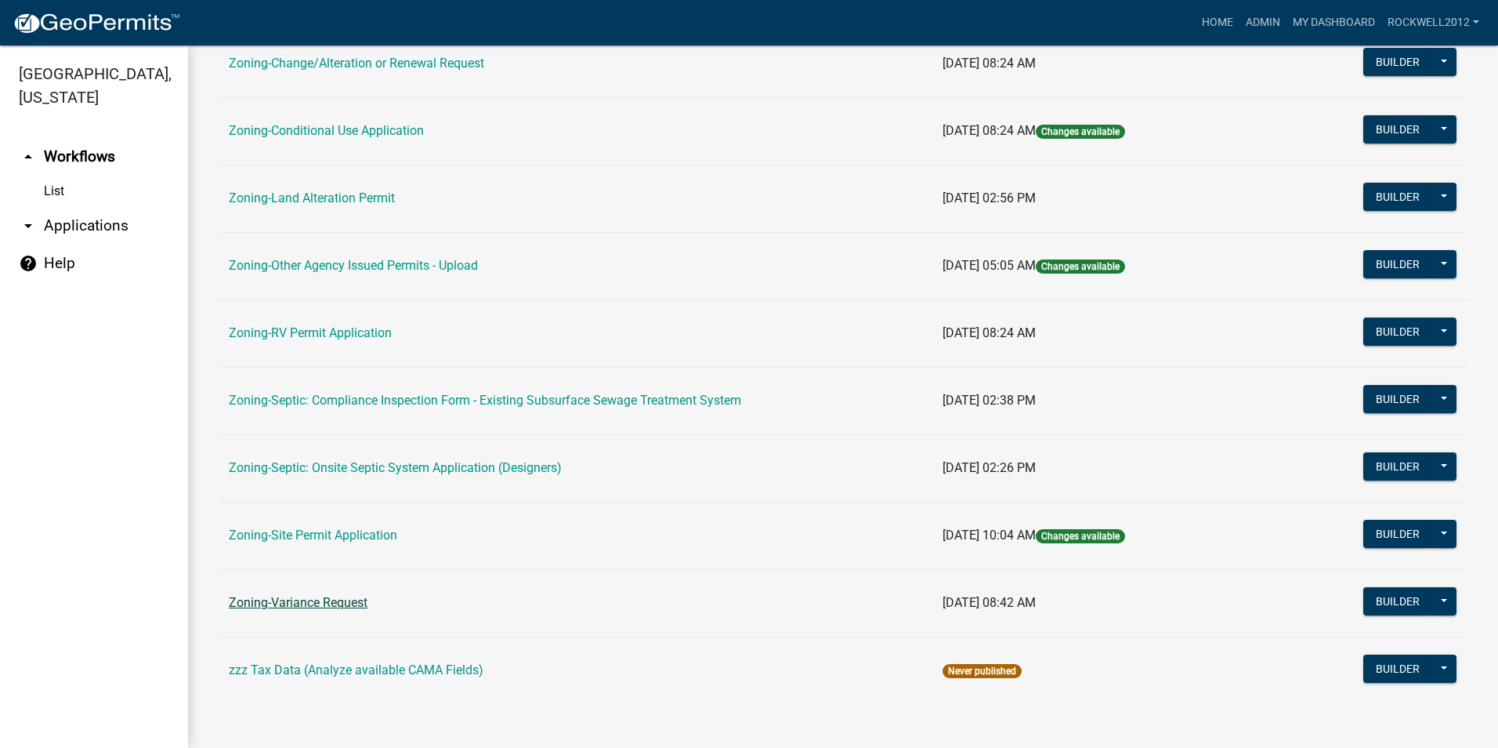
click at [286, 603] on link "Zoning-Variance Request" at bounding box center [298, 602] width 139 height 15
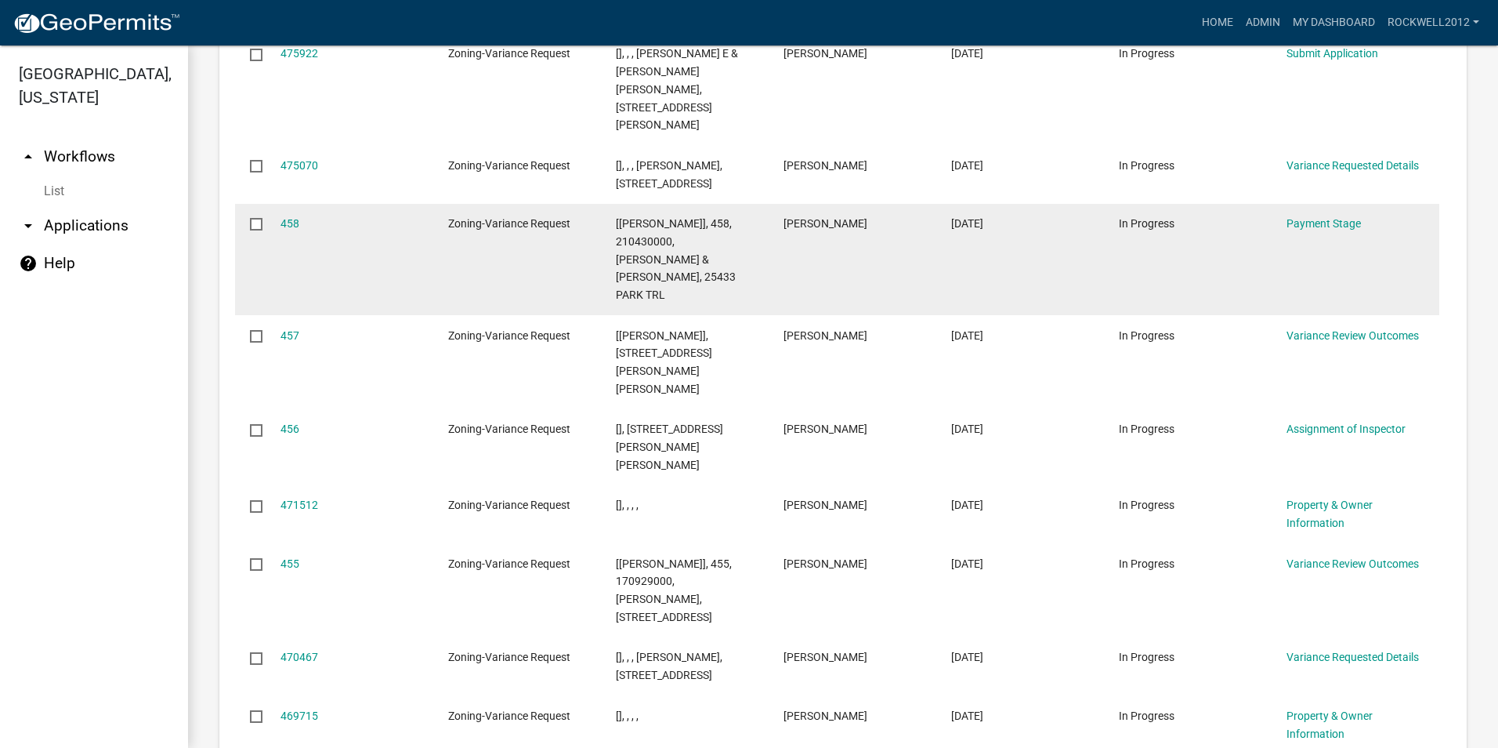
scroll to position [1531, 0]
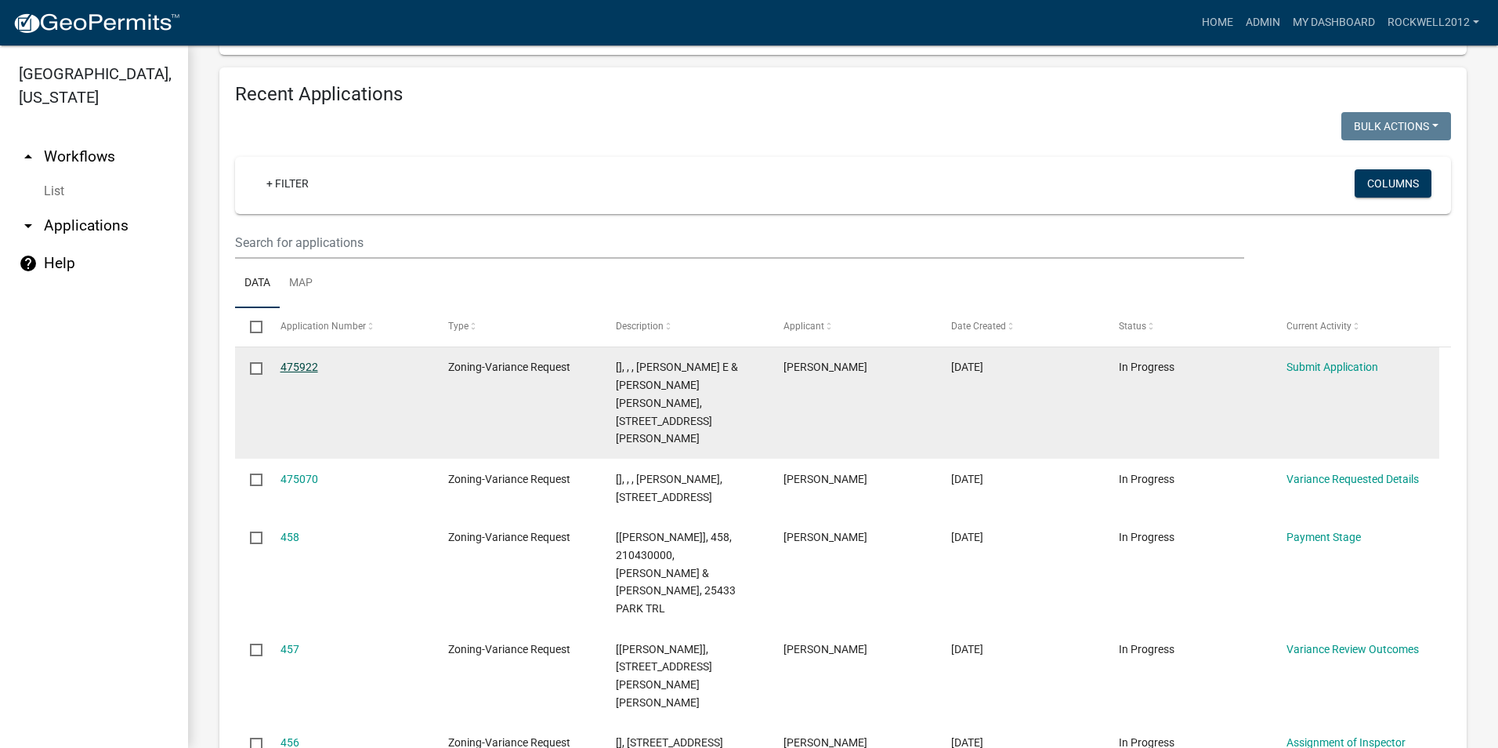
click at [295, 366] on link "475922" at bounding box center [300, 366] width 38 height 13
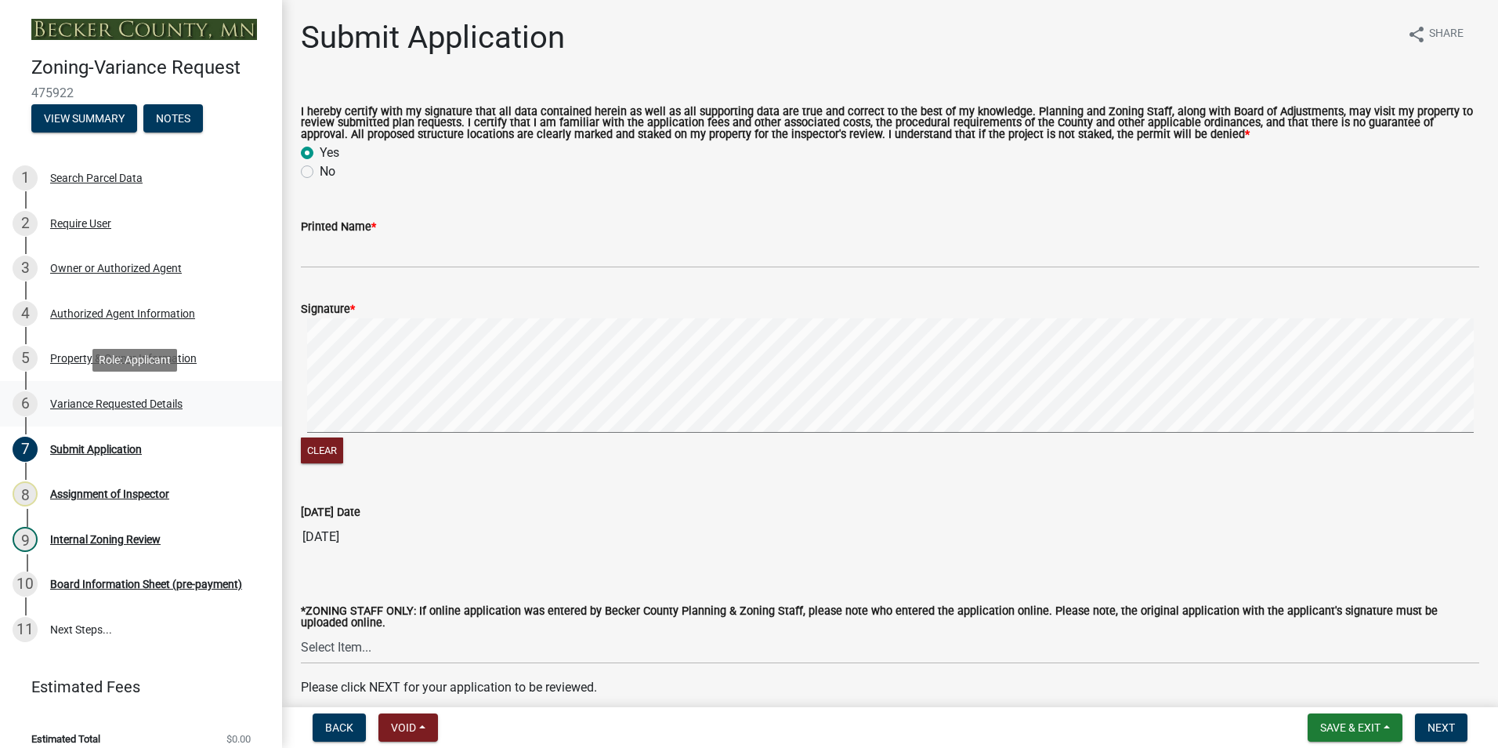
click at [117, 398] on div "Variance Requested Details" at bounding box center [116, 403] width 132 height 11
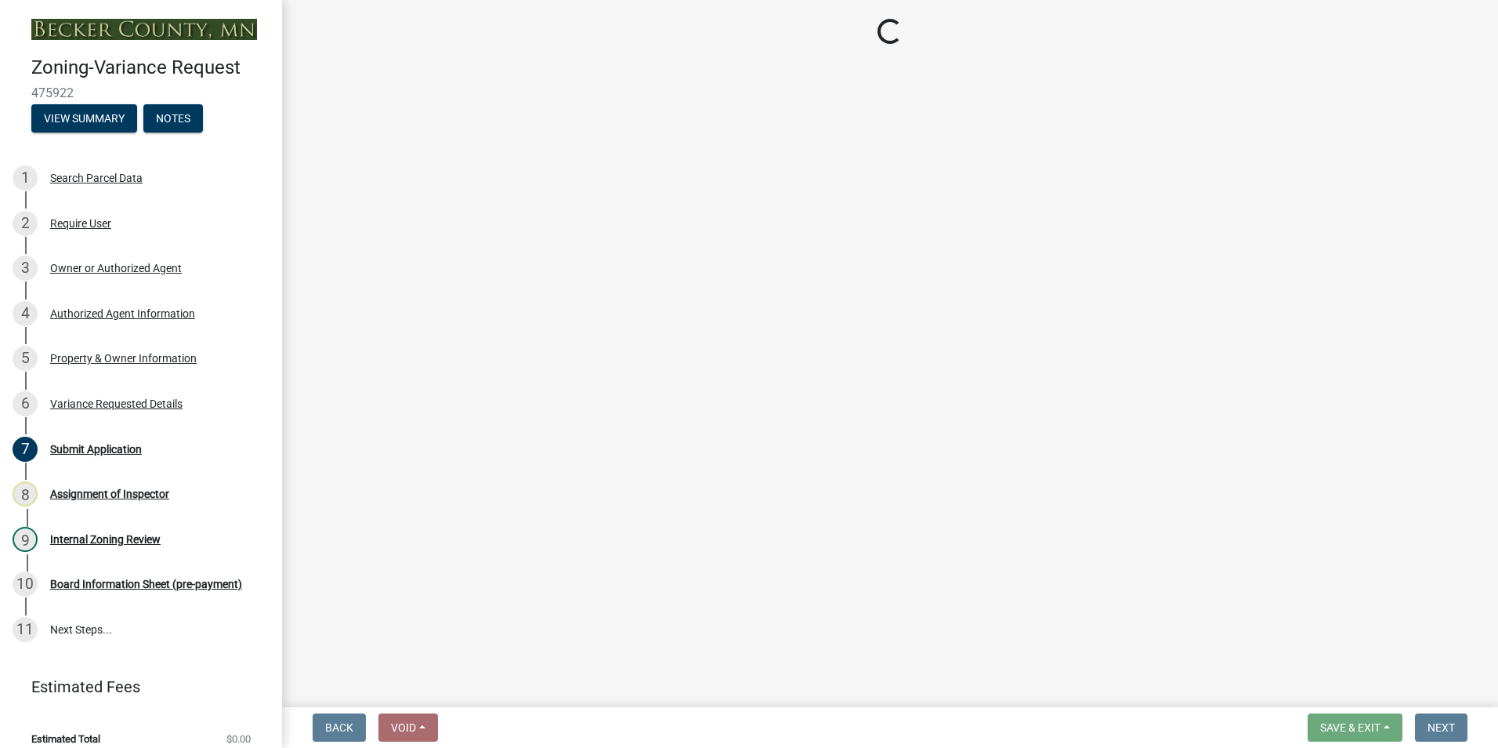
select select "edc6b78d-c029-41a6-a436-e6f76b5f0855"
select select "15bf2cec-1ca8-47a3-85db-999609351cbd"
select select "fa582be9-2d62-4523-84bf-021228ae85a0"
select select "bb2b5e43-03c1-4874-9abf-a65f400af928"
select select "8ea3e6c3-8fed-4904-aa20-2f643744aa0c"
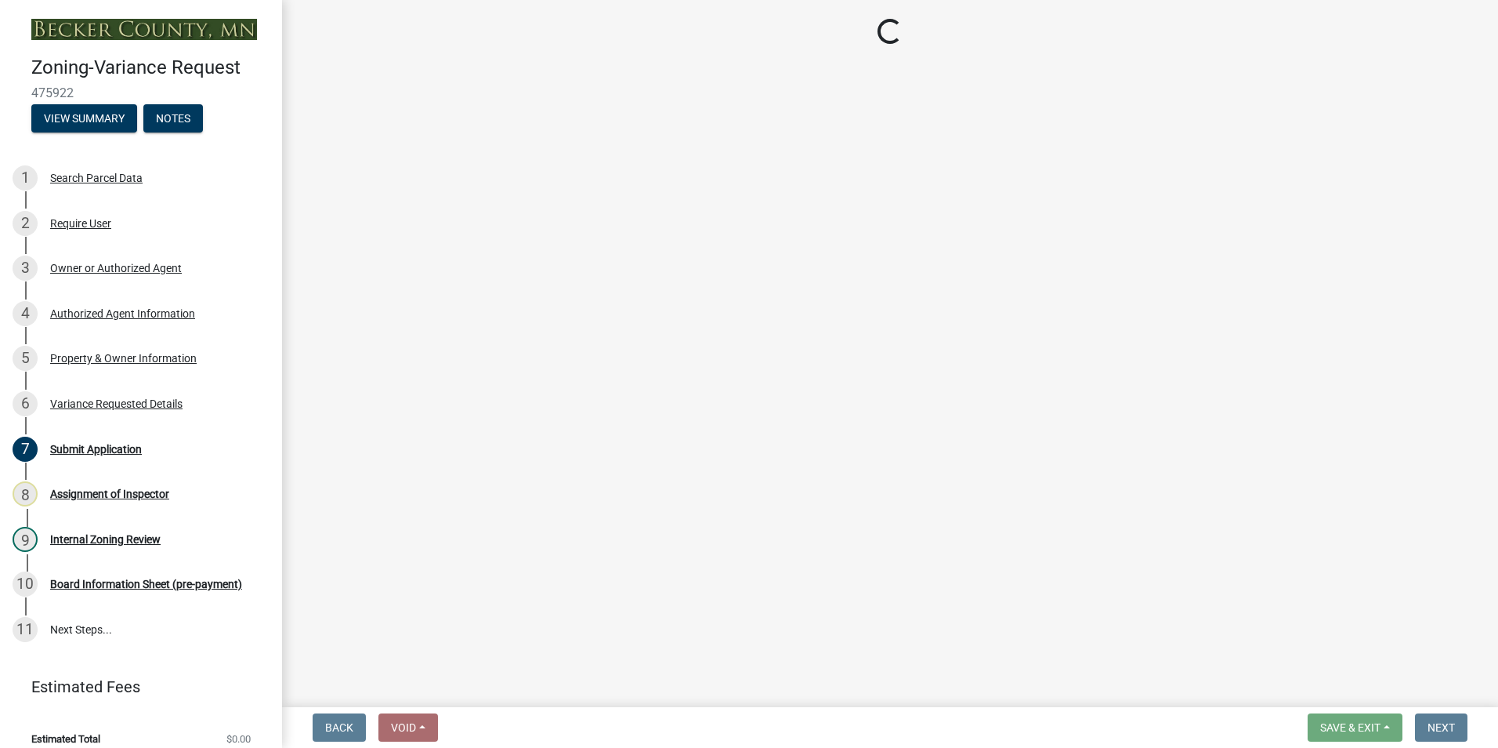
select select "860afd09-da87-482b-bca4-413f5cf53582"
select select "7ceadfd0-f0c9-4b9c-a53d-dc82f9dbdebf"
select select "1aa51e34-4f0a-4095-a3f3-287665056048"
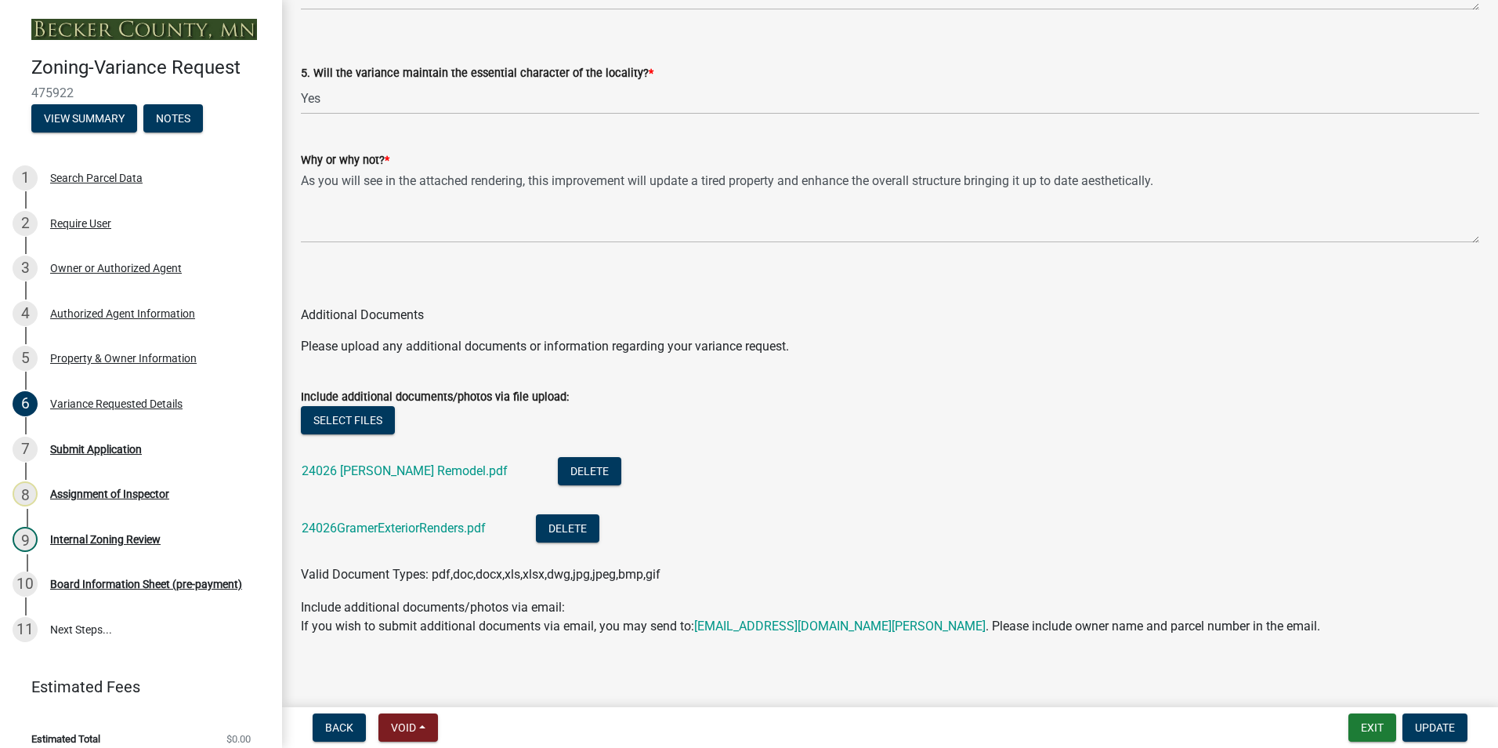
scroll to position [3353, 0]
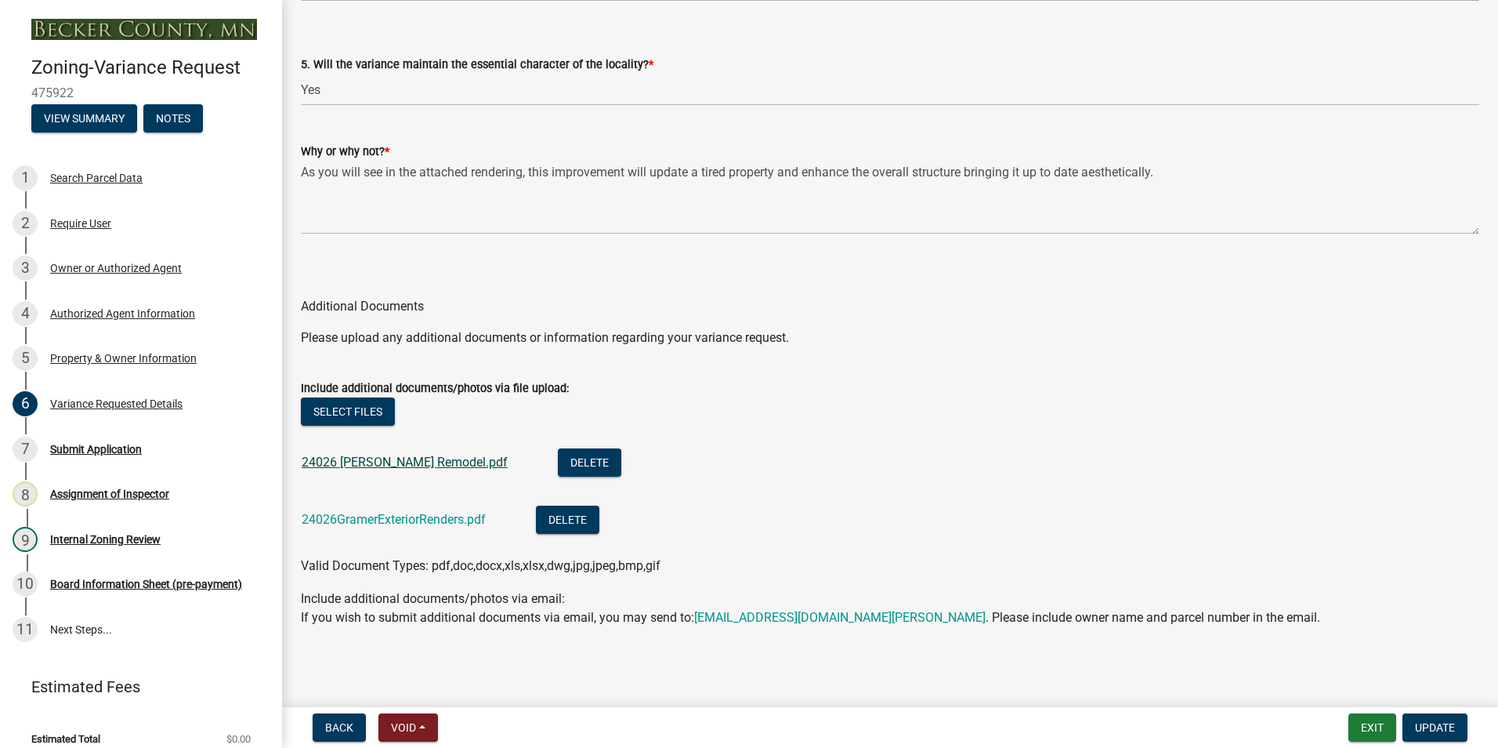
click at [400, 462] on link "24026 [PERSON_NAME] Remodel.pdf" at bounding box center [405, 462] width 206 height 15
click at [380, 514] on link "24026GramerExteriorRenders.pdf" at bounding box center [394, 519] width 184 height 15
click at [1363, 721] on button "Exit" at bounding box center [1373, 727] width 48 height 28
